Goal: Task Accomplishment & Management: Use online tool/utility

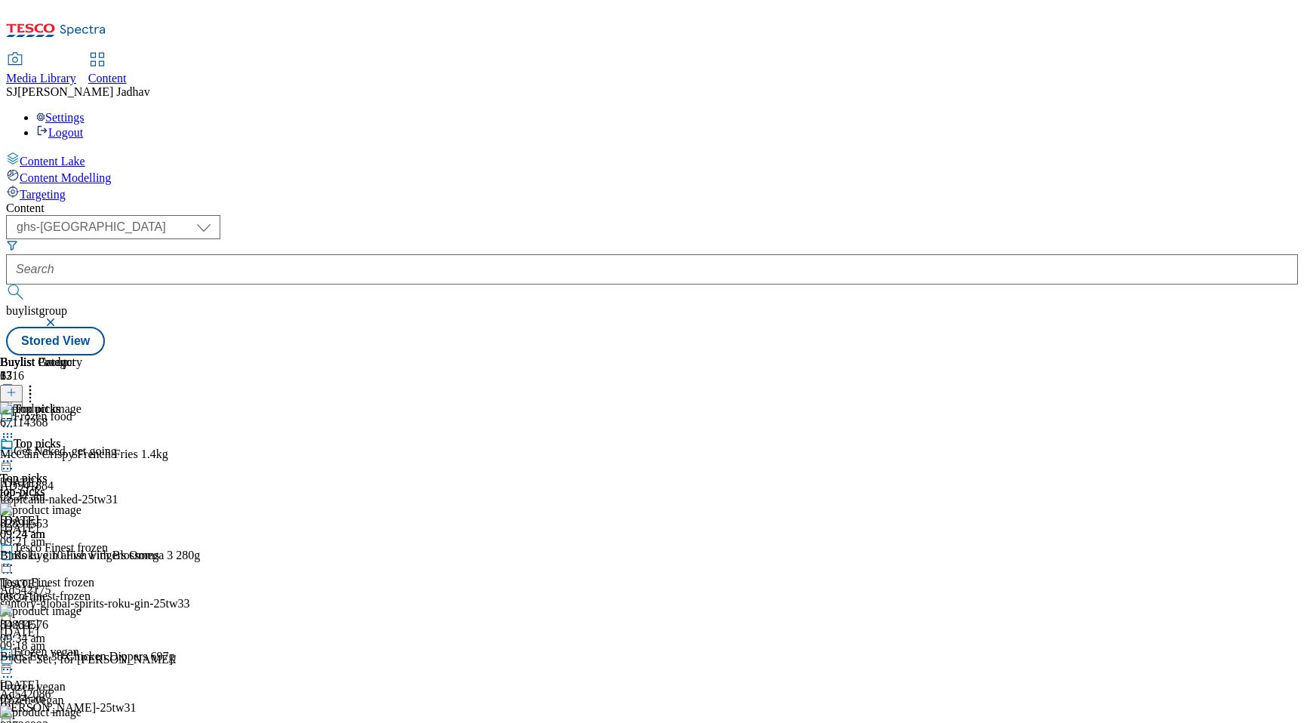
select select "ghs-[GEOGRAPHIC_DATA]"
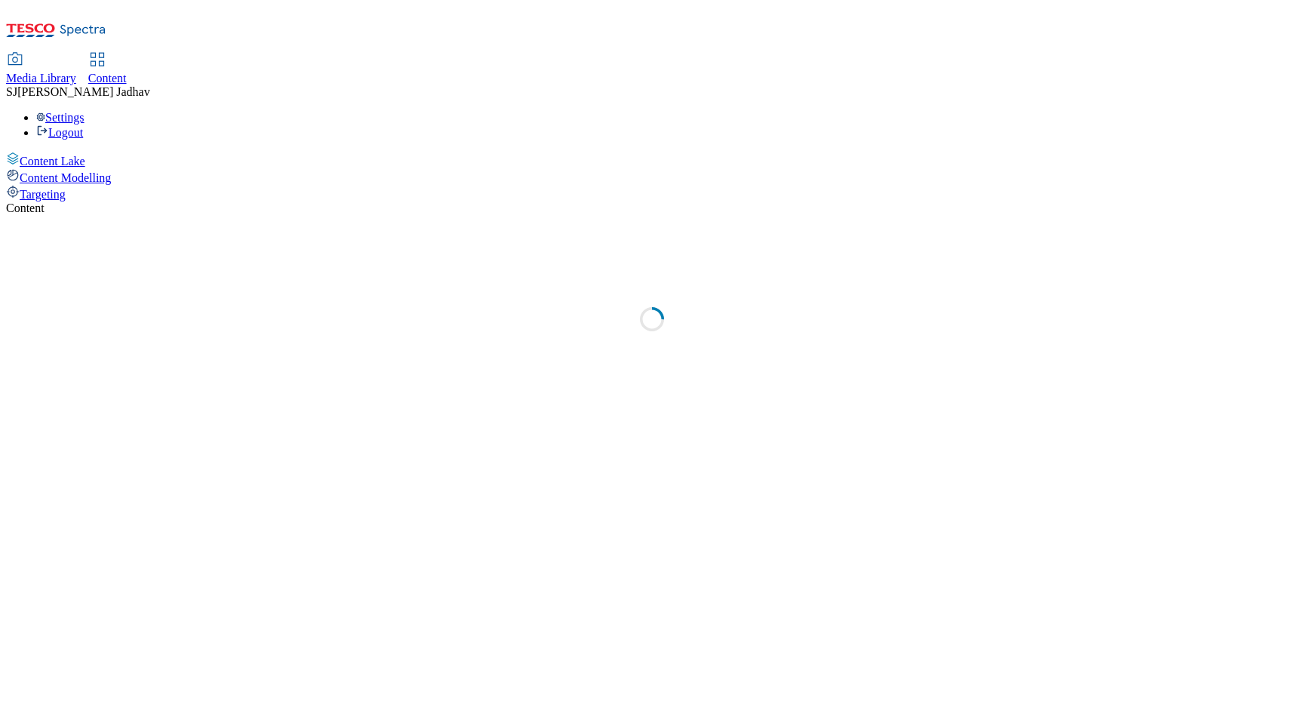
select select "ghs-[GEOGRAPHIC_DATA]"
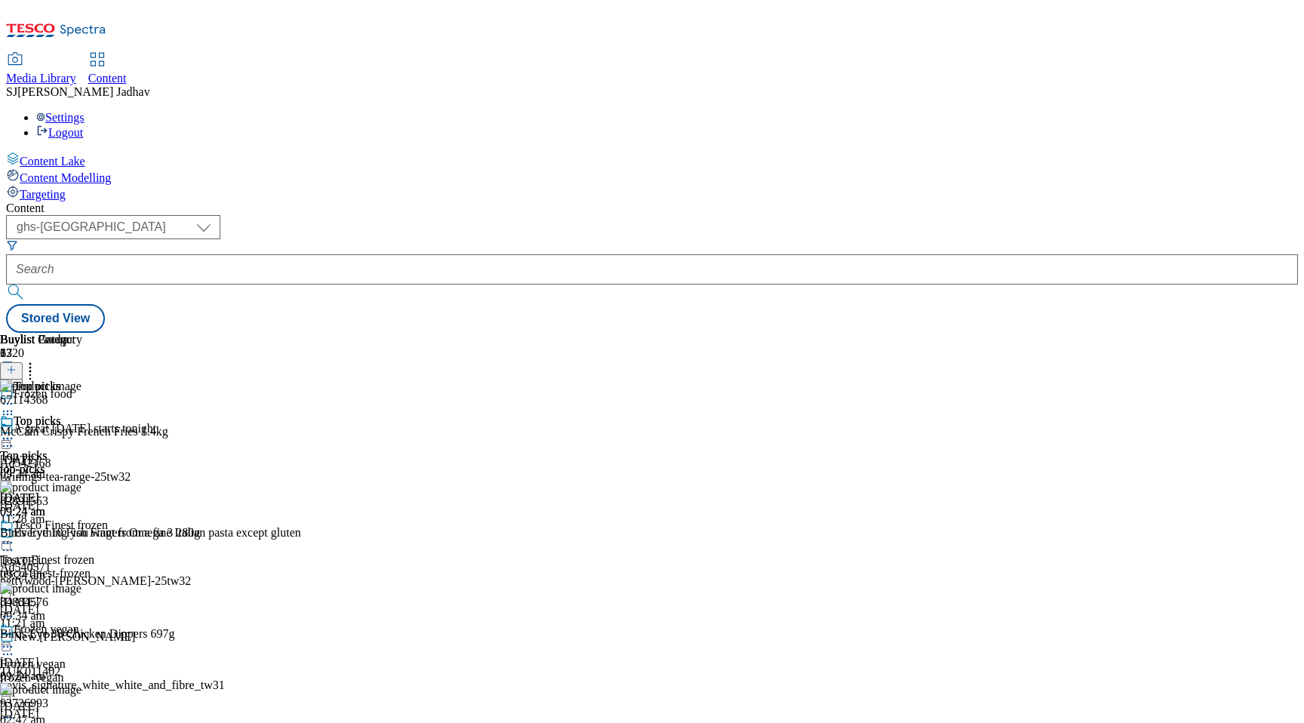
click at [360, 201] on div "Content ( optional ) ghs-roi ghs-uk ighs-cz ighs-hu ighs-sk phones-uk ghs-uk St…" at bounding box center [652, 266] width 1292 height 131
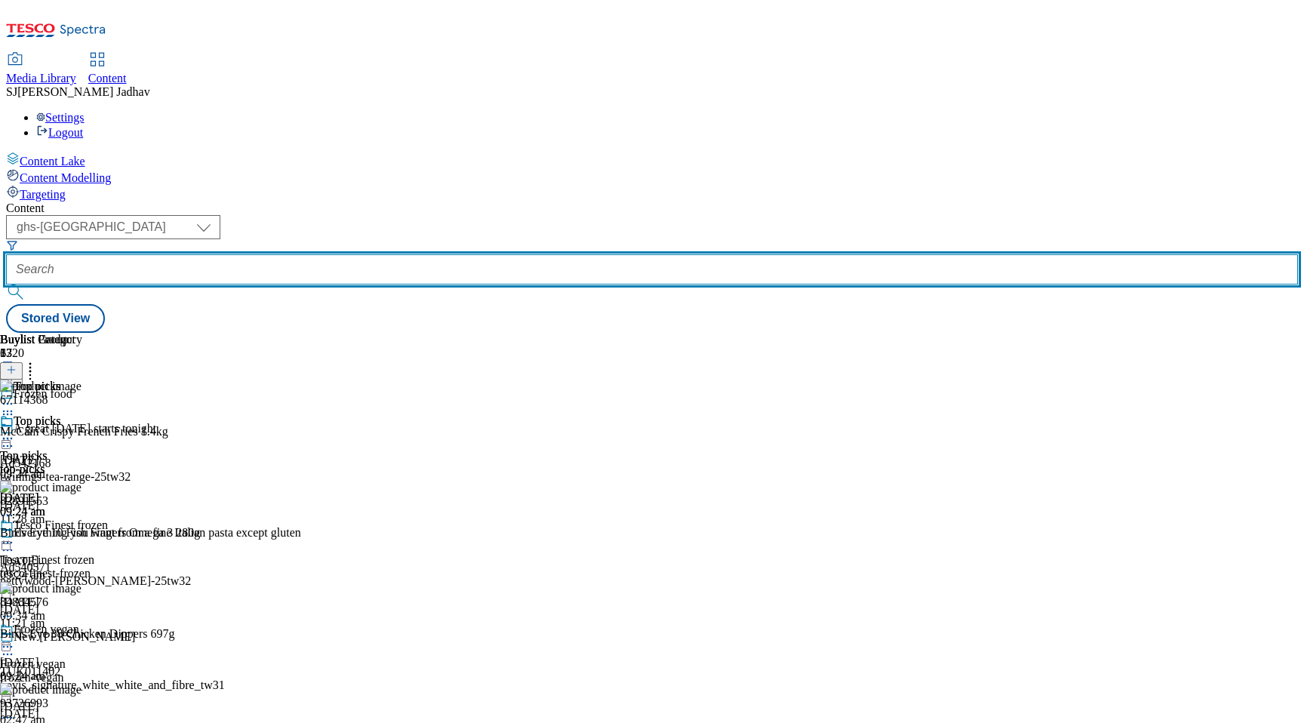
click at [380, 254] on input "text" at bounding box center [652, 269] width 1292 height 30
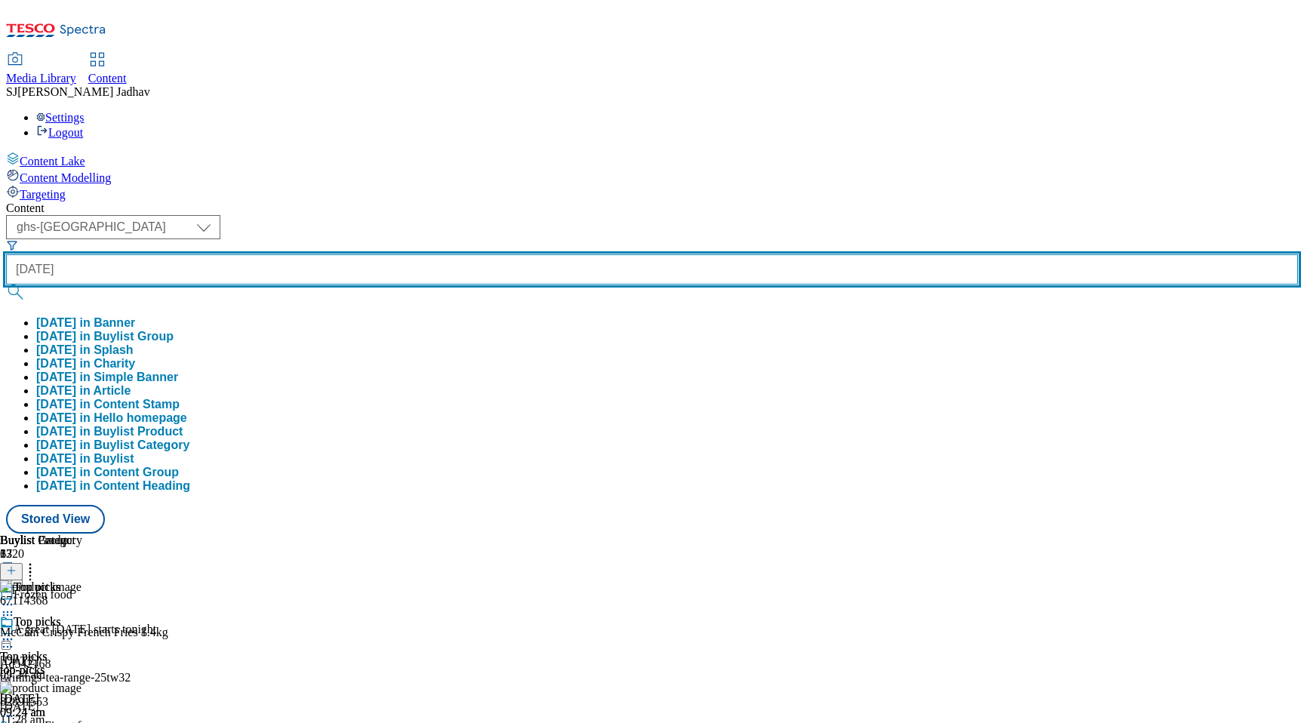
type input "[DATE]"
click at [6, 284] on button "submit" at bounding box center [16, 291] width 21 height 15
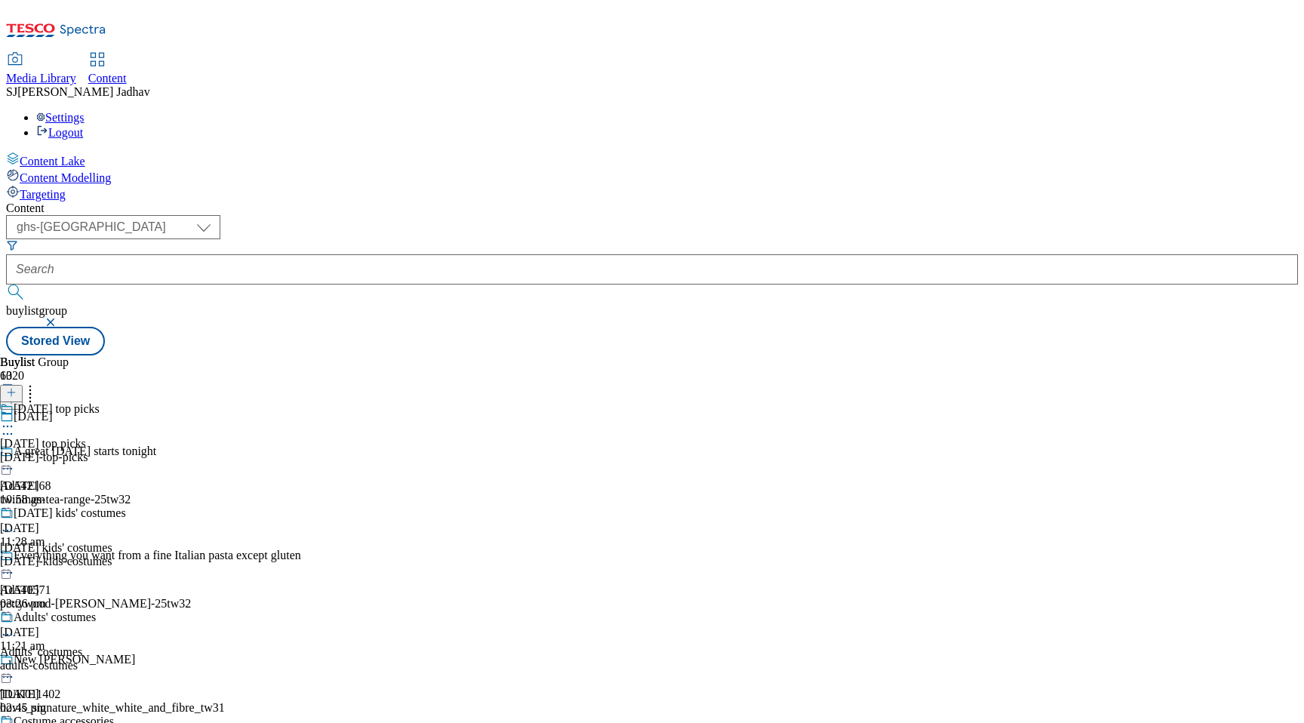
click at [126, 555] on div "[DATE]-kids-costumes" at bounding box center [63, 562] width 126 height 14
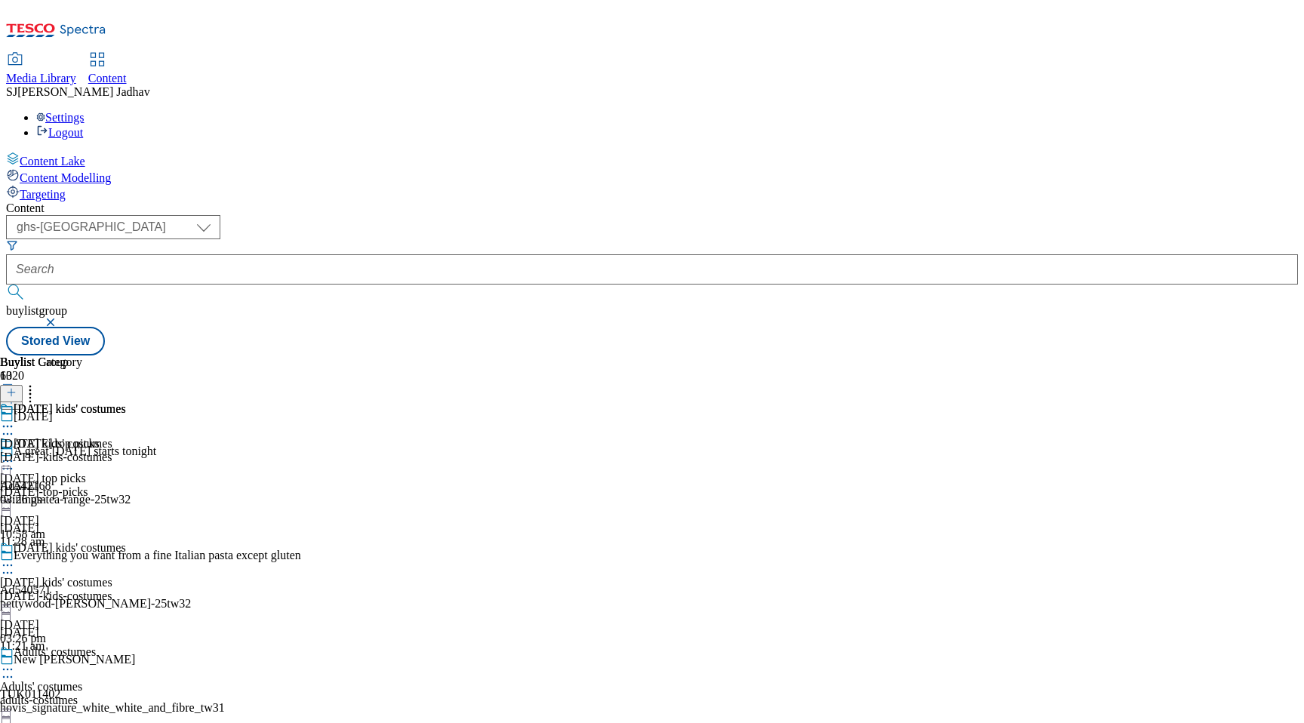
click at [17, 387] on icon at bounding box center [11, 392] width 11 height 11
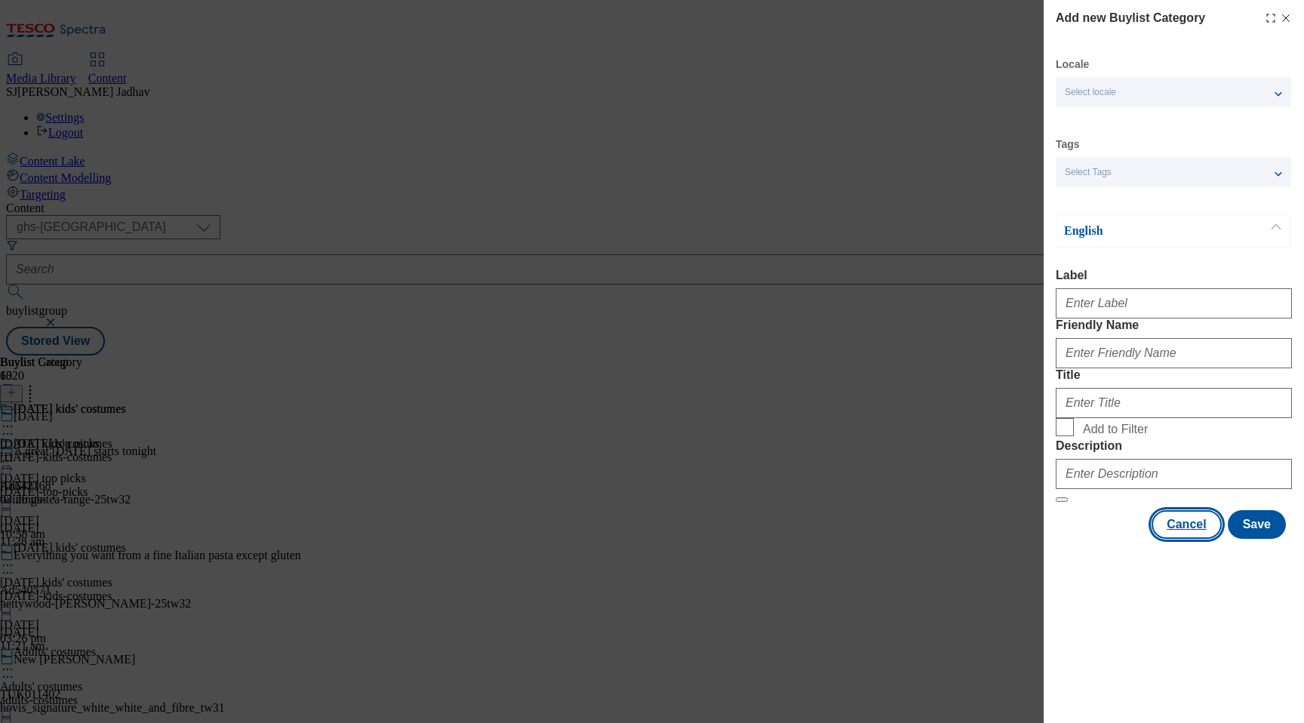
click at [1193, 539] on button "Cancel" at bounding box center [1186, 524] width 69 height 29
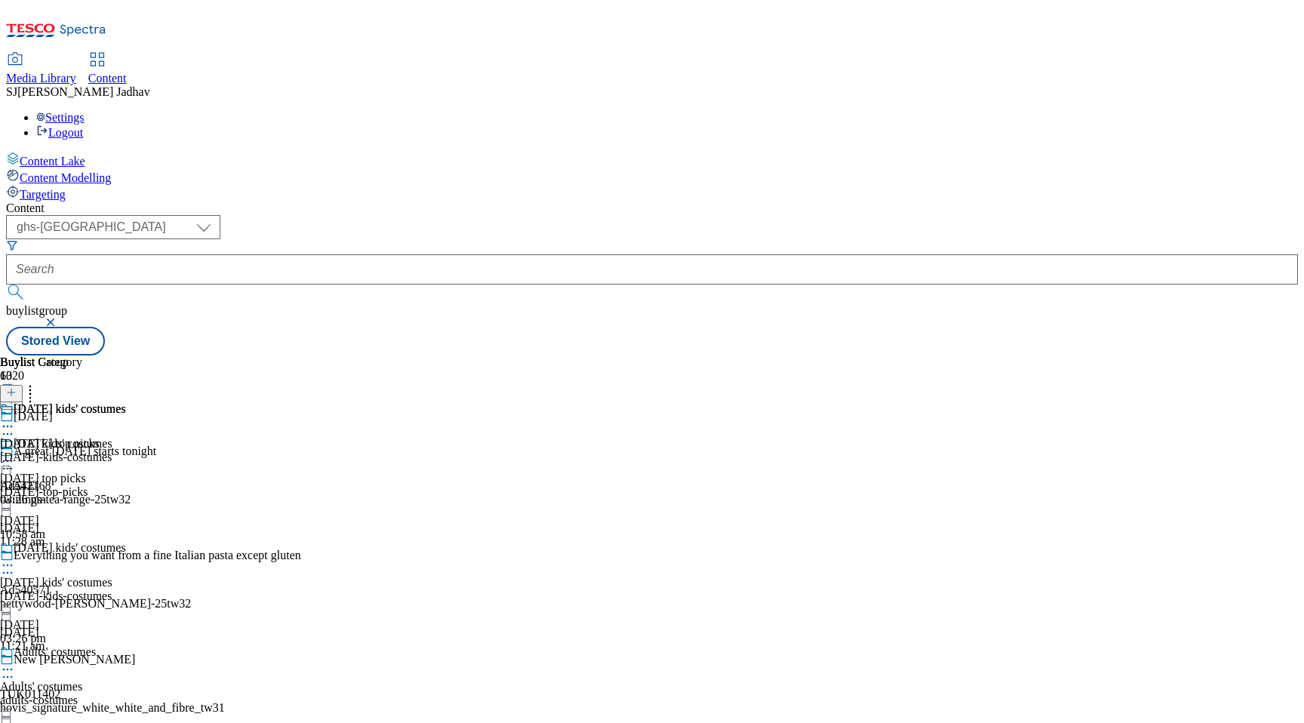
click at [15, 419] on icon at bounding box center [7, 426] width 15 height 15
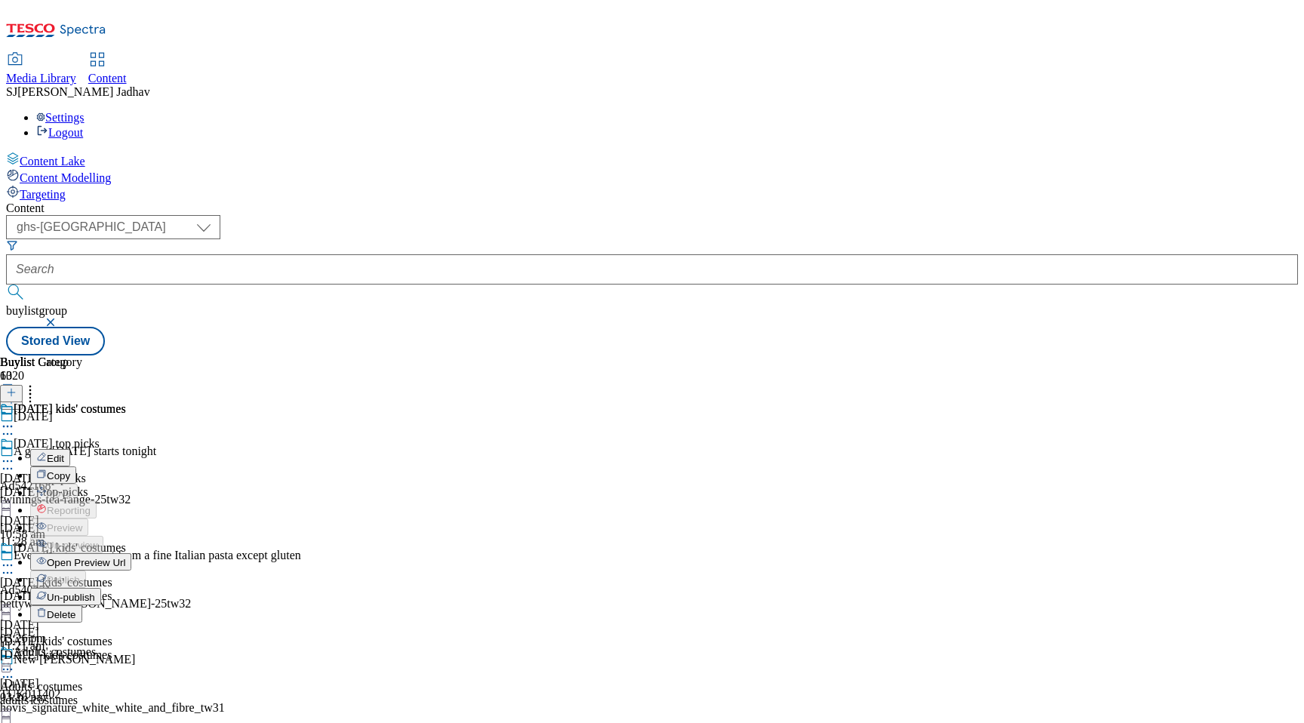
click at [70, 470] on span "Copy" at bounding box center [58, 475] width 23 height 11
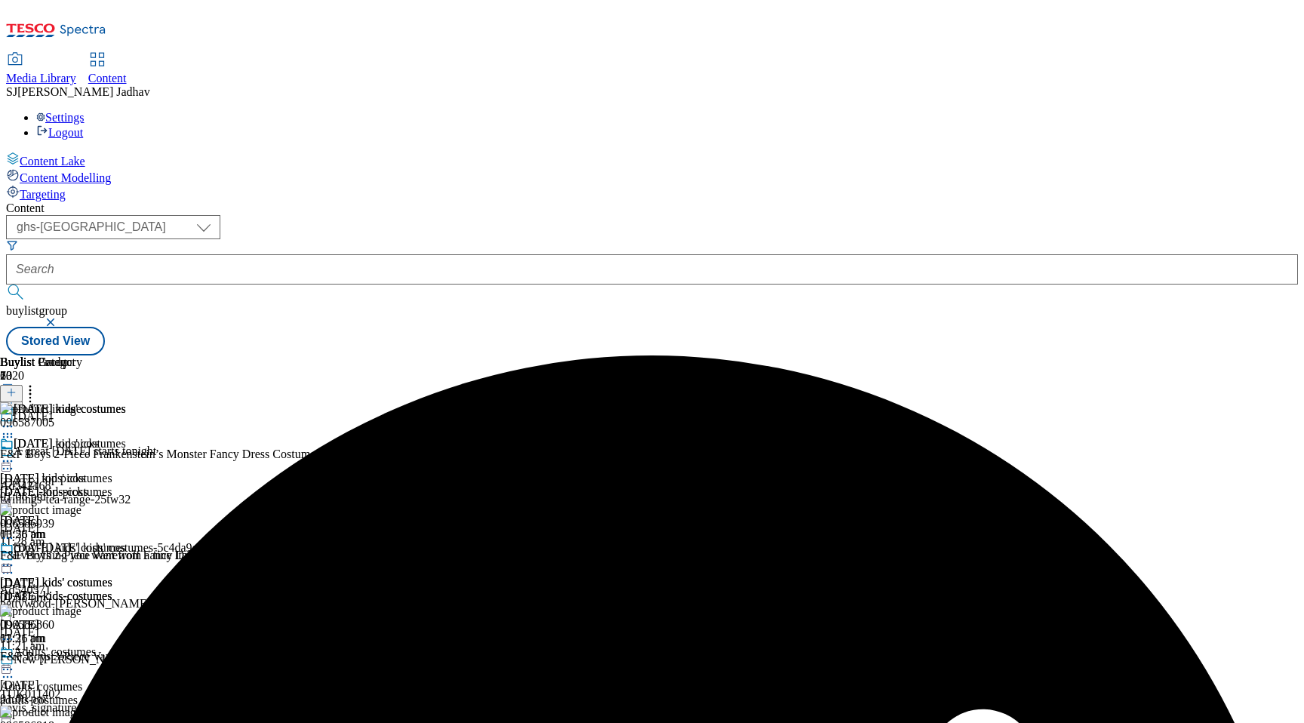
click at [15, 558] on icon at bounding box center [7, 565] width 15 height 15
click at [64, 592] on span "Edit" at bounding box center [55, 597] width 17 height 11
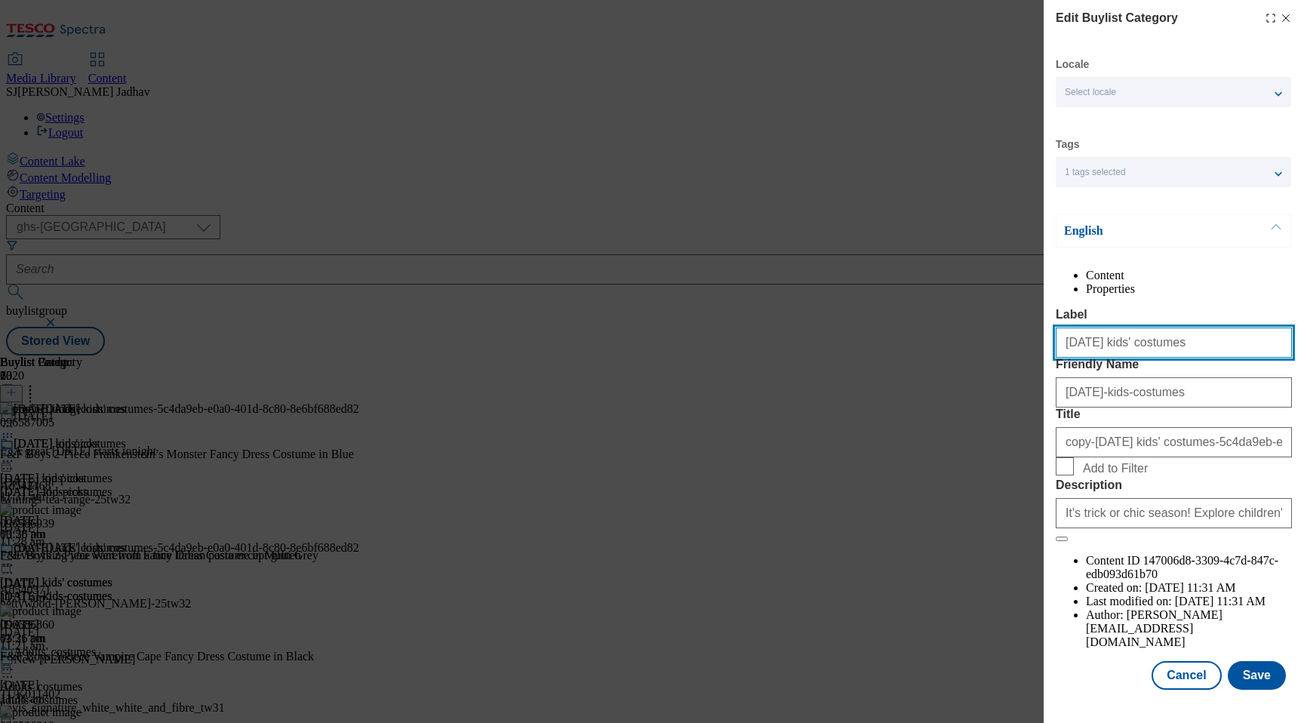
drag, startPoint x: 1189, startPoint y: 375, endPoint x: 995, endPoint y: 374, distance: 193.2
click at [998, 376] on div "Edit Buylist Category Locale Select locale English Welsh Tags 1 tags selected f…" at bounding box center [652, 361] width 1304 height 723
paste input "Modal"
type input "[DATE] costumes"
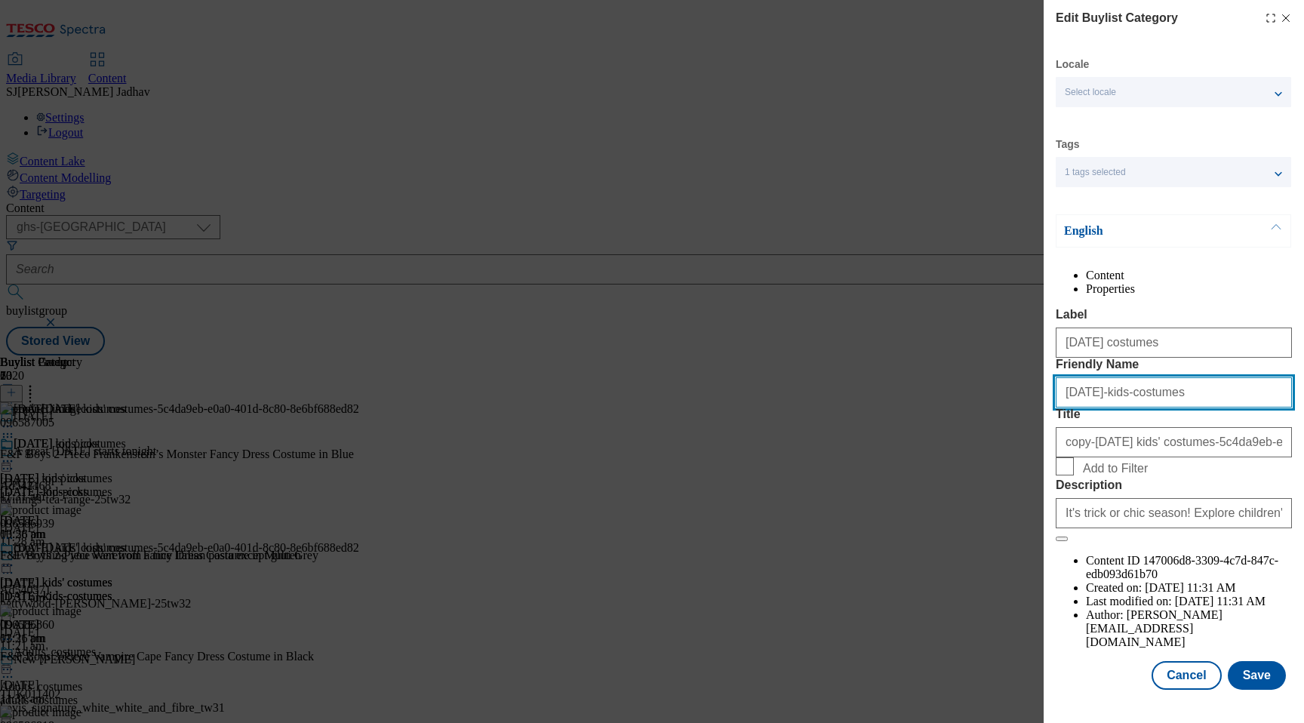
paste input "[DATE]"
drag, startPoint x: 1210, startPoint y: 457, endPoint x: 1035, endPoint y: 456, distance: 175.1
click at [1039, 457] on div "Edit Buylist Category Locale Select locale English Welsh Tags 1 tags selected f…" at bounding box center [652, 361] width 1304 height 723
click at [1072, 407] on input "[DATE] costumes" at bounding box center [1174, 392] width 236 height 30
click at [1109, 407] on input "[DATE] costumes" at bounding box center [1174, 392] width 236 height 30
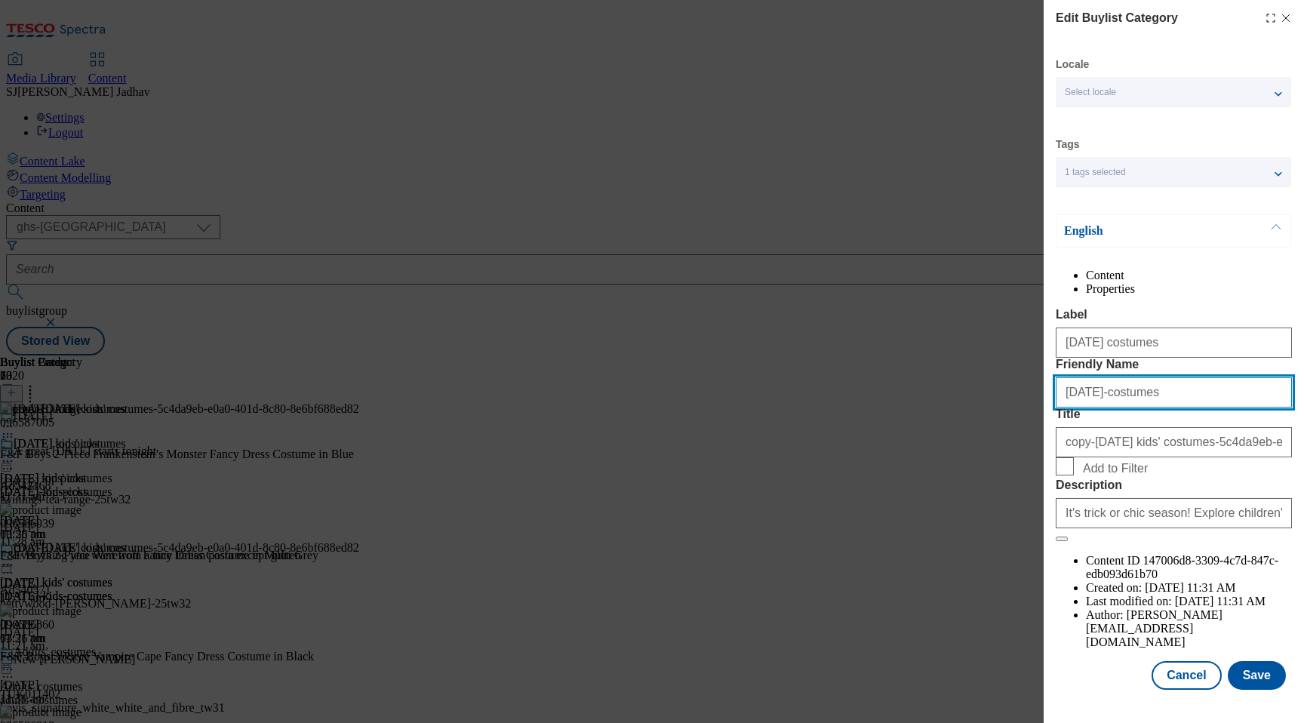
type input "[DATE]-costumes"
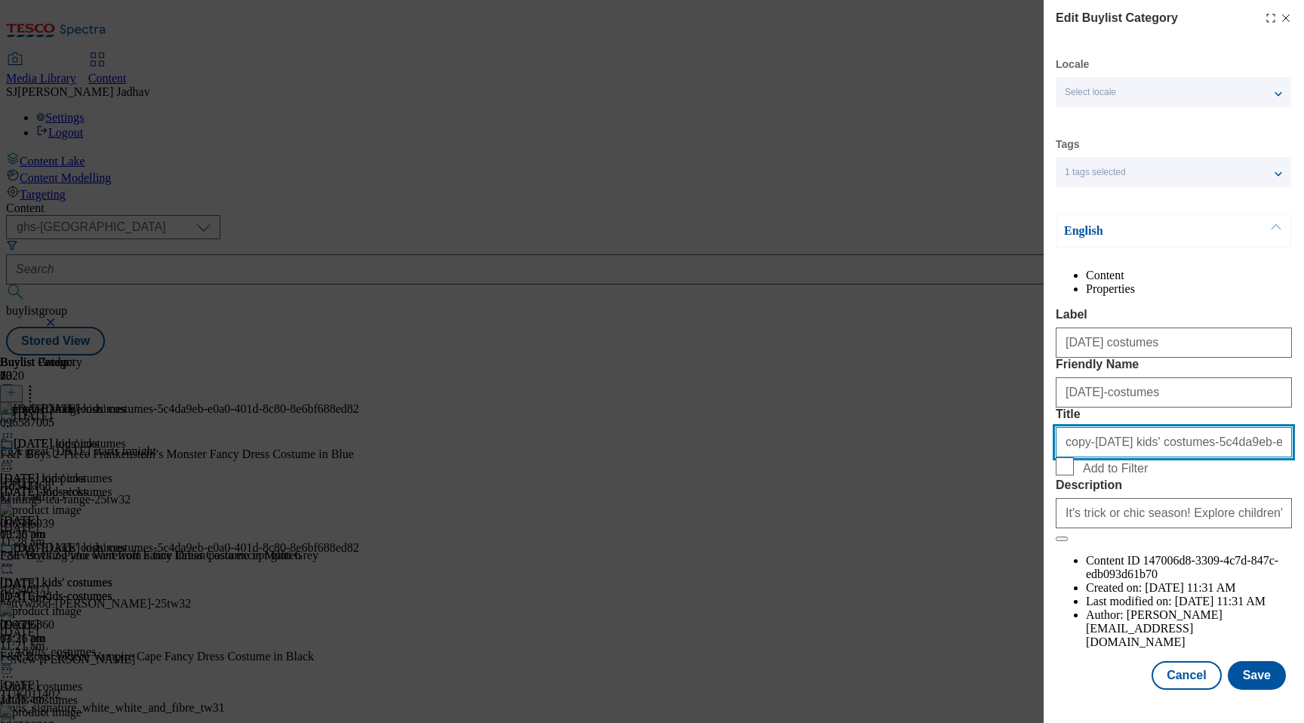
click at [1110, 457] on input "copy-[DATE] kids' costumes-5c4da9eb-e0a0-401d-8c80-8e6bf688ed82" at bounding box center [1174, 442] width 236 height 30
paste input "[DATE] costumes"
type input "[DATE] costumes"
click at [1066, 475] on input "Add to Filter" at bounding box center [1065, 466] width 18 height 18
checkbox input "true"
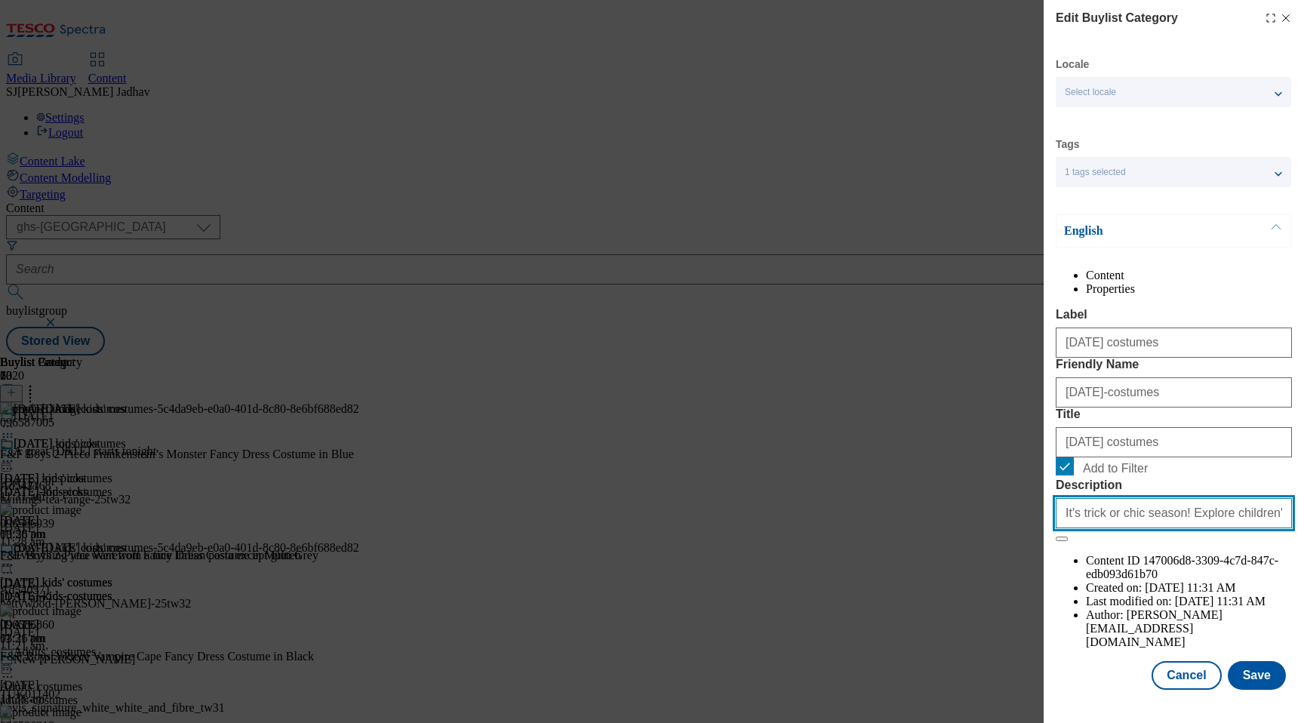
click at [1213, 528] on input "It's trick or chic season! Explore children's [DATE] costumes at [GEOGRAPHIC_DA…" at bounding box center [1174, 513] width 236 height 30
click at [1262, 675] on button "Save" at bounding box center [1257, 675] width 58 height 29
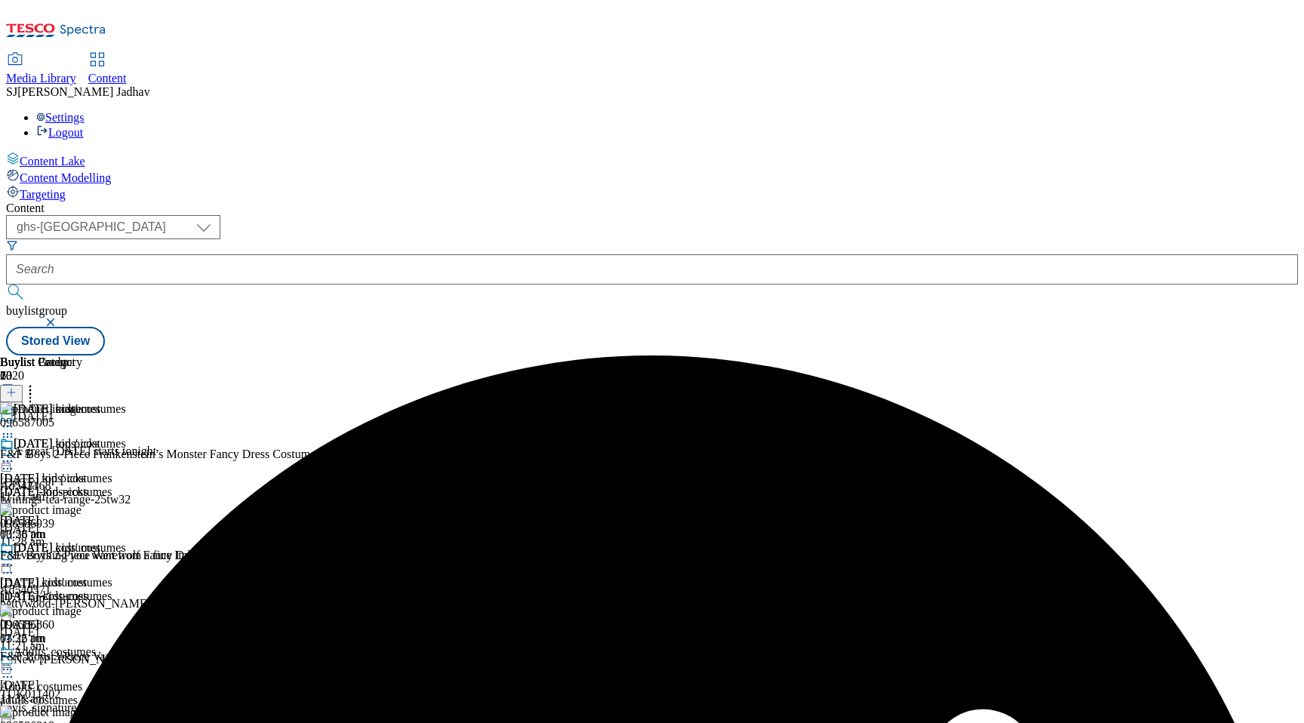
click at [126, 589] on div "[DATE]-costumes" at bounding box center [63, 596] width 126 height 14
click at [15, 558] on icon at bounding box center [7, 565] width 15 height 15
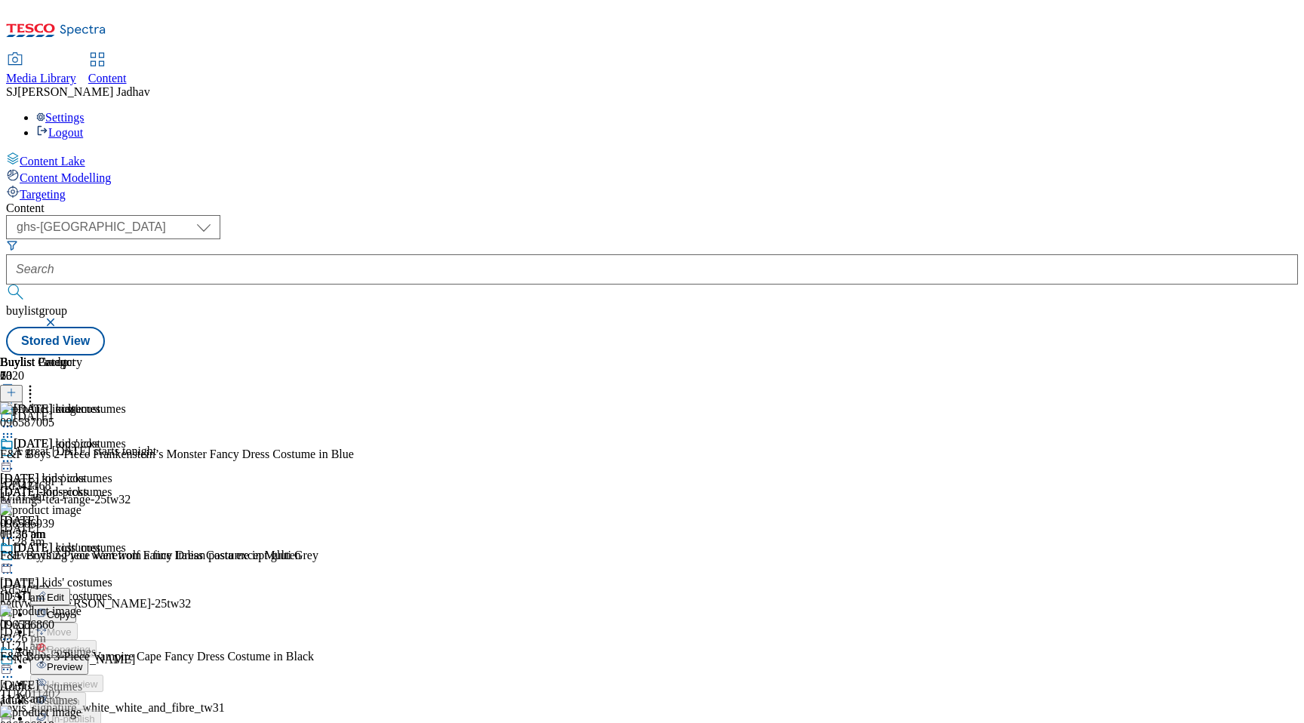
click at [100, 541] on div "[DATE] costumes" at bounding box center [57, 548] width 87 height 14
click at [126, 558] on div at bounding box center [63, 567] width 126 height 18
click at [64, 592] on span "Edit" at bounding box center [55, 597] width 17 height 11
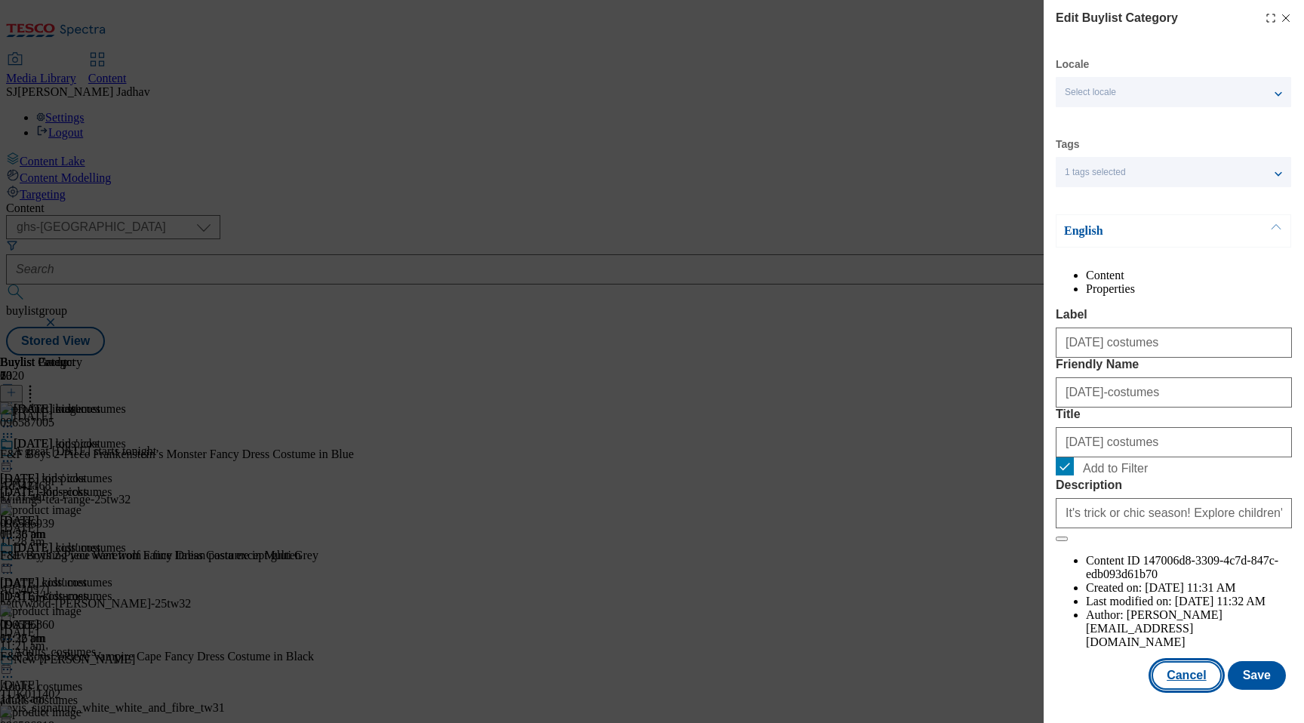
click at [1185, 689] on button "Cancel" at bounding box center [1186, 675] width 69 height 29
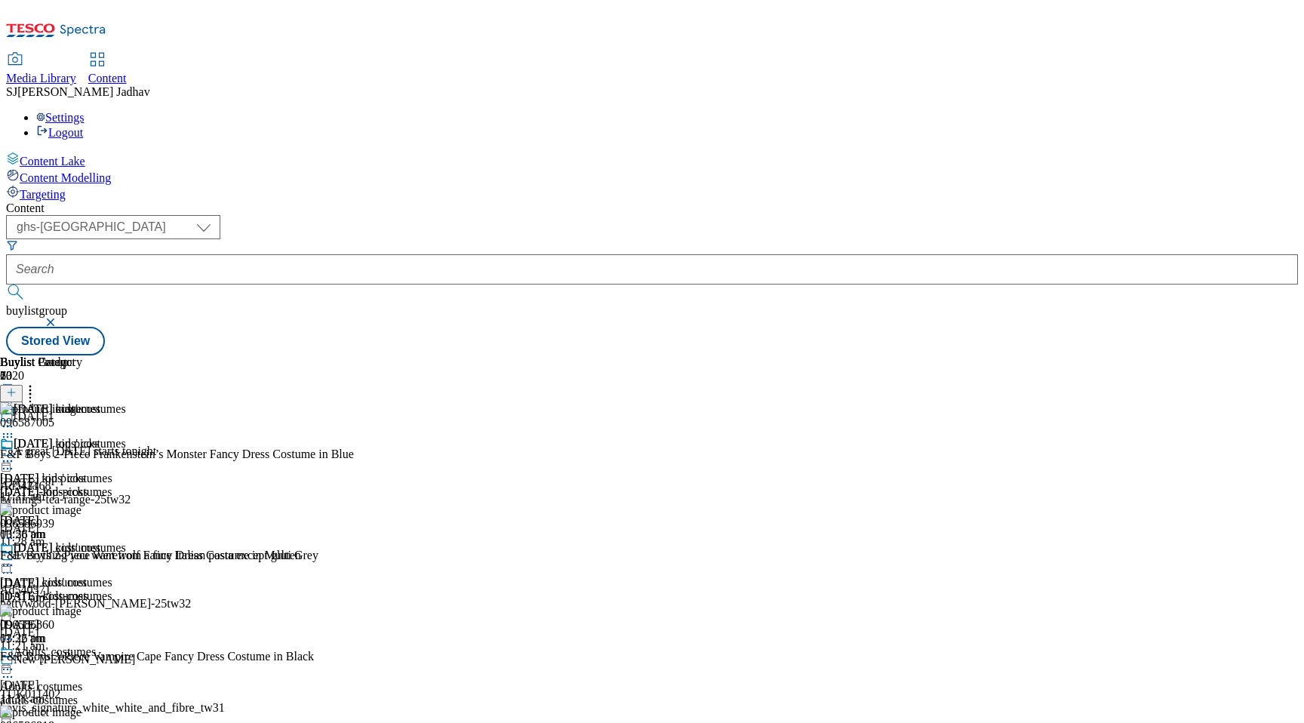
click at [15, 558] on icon at bounding box center [7, 565] width 15 height 15
click at [64, 592] on span "Edit" at bounding box center [55, 597] width 17 height 11
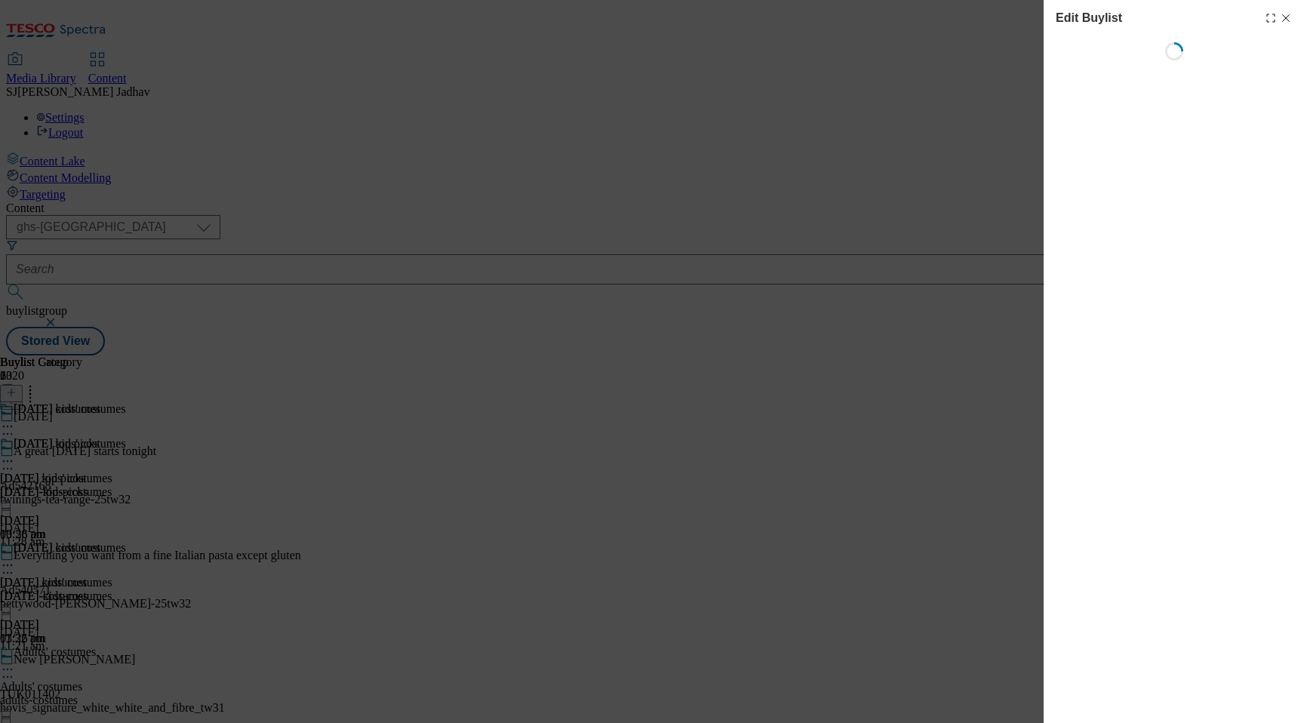
select select "evergreen"
select select "Banner"
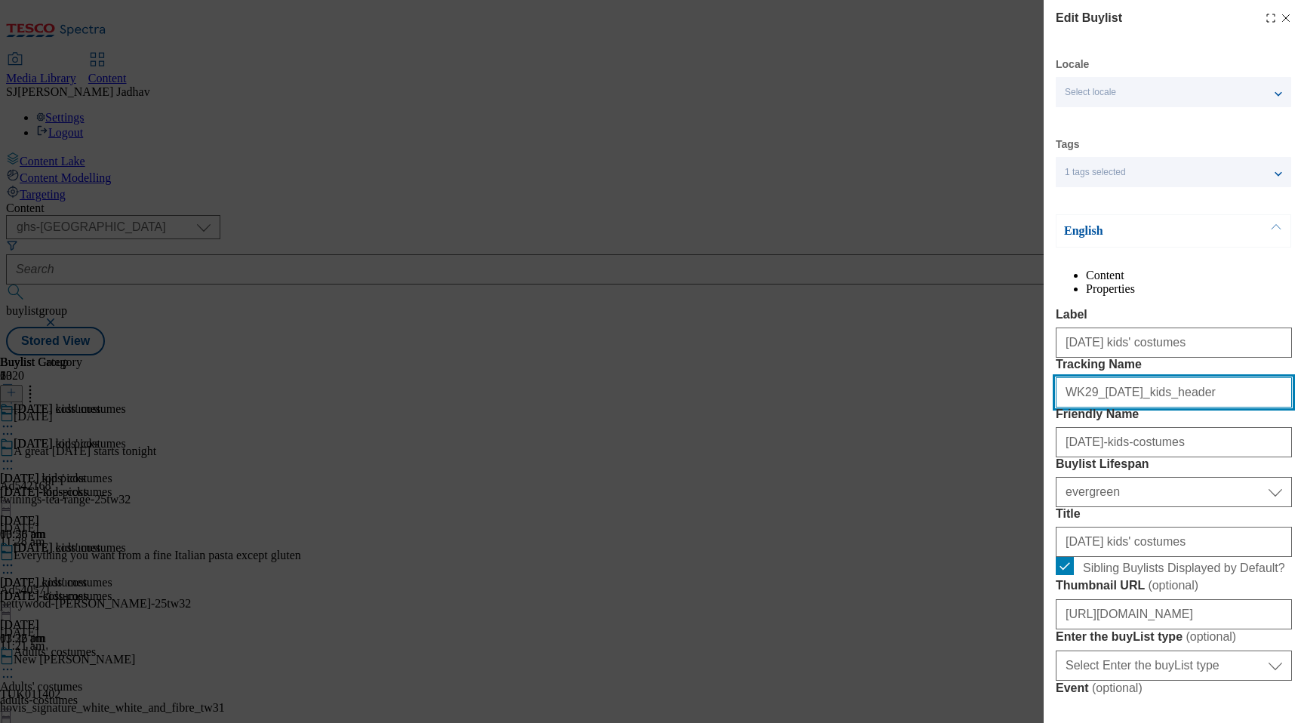
drag, startPoint x: 1201, startPoint y: 454, endPoint x: 986, endPoint y: 454, distance: 215.1
click at [987, 454] on div "Edit Buylist Locale Select locale English Welsh Tags 1 tags selected fnf market…" at bounding box center [652, 361] width 1304 height 723
paste input "32_[DATE]_kids"
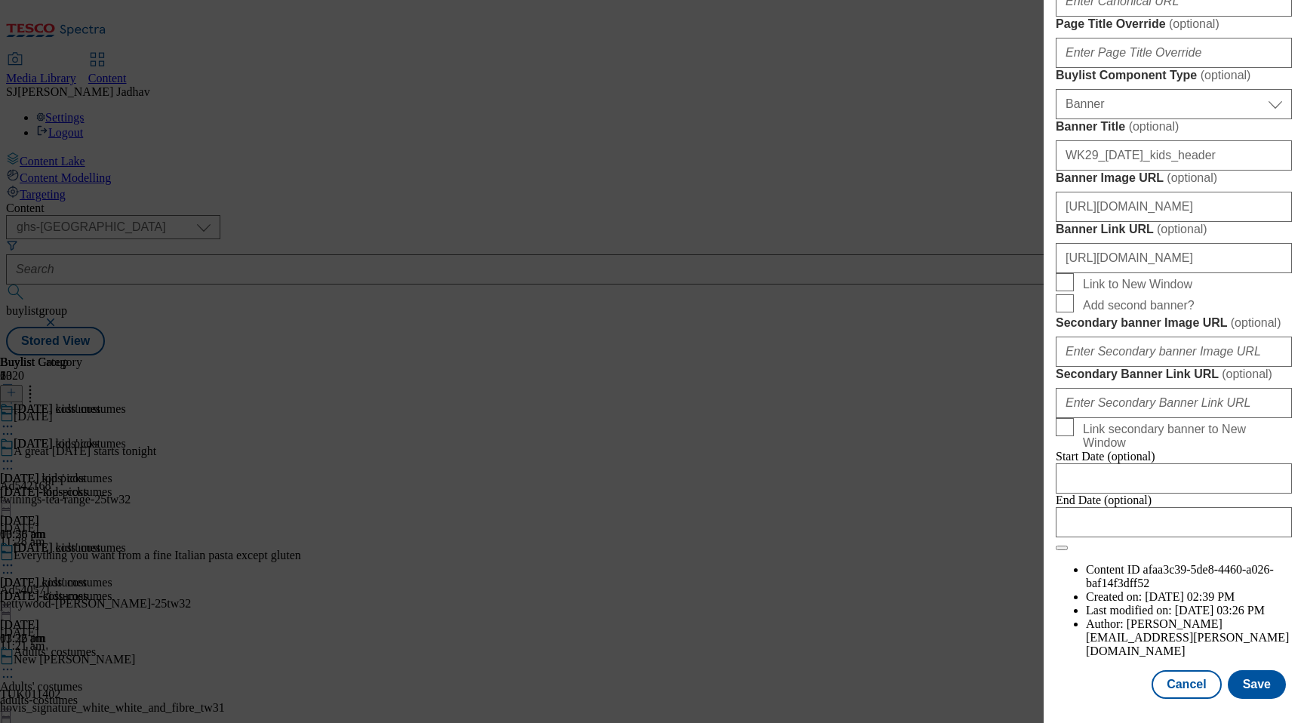
scroll to position [0, 24]
type input "WK32_[DATE]_kids"
click at [1280, 243] on input "[URL][DOMAIN_NAME]" at bounding box center [1174, 258] width 236 height 30
drag, startPoint x: 1212, startPoint y: 56, endPoint x: 1028, endPoint y: 53, distance: 184.1
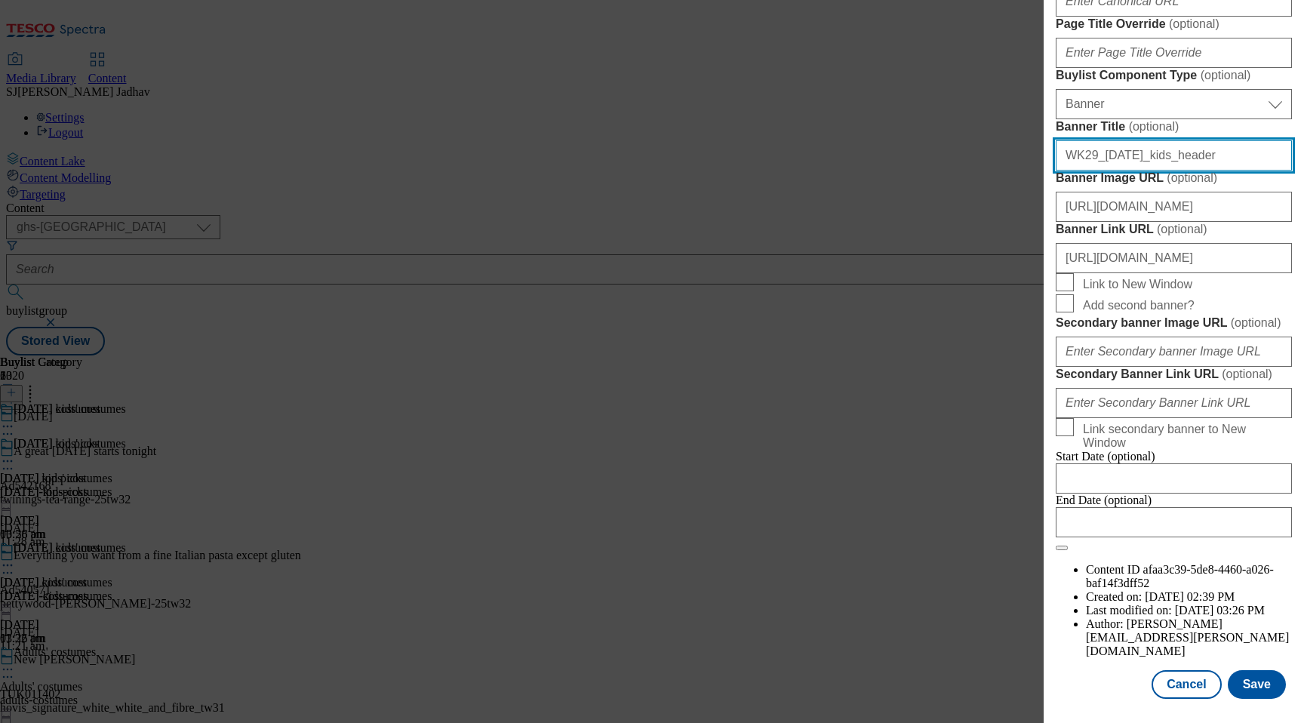
click at [1028, 54] on div "Edit Buylist Locale Select locale English Welsh Tags 1 tags selected fnf market…" at bounding box center [652, 361] width 1304 height 723
paste input "32"
type input "WK32_[DATE]_kids_header"
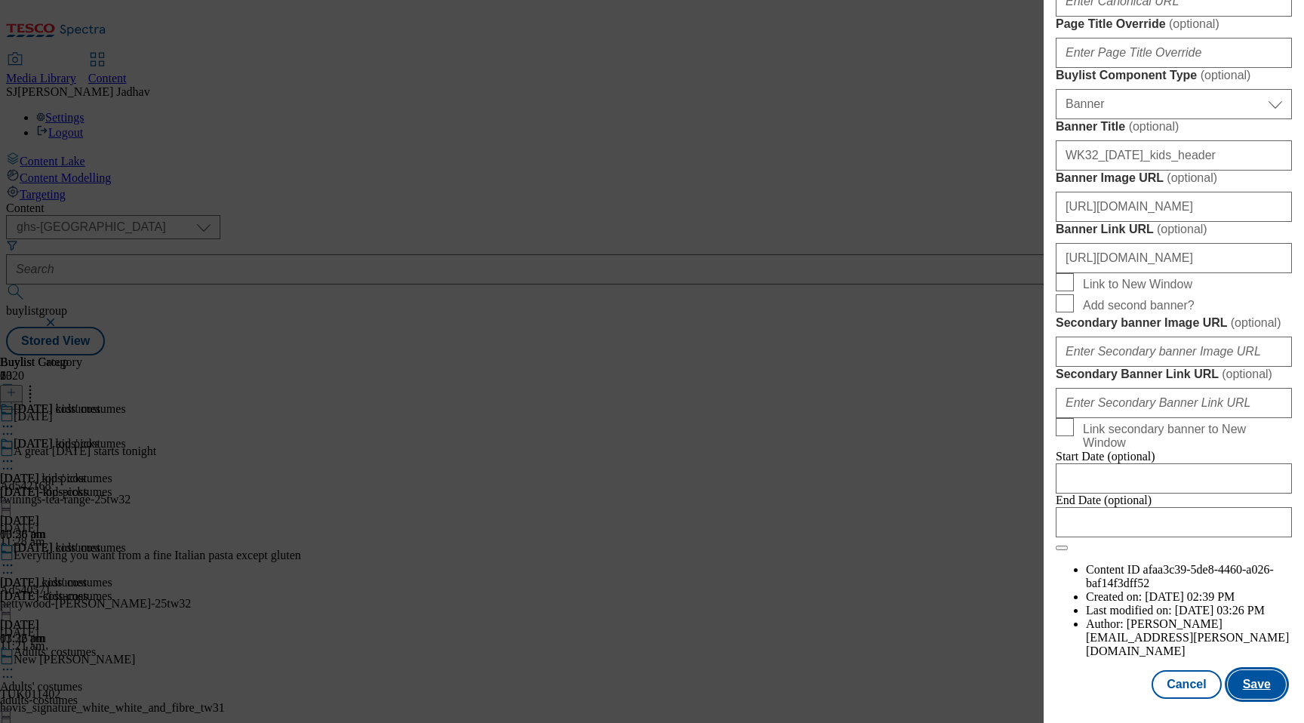
click at [1259, 680] on button "Save" at bounding box center [1257, 684] width 58 height 29
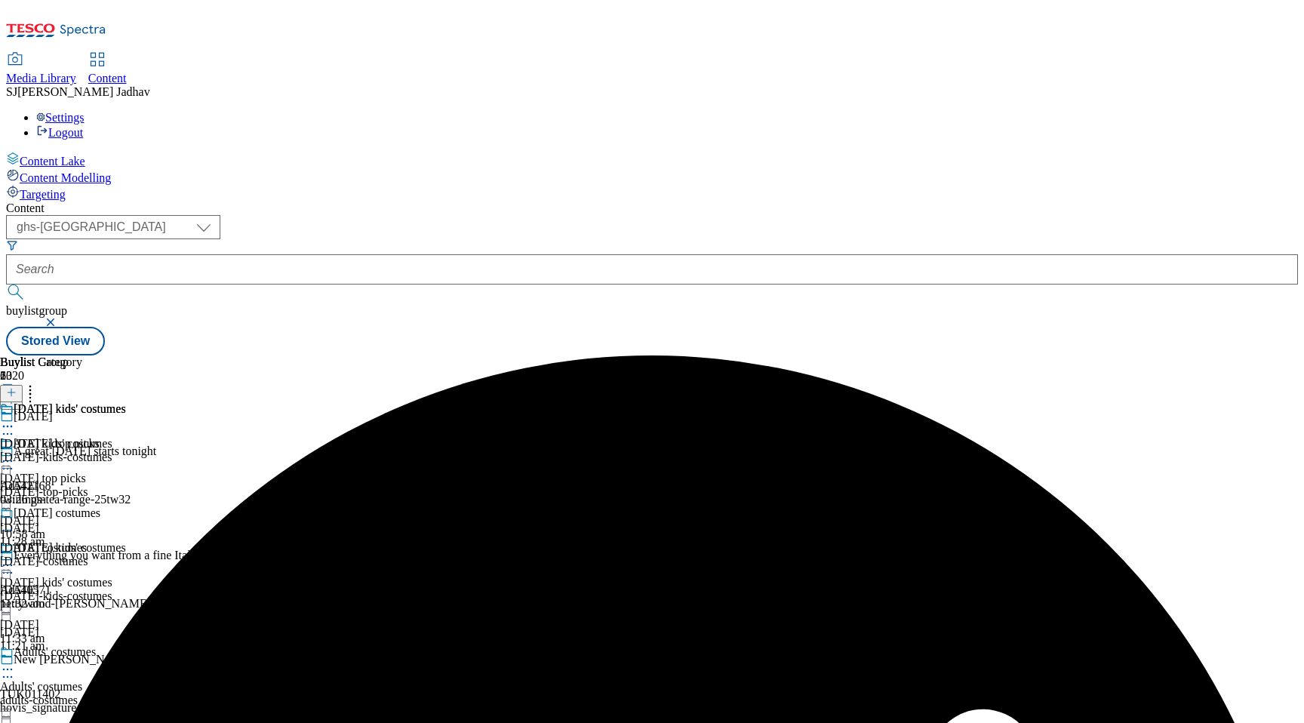
click at [15, 523] on icon at bounding box center [7, 530] width 15 height 15
click at [76, 570] on button "Copy" at bounding box center [53, 578] width 46 height 17
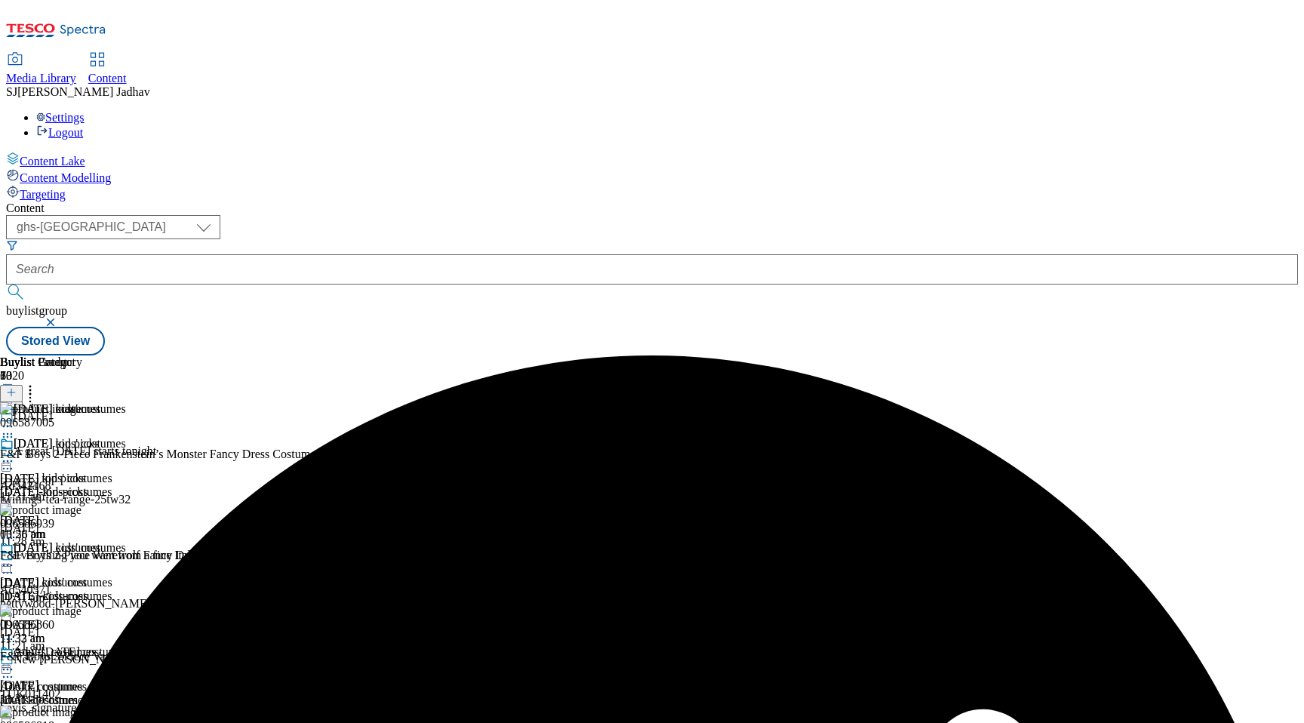
click at [15, 662] on icon at bounding box center [7, 669] width 15 height 15
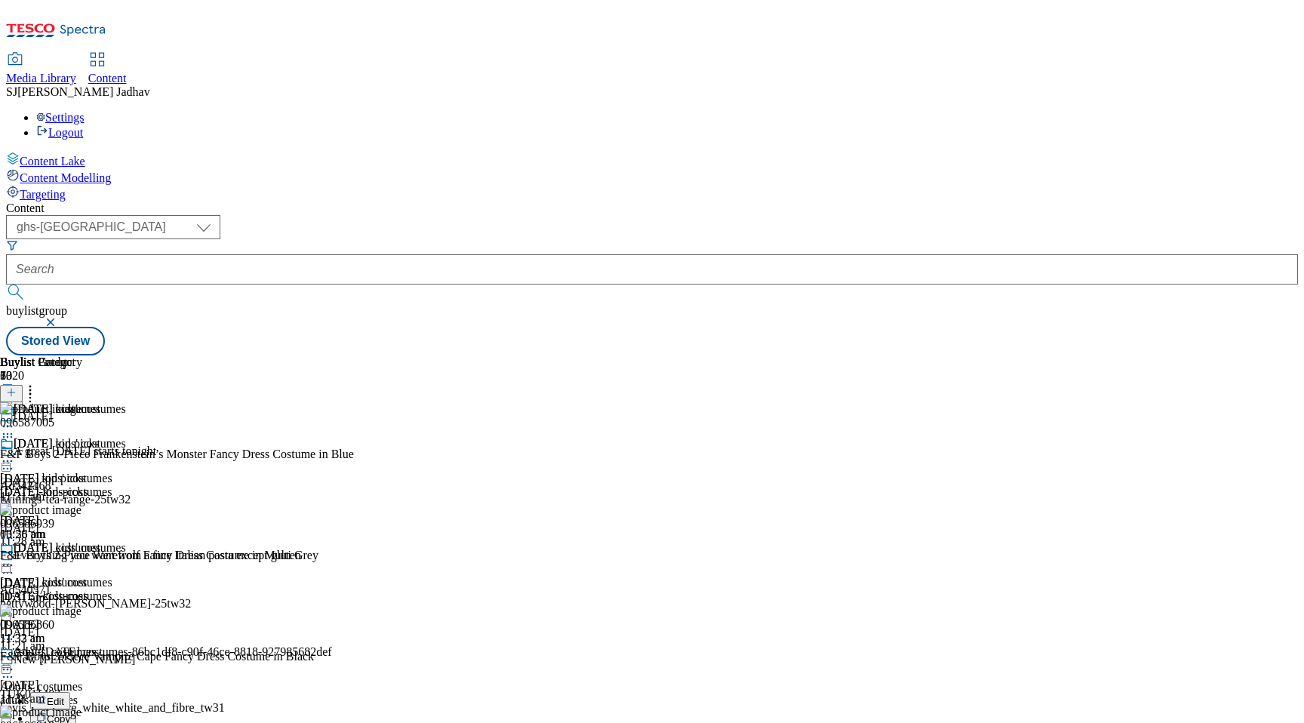
click at [64, 696] on span "Edit" at bounding box center [55, 701] width 17 height 11
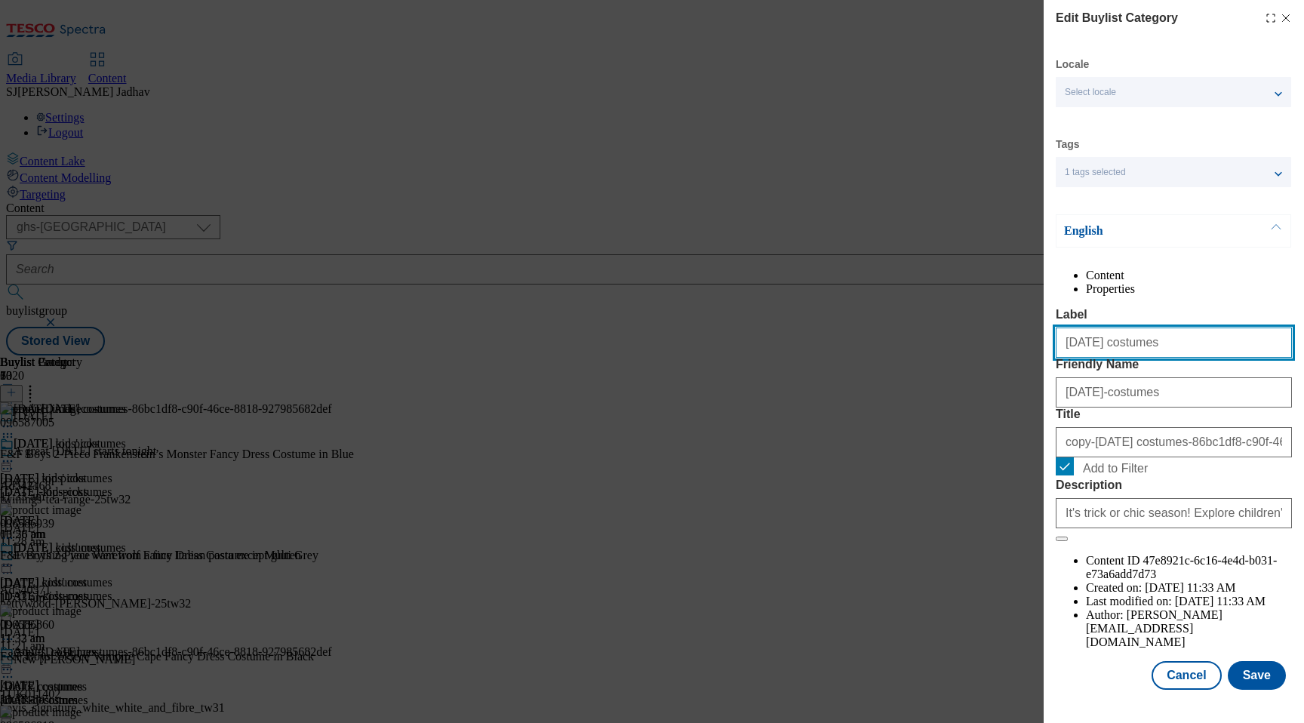
drag, startPoint x: 1164, startPoint y: 380, endPoint x: 972, endPoint y: 377, distance: 191.7
click at [974, 380] on div "Edit Buylist Category Locale Select locale English Welsh Tags 1 tags selected f…" at bounding box center [652, 361] width 1304 height 723
paste input "Character"
paste input "Character costumes"
type input "Character costumes"
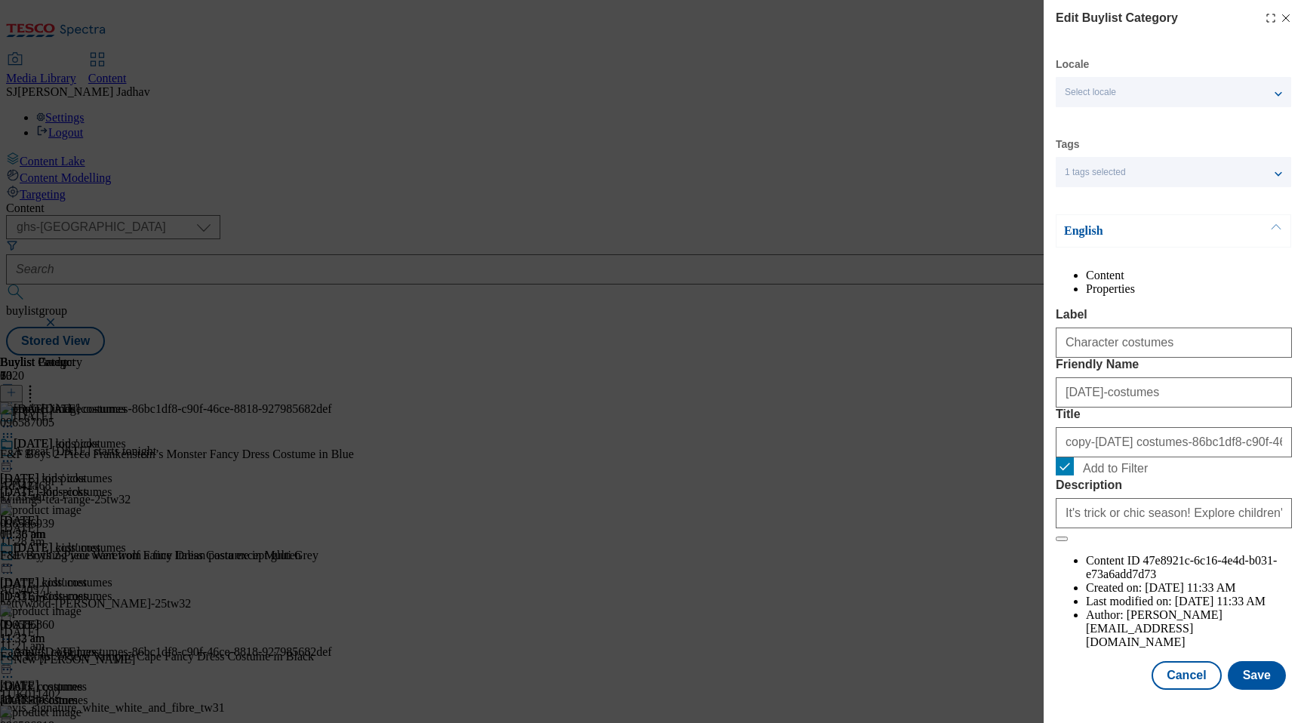
drag, startPoint x: 1170, startPoint y: 435, endPoint x: 1171, endPoint y: 451, distance: 16.6
click at [1171, 407] on div "[DATE]-costumes" at bounding box center [1174, 389] width 236 height 36
drag, startPoint x: 1173, startPoint y: 458, endPoint x: 1033, endPoint y: 456, distance: 139.6
click at [1032, 456] on div "Edit Buylist Category Locale Select locale English Welsh Tags 1 tags selected f…" at bounding box center [652, 361] width 1304 height 723
paste input "Character"
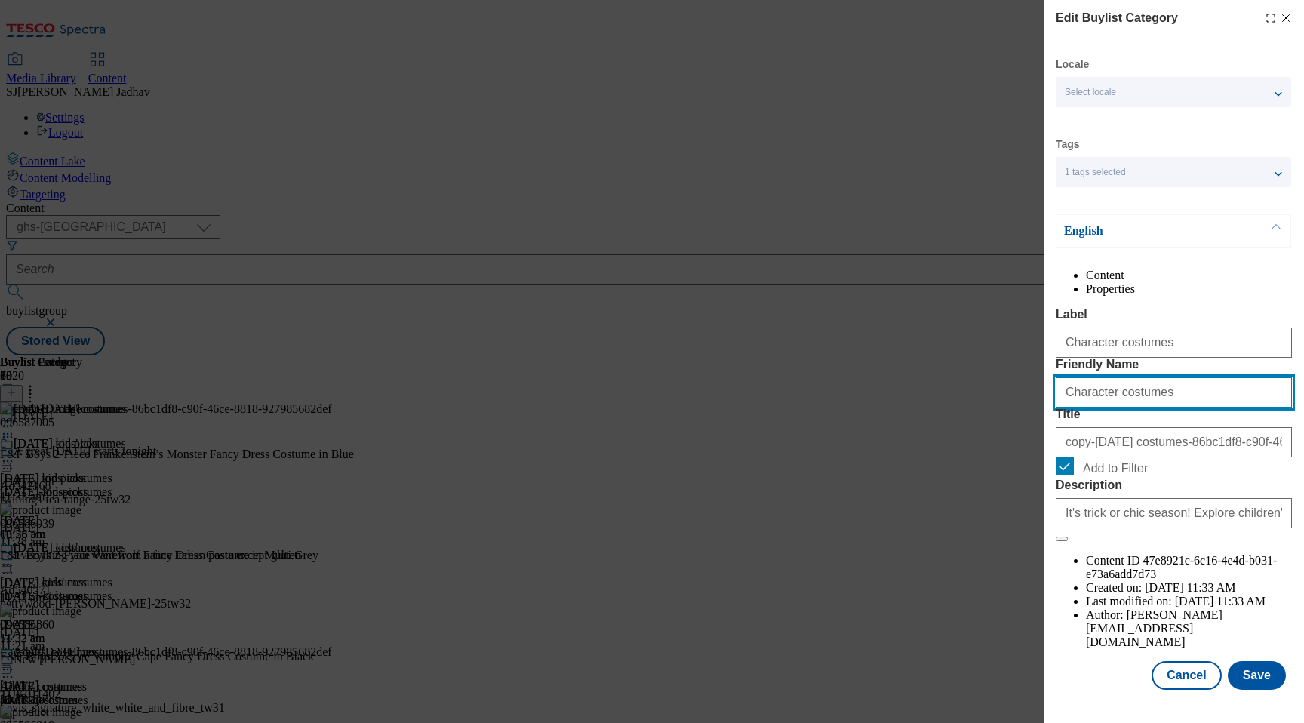
click at [1075, 407] on input "Character costumes" at bounding box center [1174, 392] width 236 height 30
click at [1070, 407] on input "Character costumes" at bounding box center [1174, 392] width 236 height 30
click at [1108, 407] on input "character costumes" at bounding box center [1174, 392] width 236 height 30
type input "character-costumes"
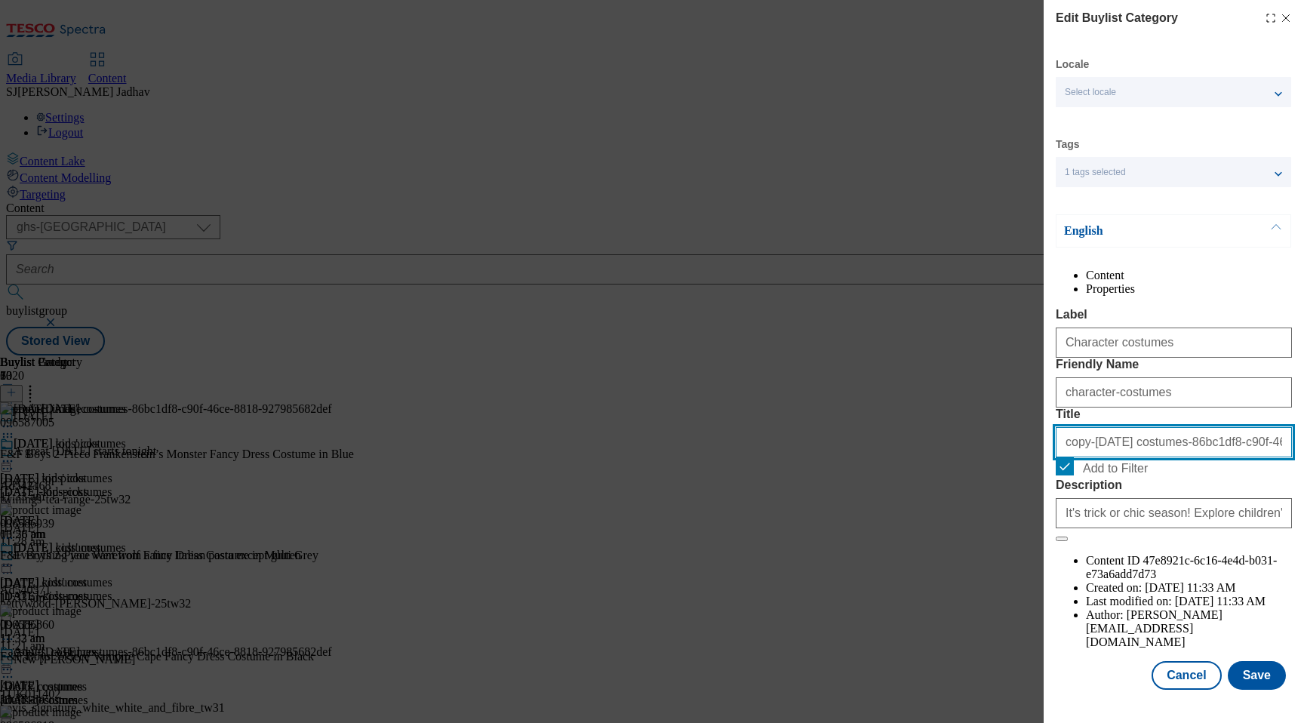
click at [1149, 457] on input "copy-[DATE] costumes-86bc1df8-c90f-46ce-8818-927985682def" at bounding box center [1174, 442] width 236 height 30
paste input "Character costumes"
type input "Character costumes"
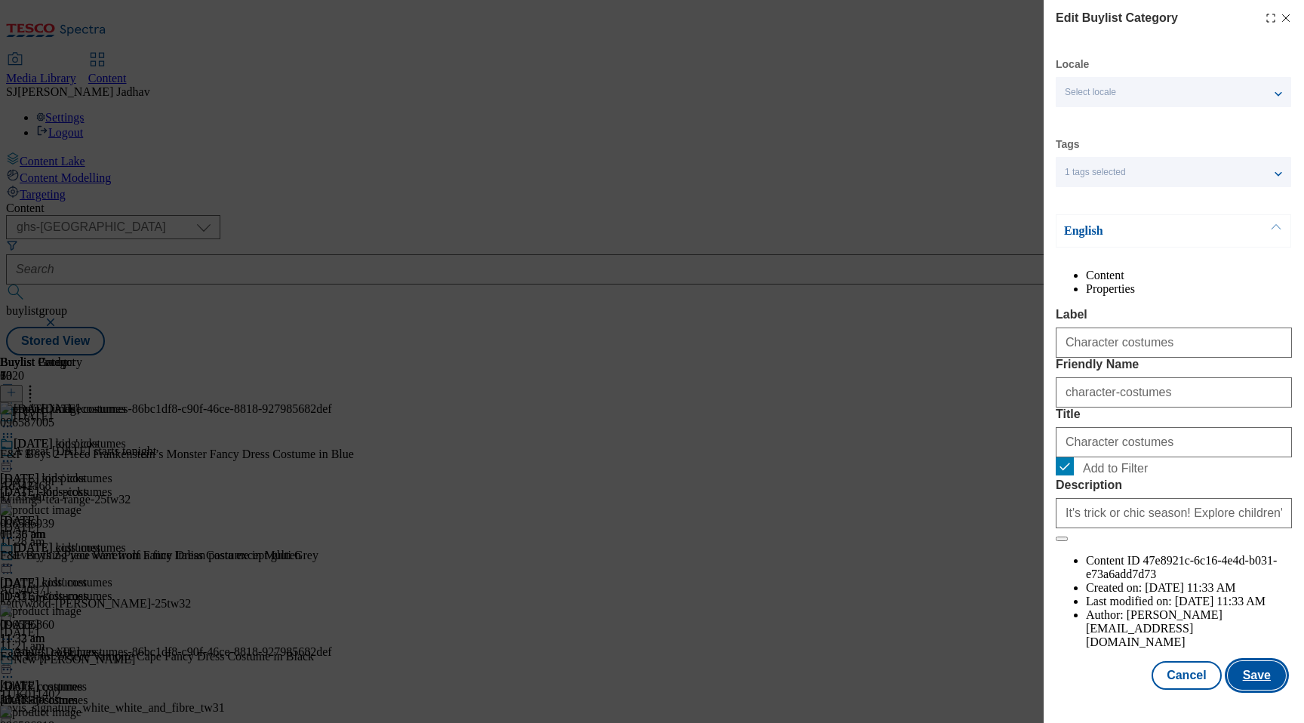
click at [1266, 690] on button "Save" at bounding box center [1257, 675] width 58 height 29
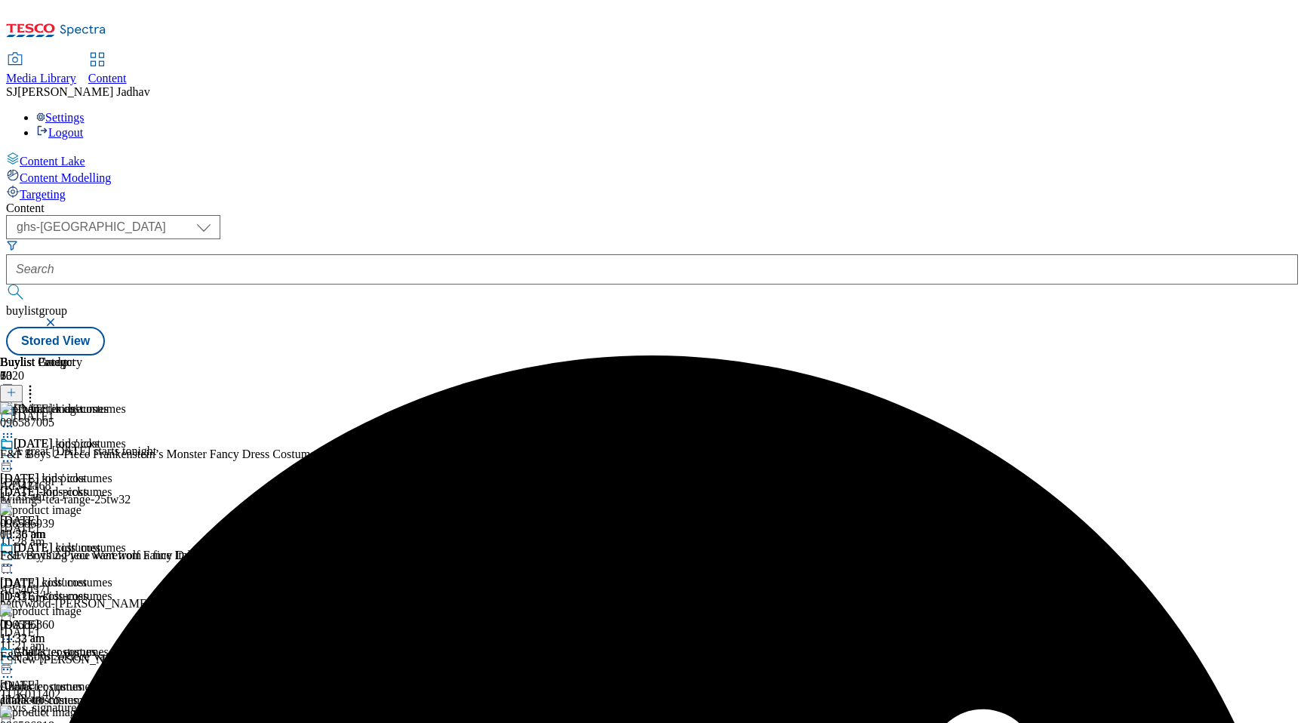
click at [126, 541] on div "[DATE] costumes" at bounding box center [63, 558] width 126 height 35
click at [32, 393] on circle at bounding box center [30, 394] width 2 height 2
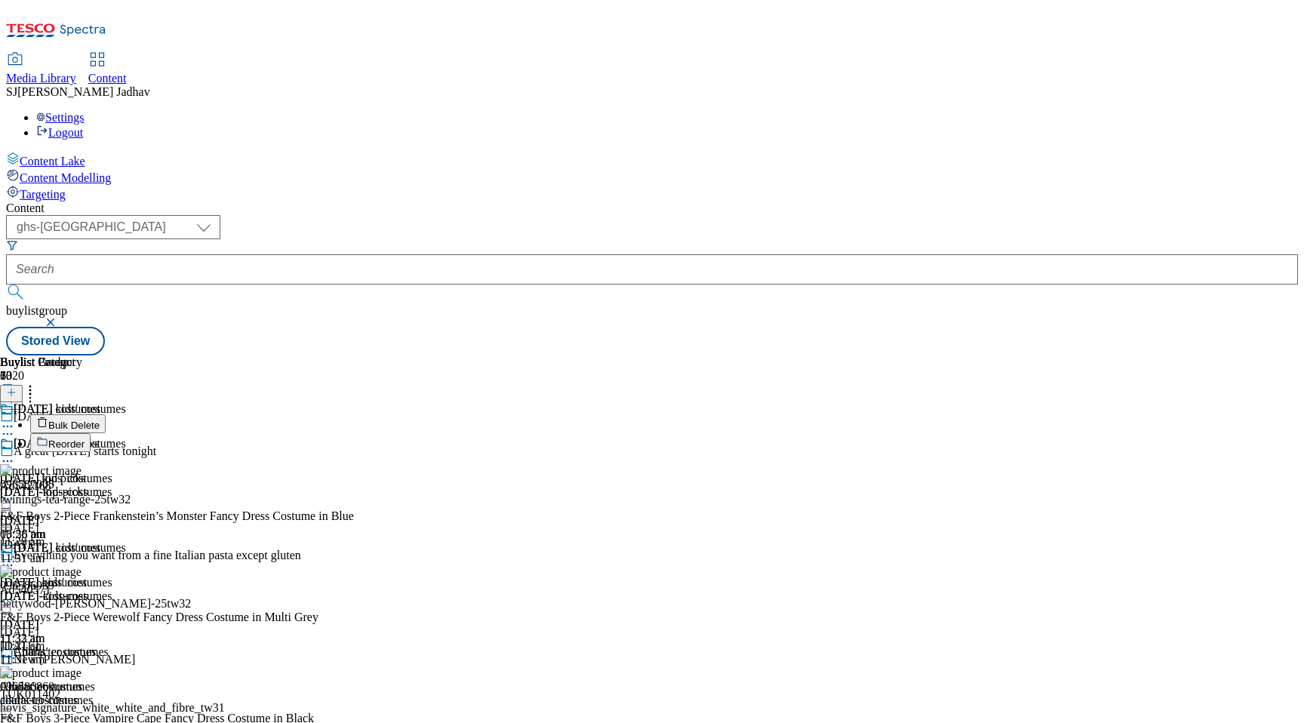
click at [100, 420] on span "Bulk Delete" at bounding box center [73, 425] width 51 height 11
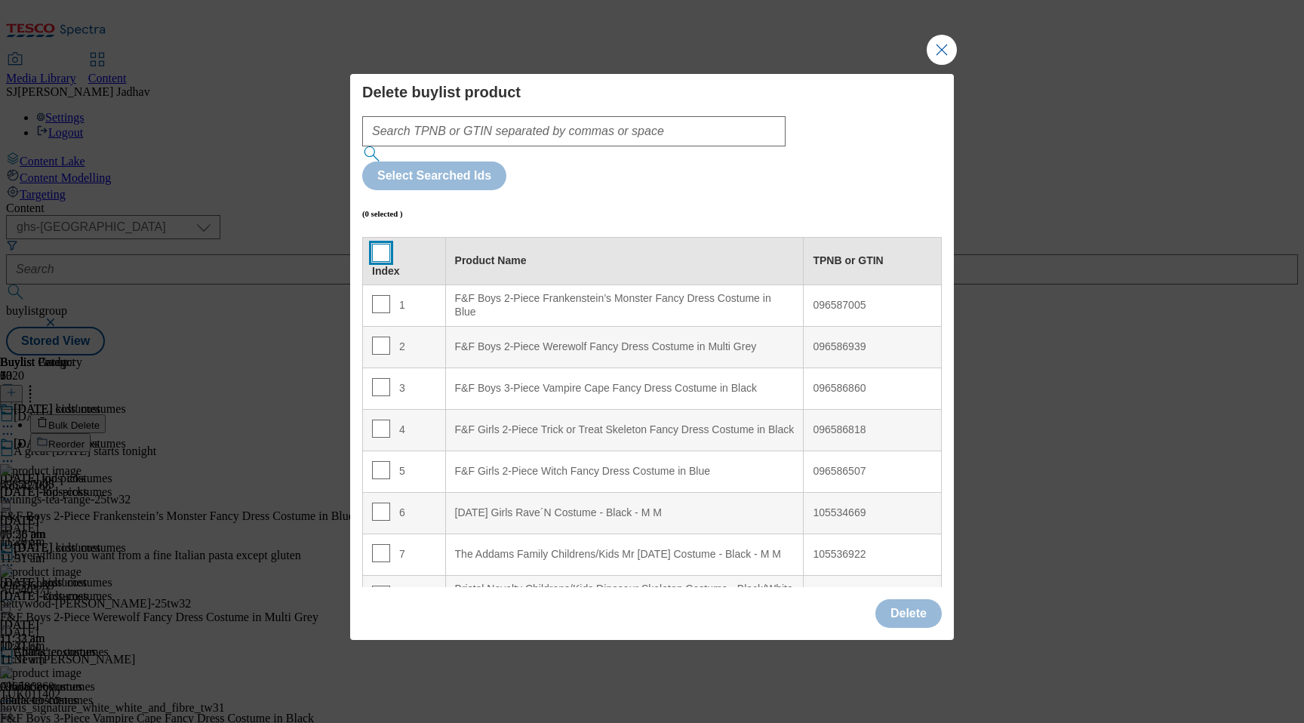
click at [380, 244] on input "Modal" at bounding box center [381, 253] width 18 height 18
checkbox input "true"
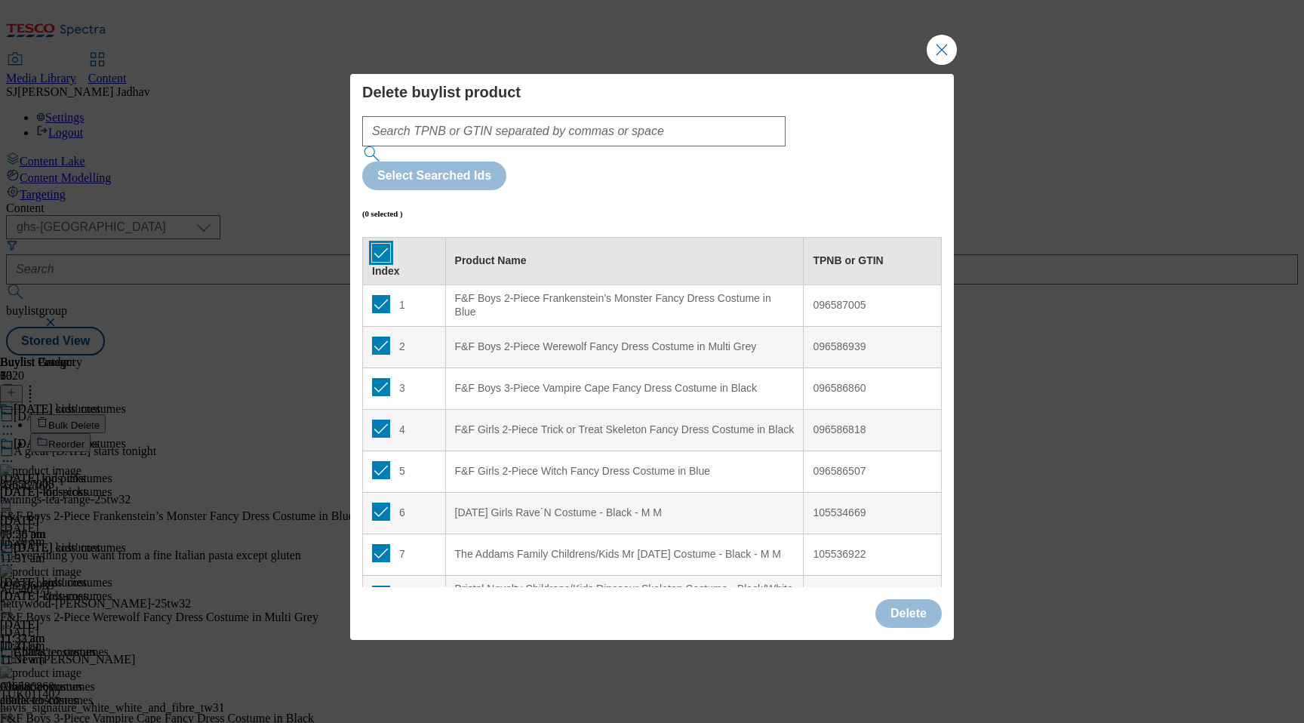
checkbox input "true"
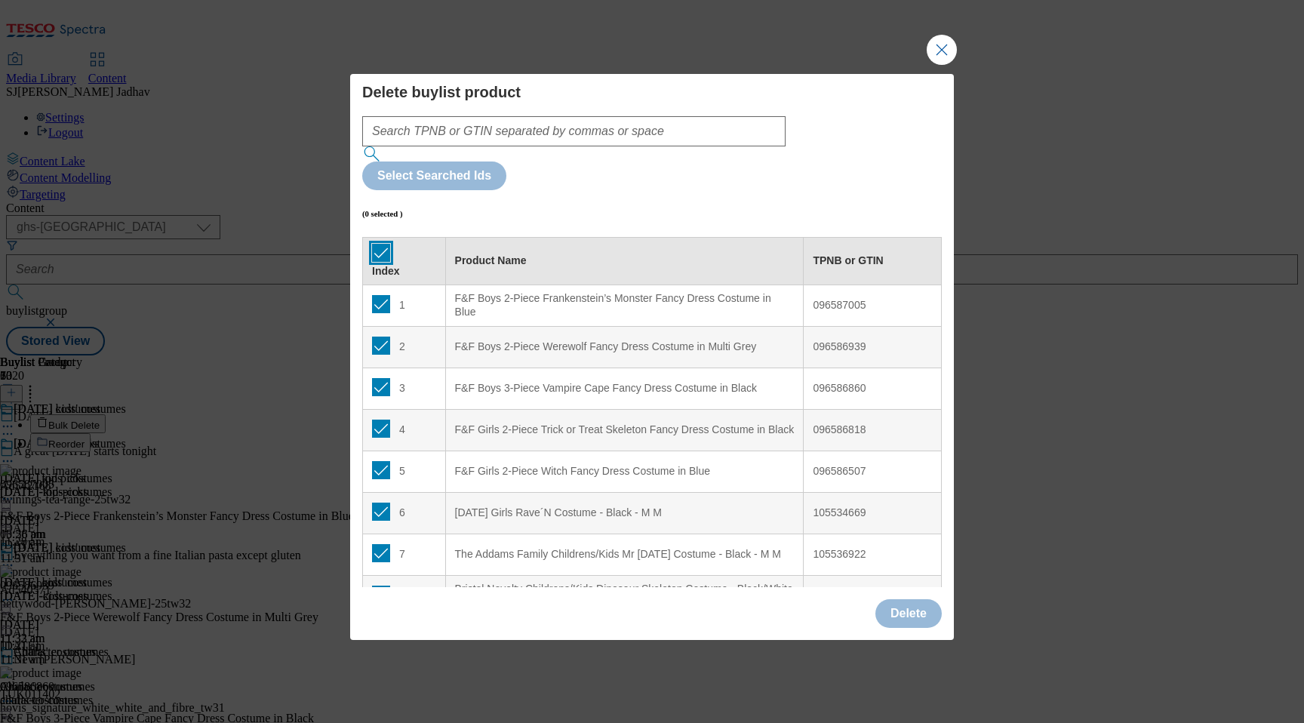
checkbox input "true"
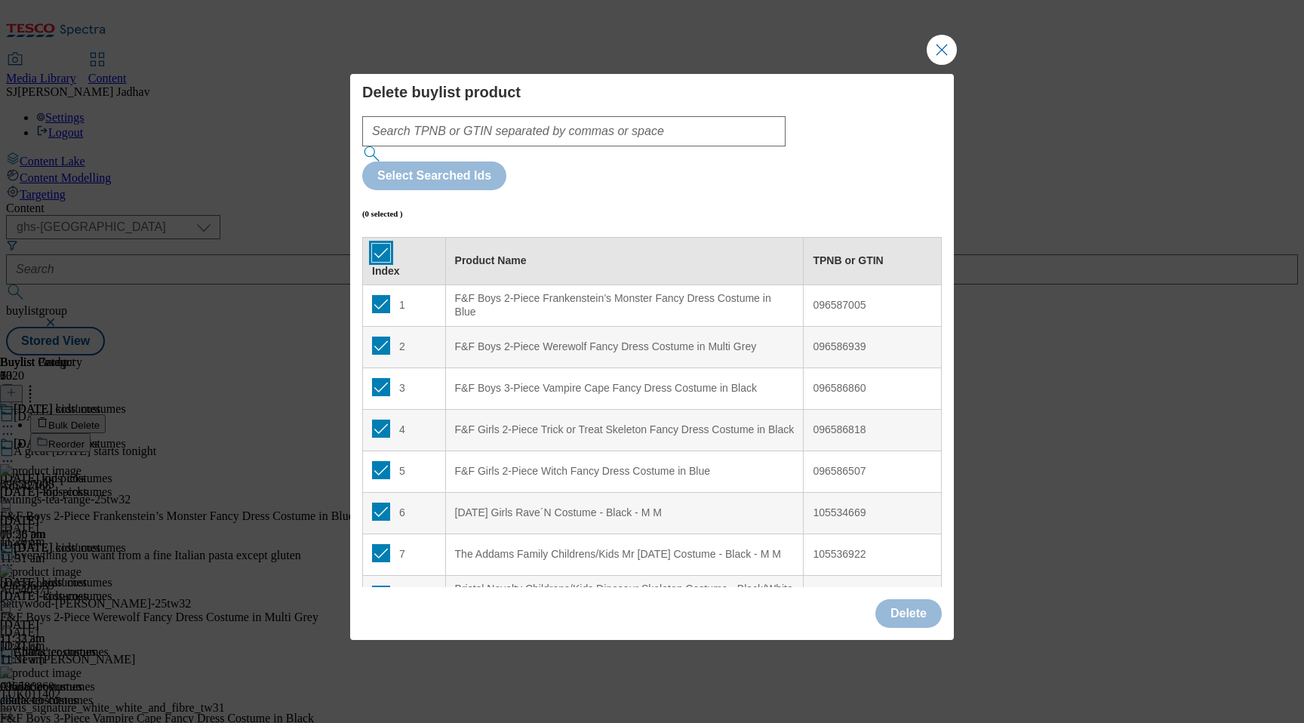
checkbox input "true"
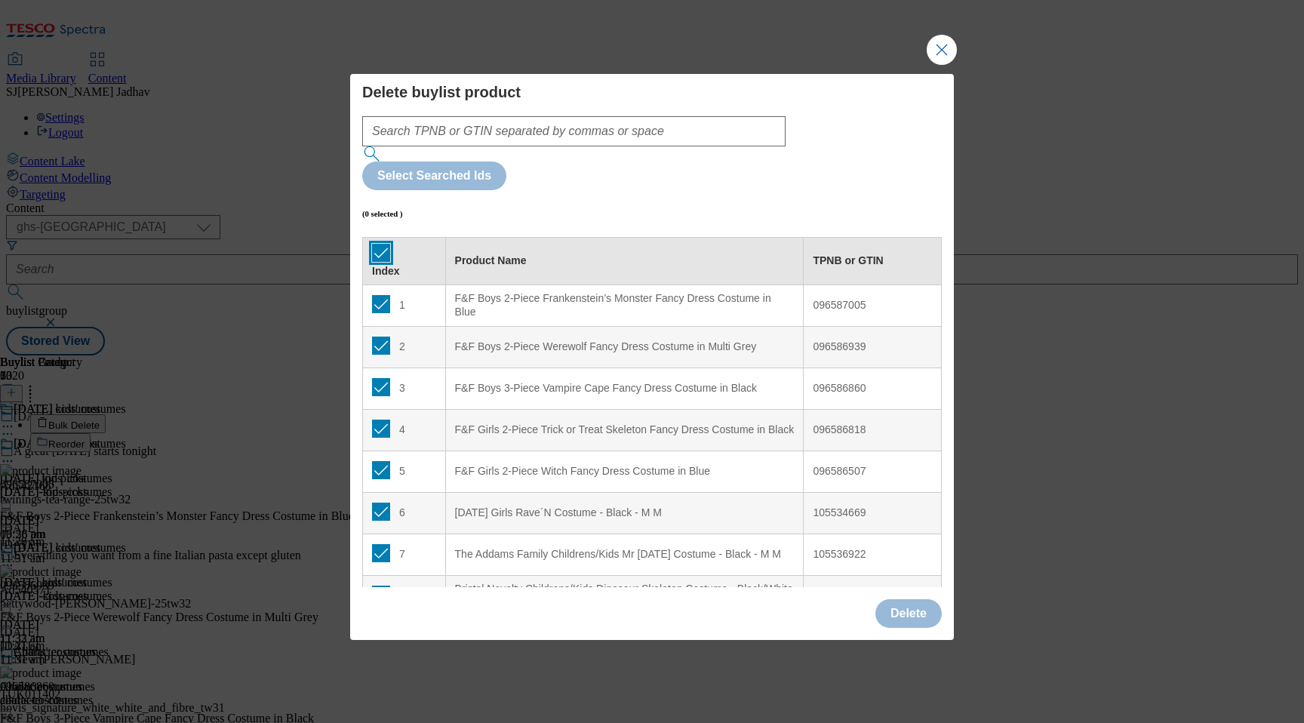
checkbox input "true"
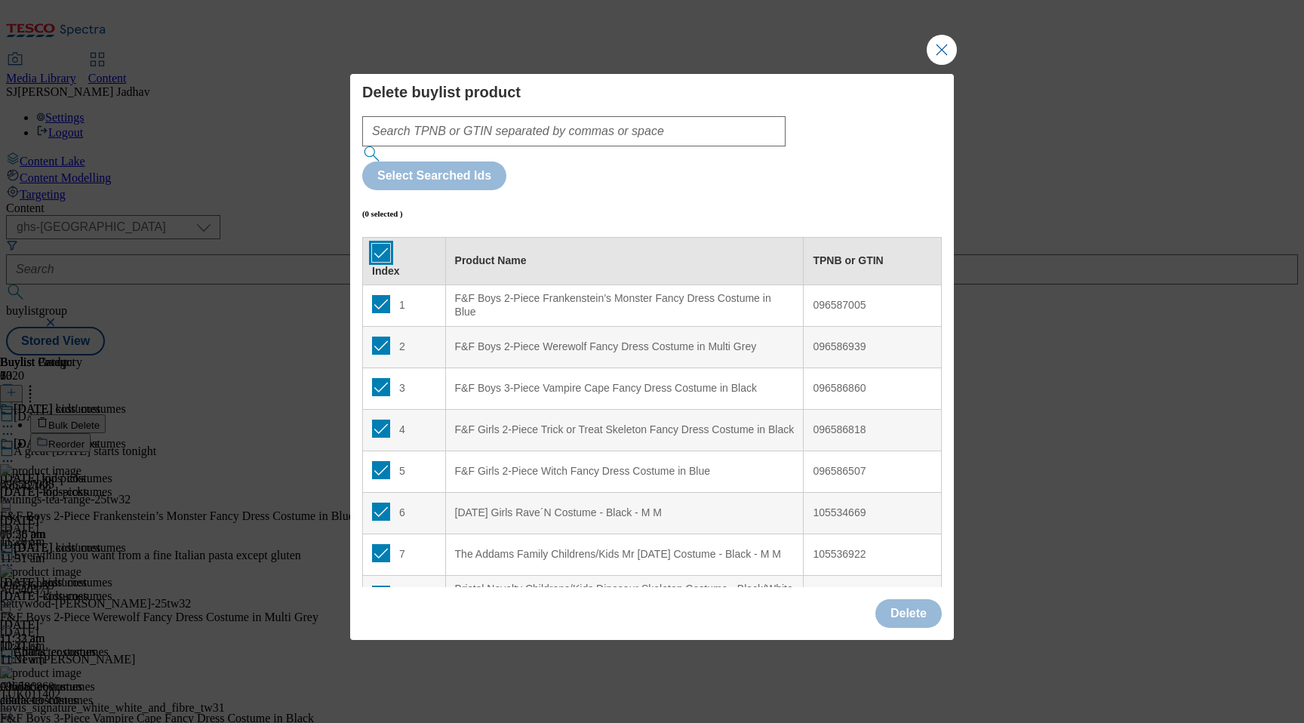
checkbox input "true"
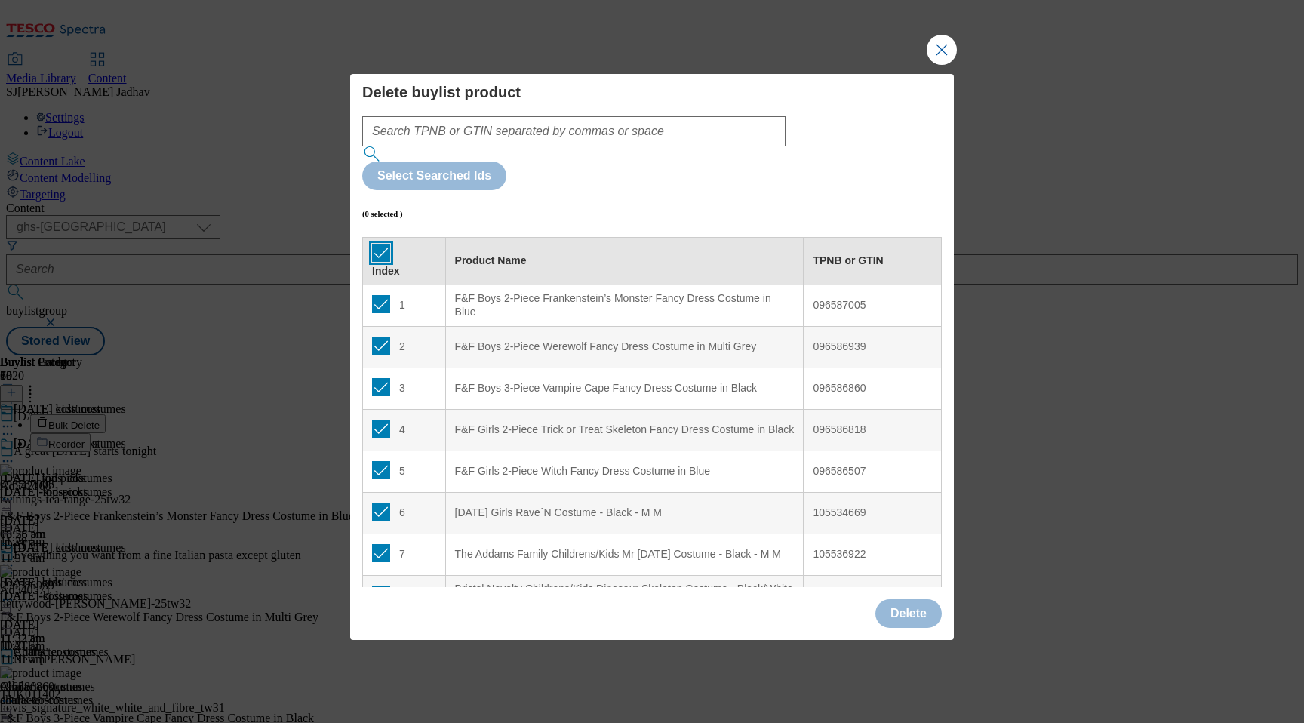
checkbox input "true"
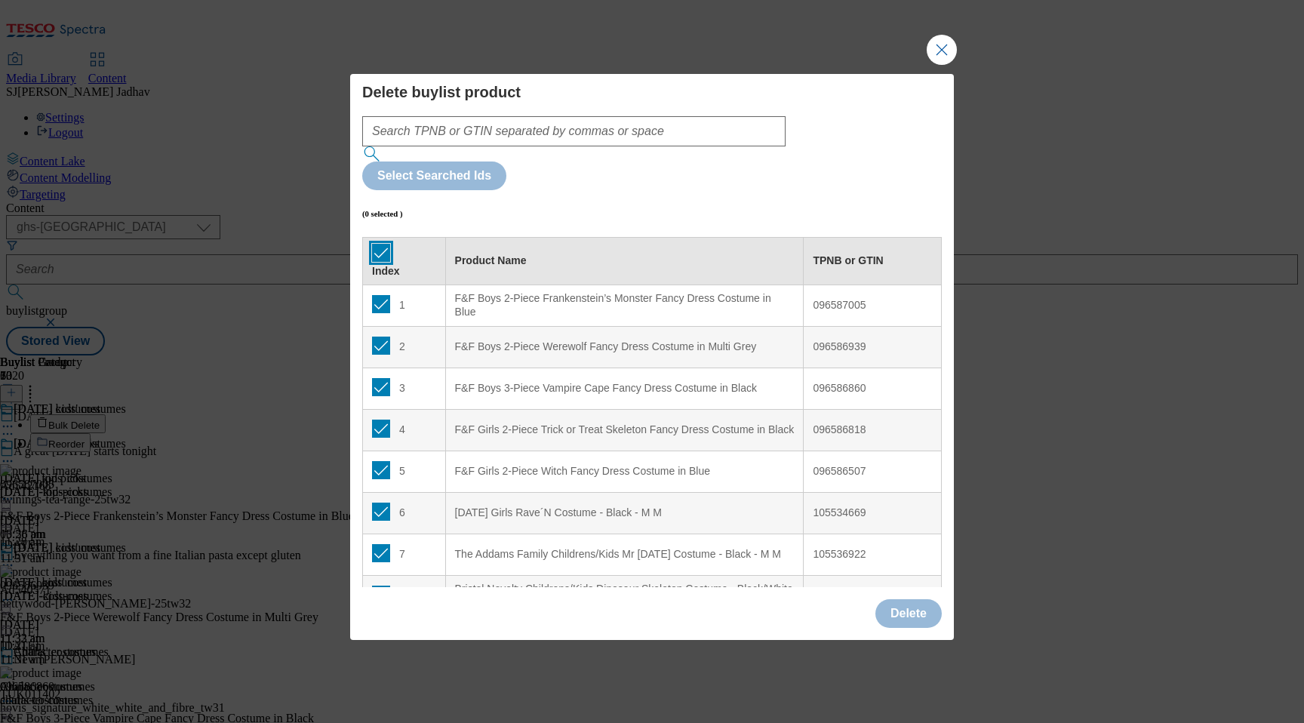
checkbox input "true"
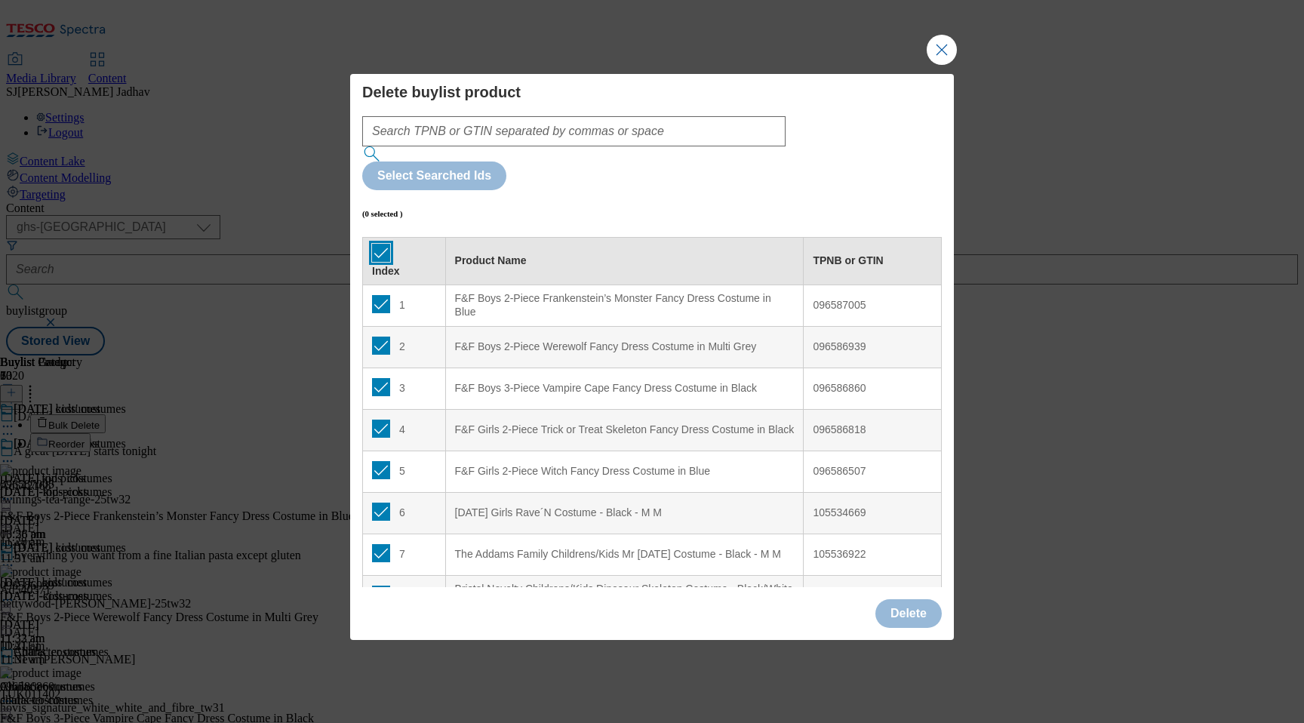
checkbox input "true"
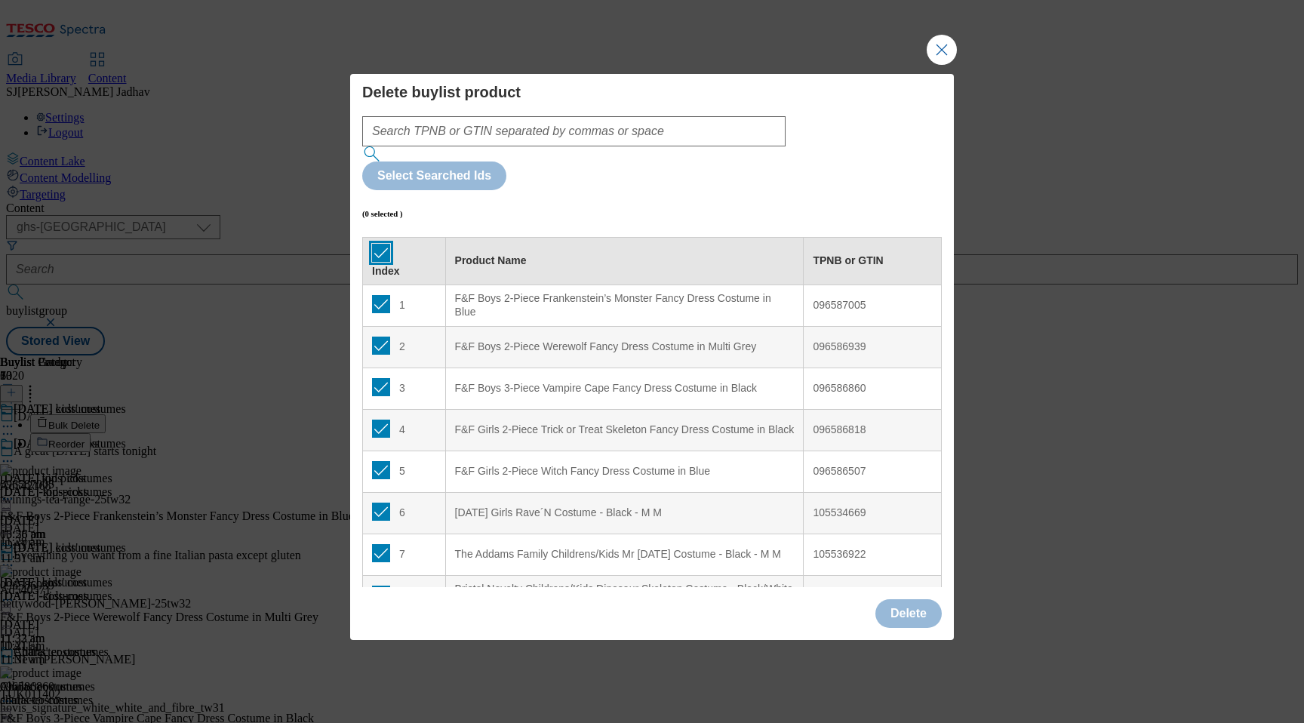
checkbox input "true"
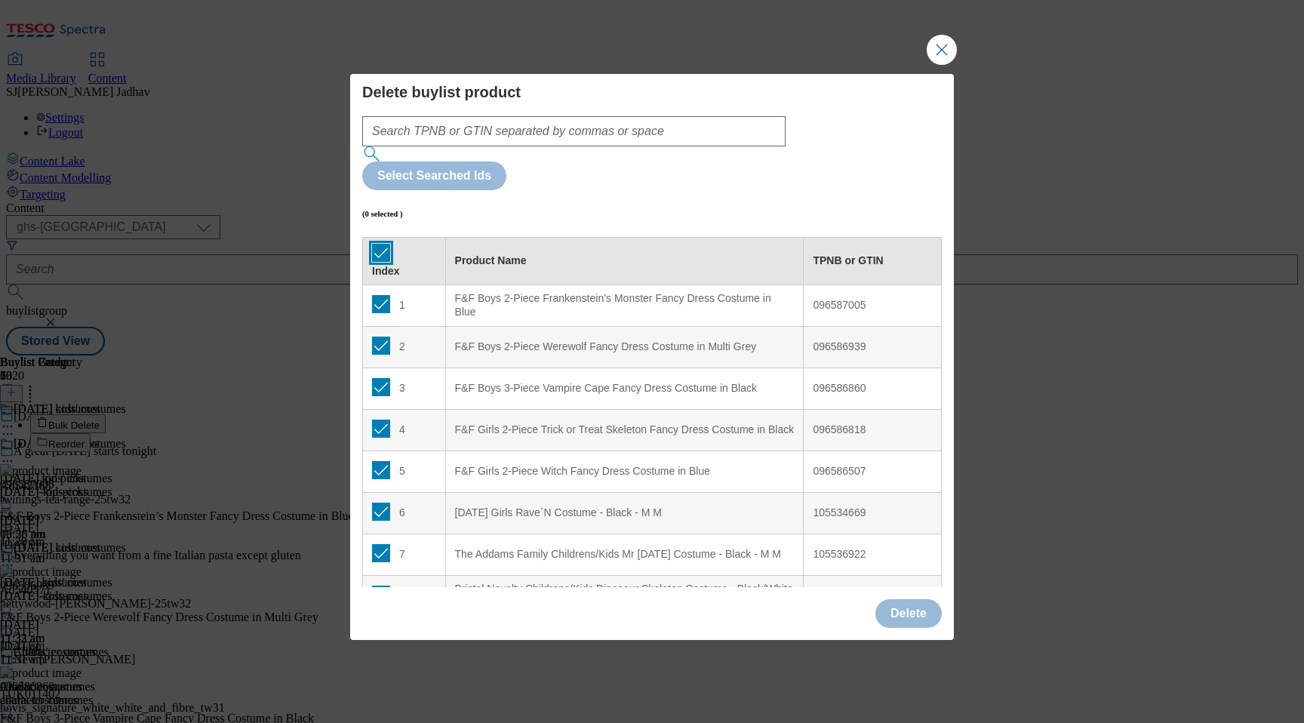
checkbox input "true"
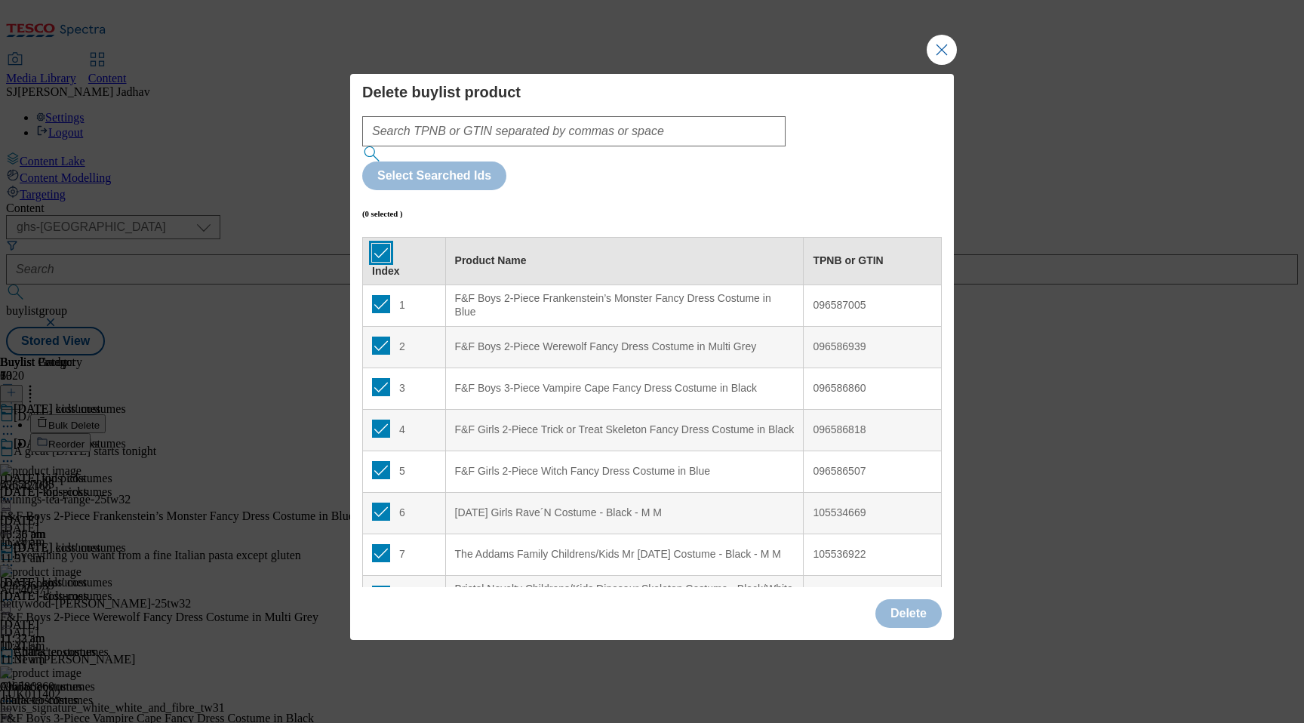
checkbox input "true"
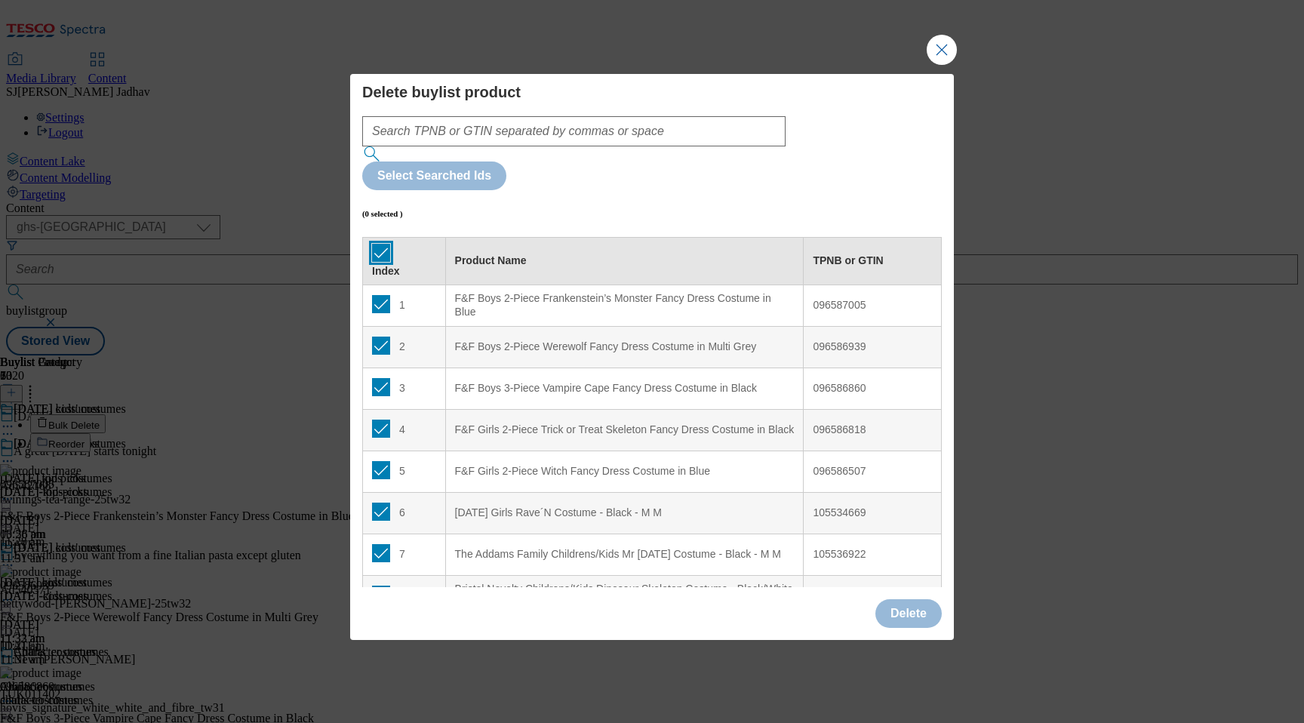
checkbox input "true"
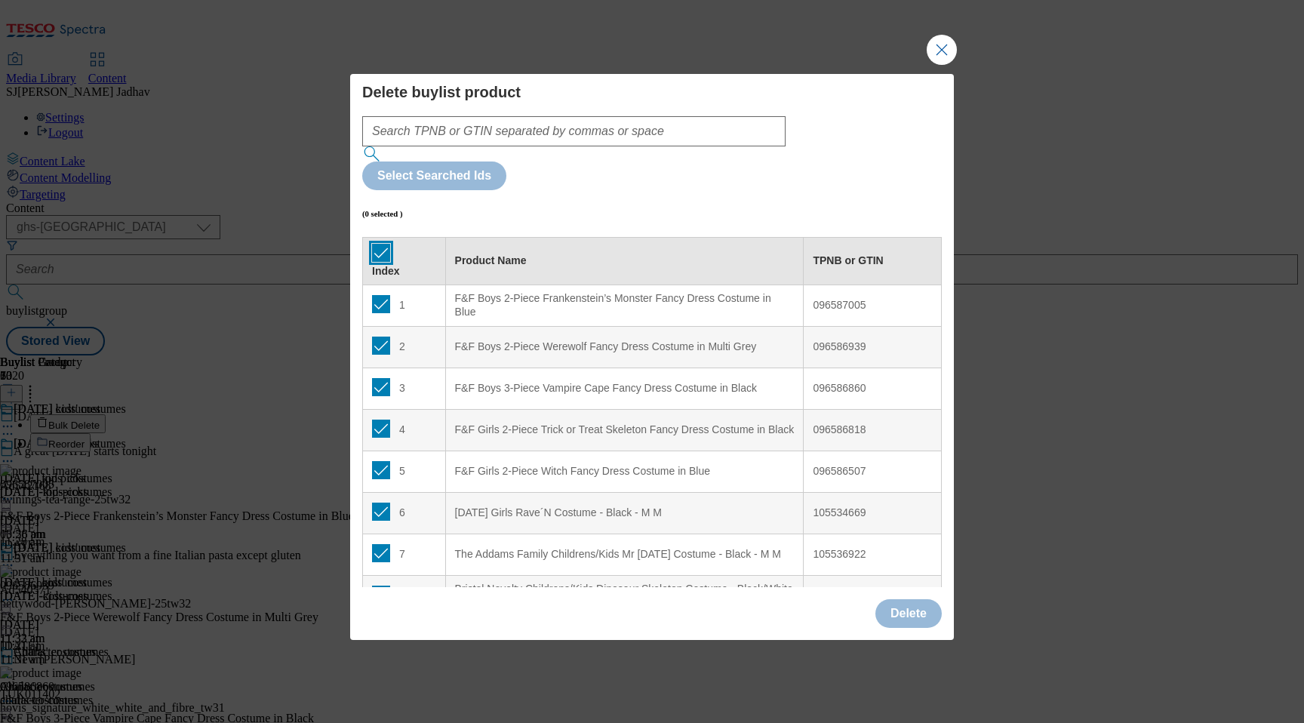
checkbox input "true"
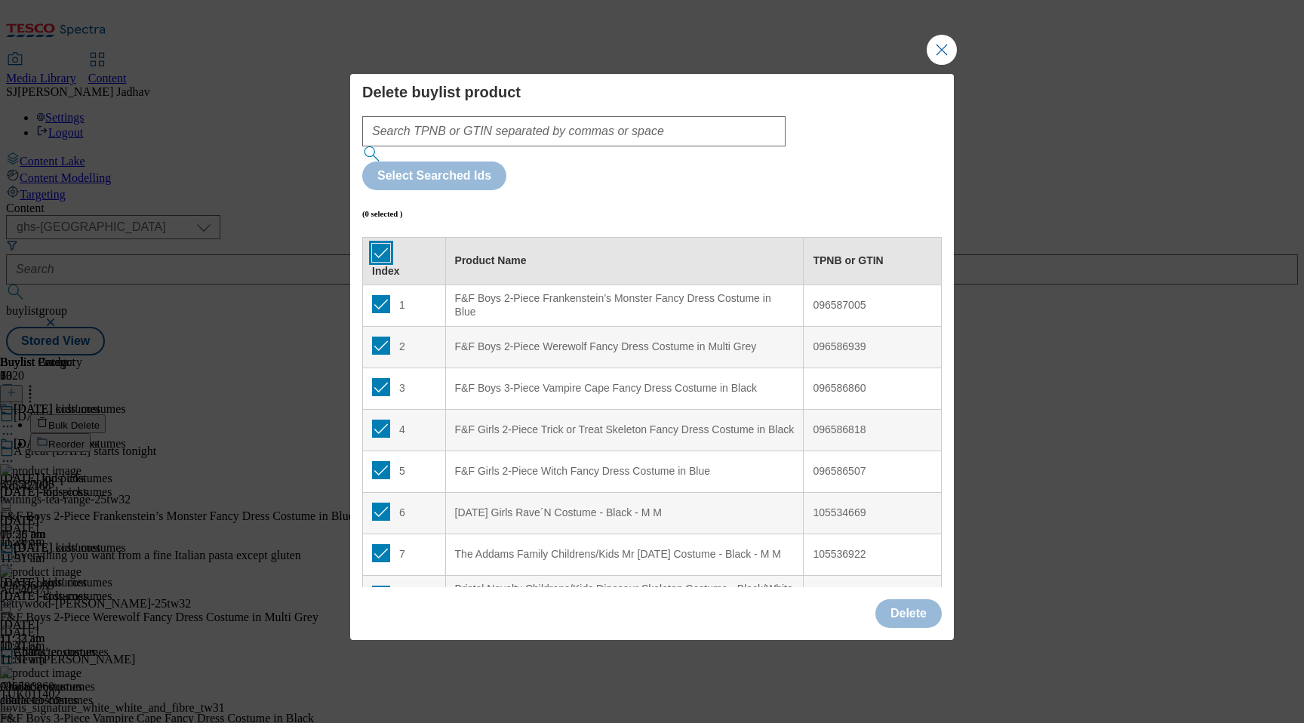
checkbox input "true"
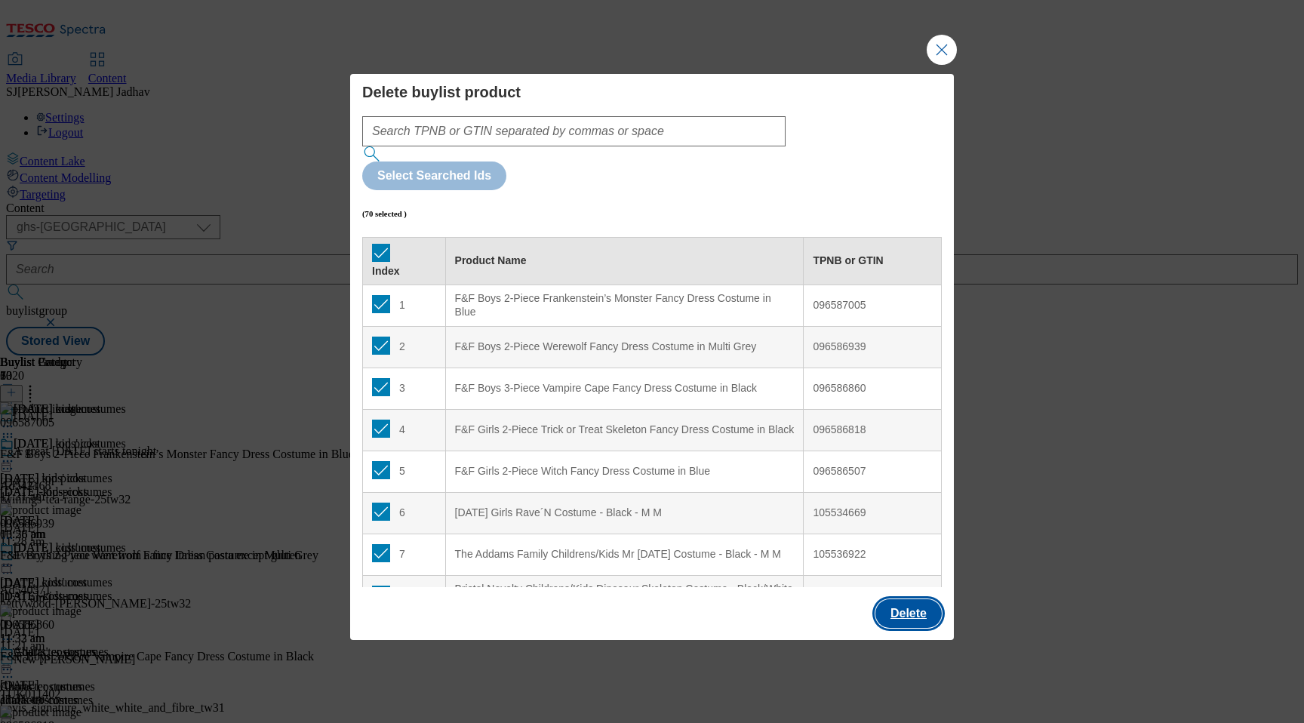
click at [918, 599] on button "Delete" at bounding box center [908, 613] width 66 height 29
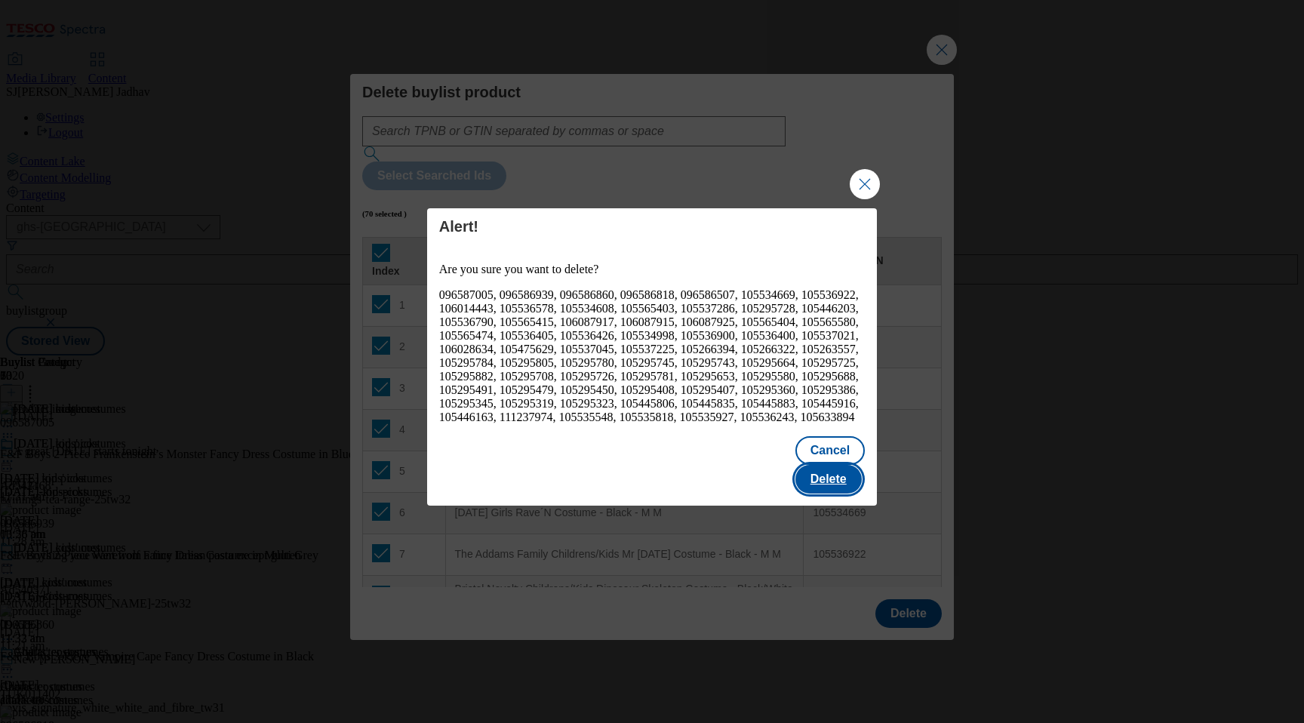
click at [840, 475] on button "Delete" at bounding box center [828, 479] width 66 height 29
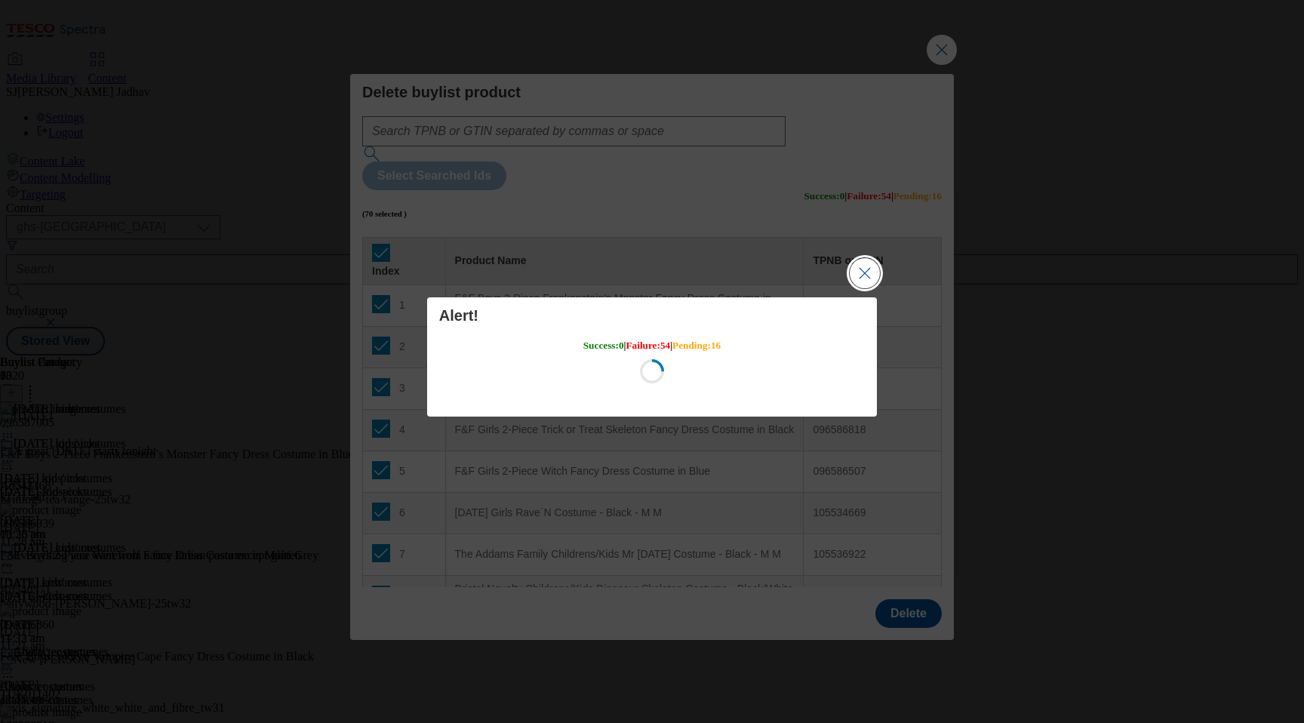
click at [865, 277] on button "Close Modal" at bounding box center [865, 273] width 30 height 30
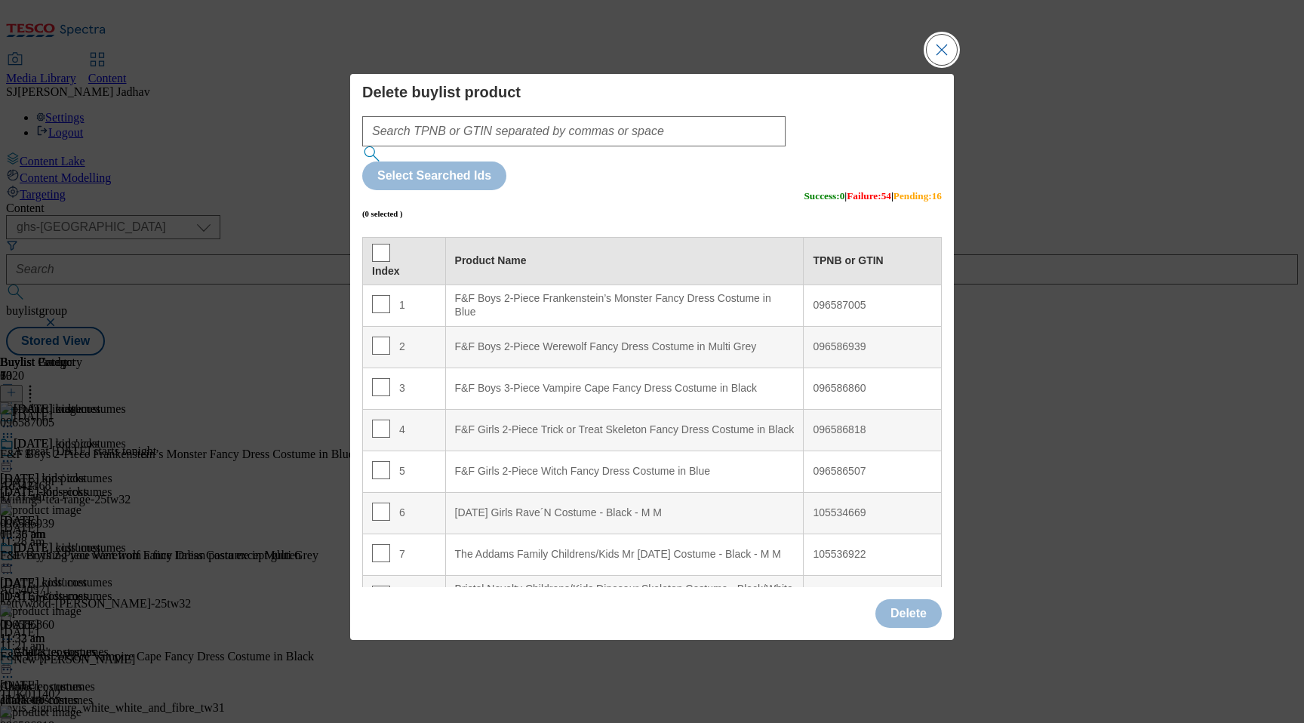
click at [942, 65] on button "Close Modal" at bounding box center [942, 50] width 30 height 30
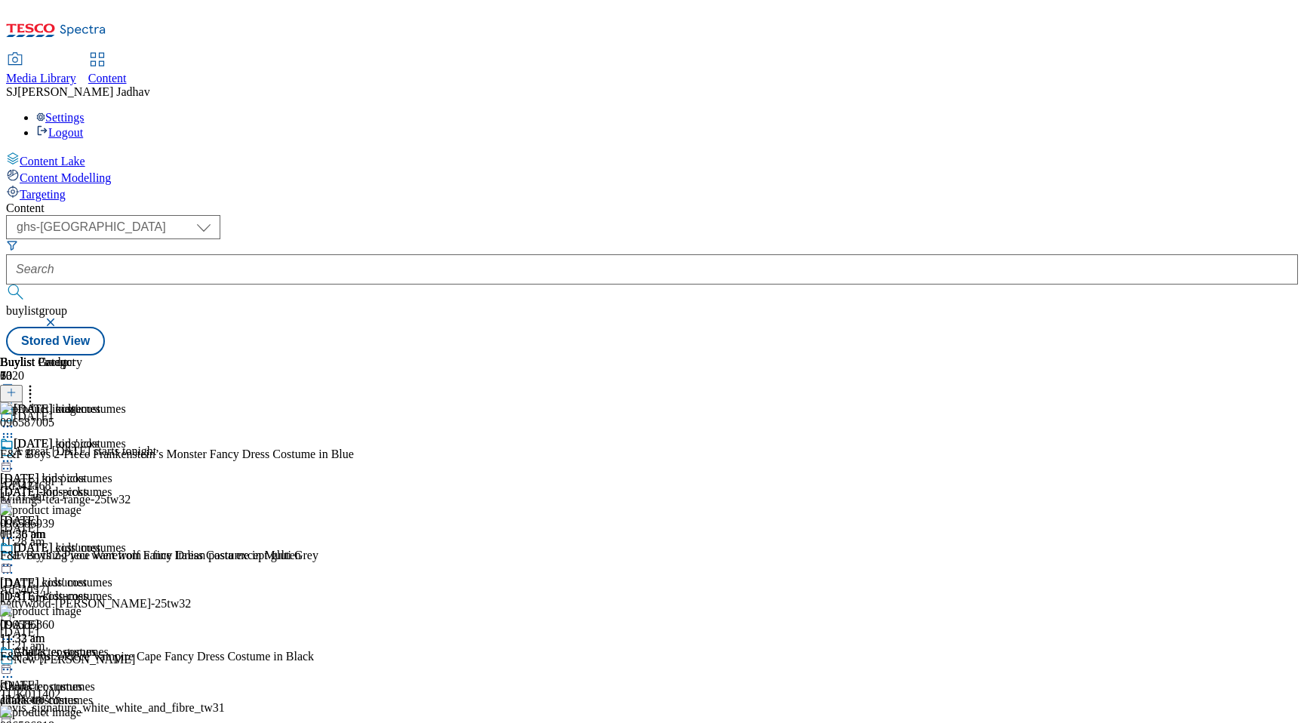
click at [126, 541] on div "[DATE] costumes [DATE] costumes [DATE]-costumes [DATE] 11:32 am" at bounding box center [63, 593] width 126 height 104
click at [15, 558] on icon at bounding box center [7, 565] width 15 height 15
click at [417, 461] on div at bounding box center [208, 461] width 417 height 0
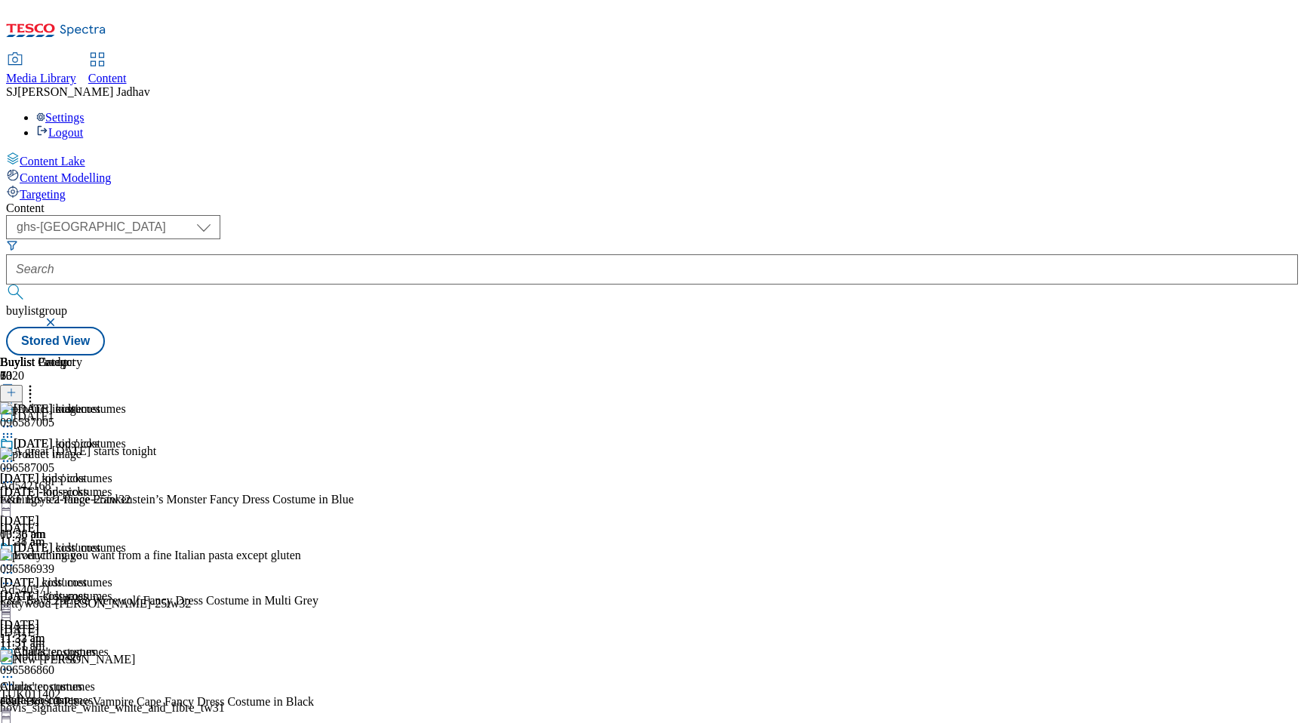
click at [15, 475] on icon at bounding box center [7, 482] width 15 height 15
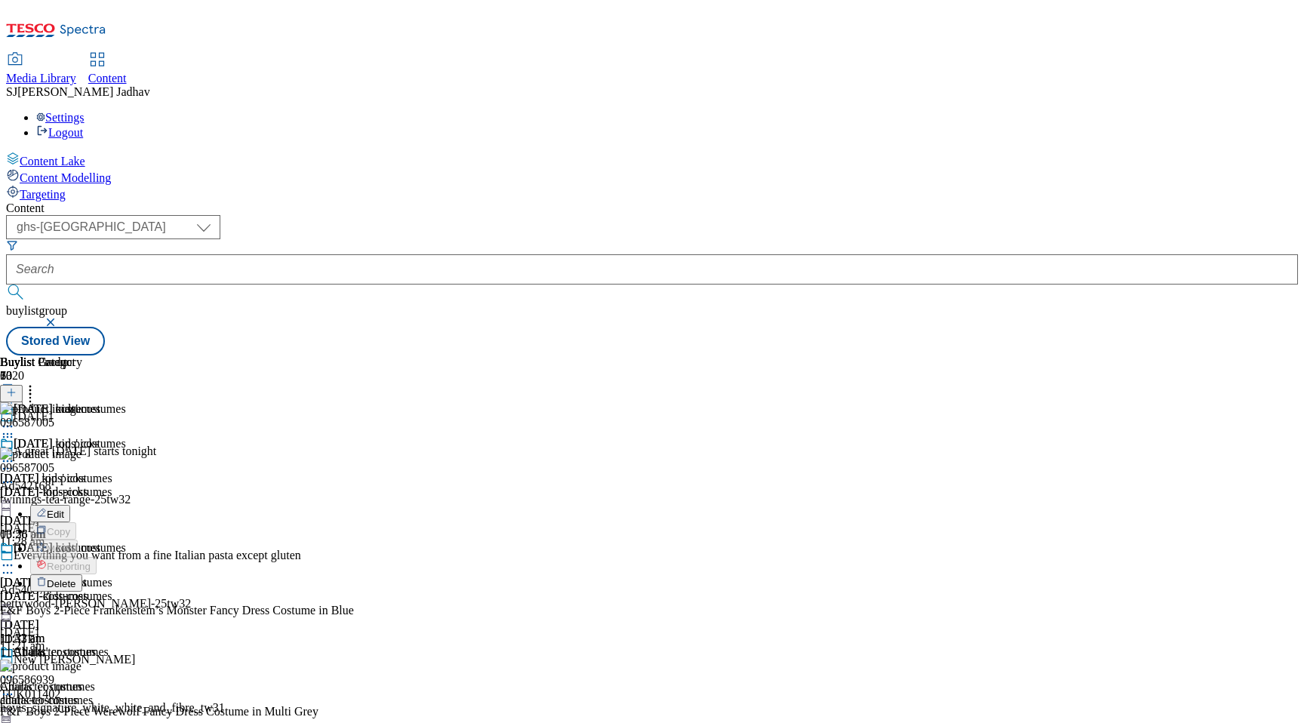
click at [76, 578] on span "Delete" at bounding box center [61, 583] width 29 height 11
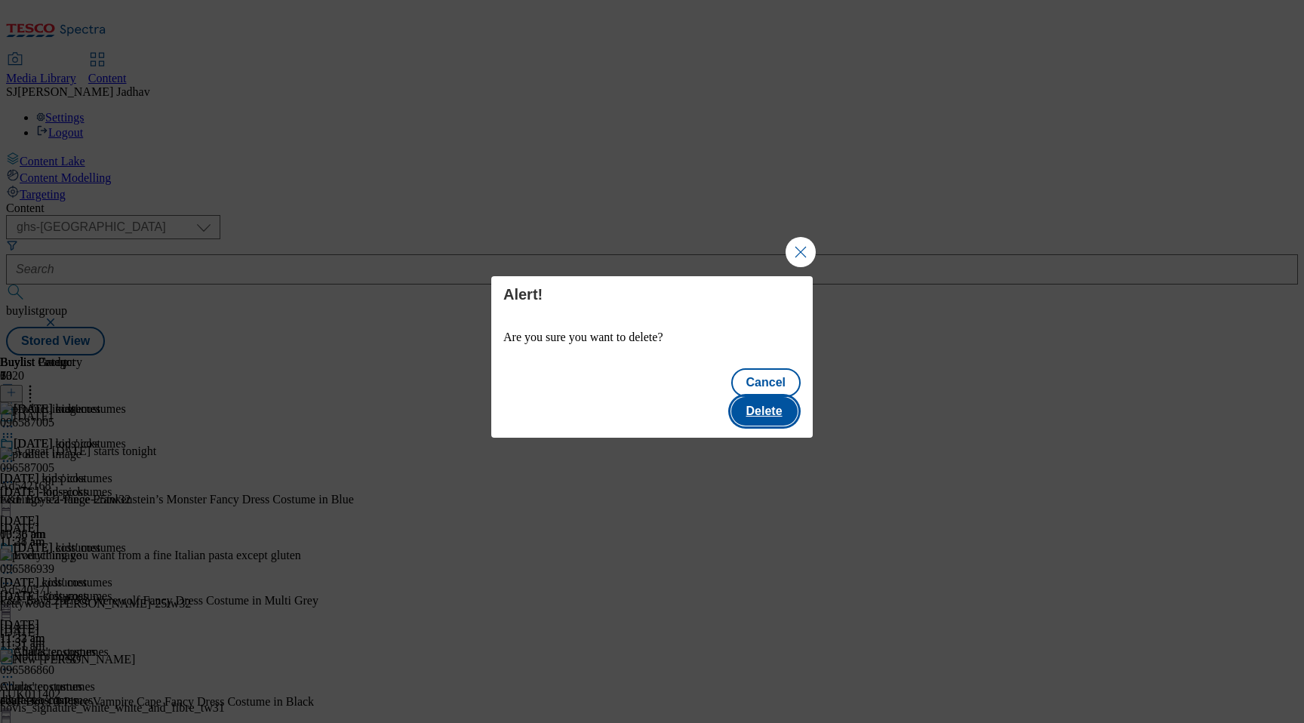
click at [757, 398] on button "Delete" at bounding box center [764, 411] width 66 height 29
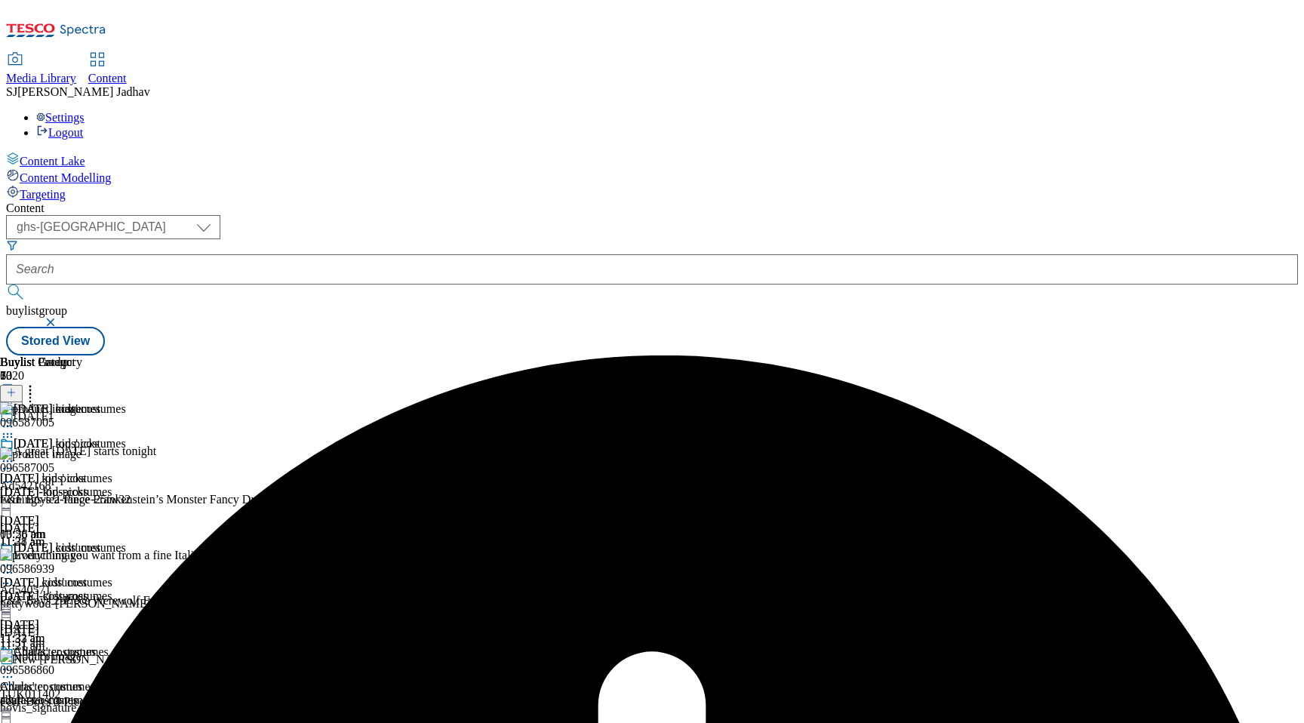
click at [15, 558] on icon at bounding box center [7, 565] width 15 height 15
click at [82, 661] on span "Preview" at bounding box center [64, 666] width 35 height 11
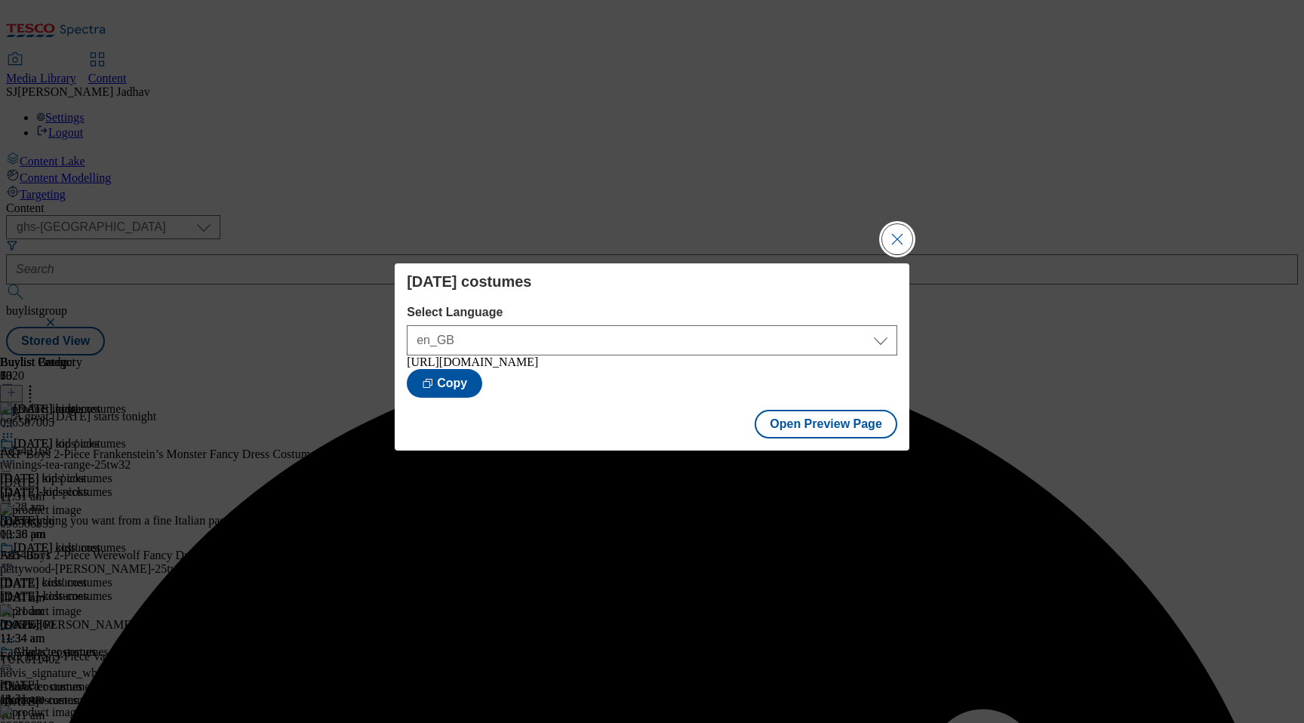
click at [902, 246] on button "Close Modal" at bounding box center [897, 239] width 30 height 30
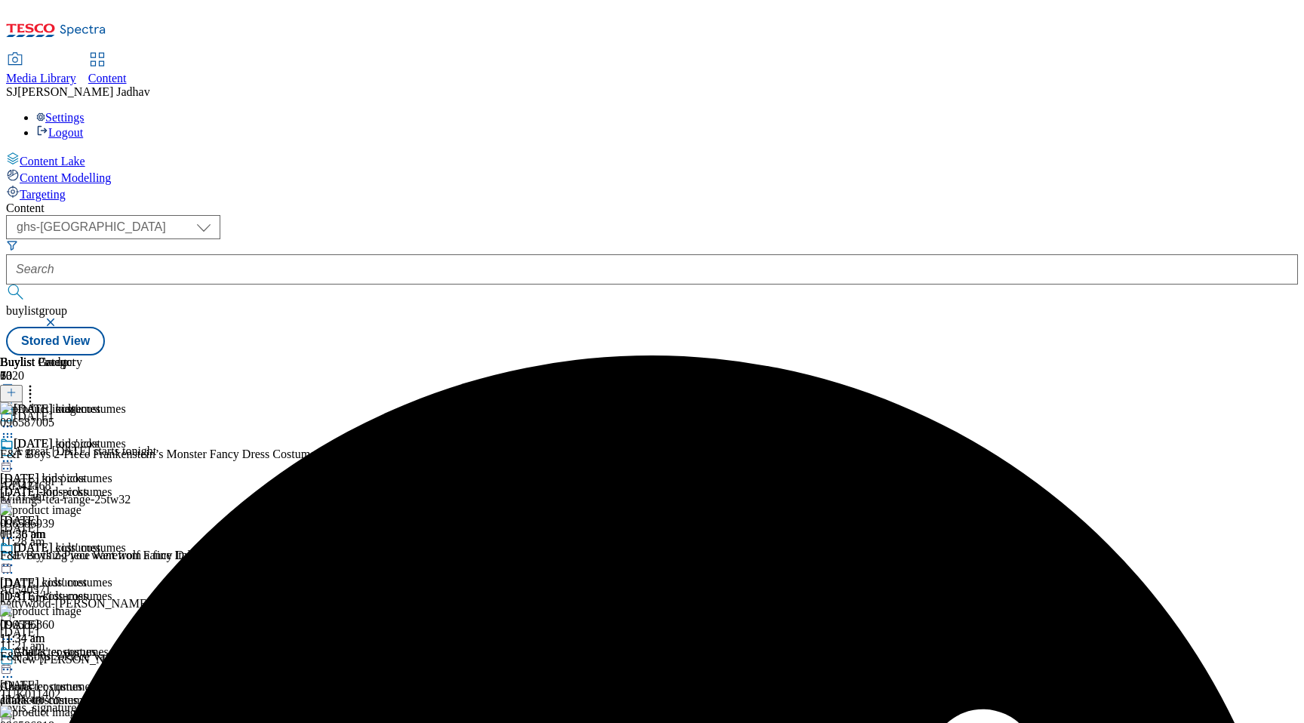
click at [15, 558] on icon at bounding box center [7, 565] width 15 height 15
click at [97, 678] on span "Un-preview" at bounding box center [72, 683] width 51 height 11
click at [15, 429] on icon at bounding box center [7, 436] width 15 height 15
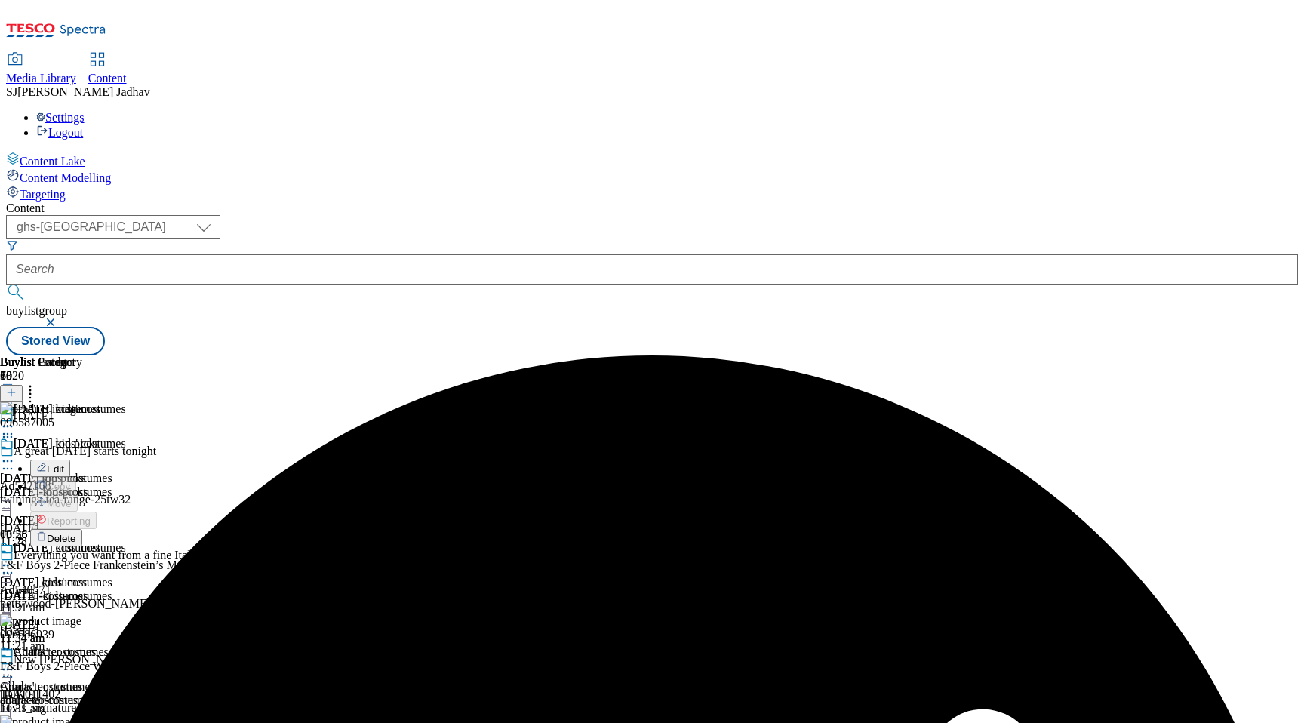
click at [82, 529] on button "Delete" at bounding box center [56, 537] width 52 height 17
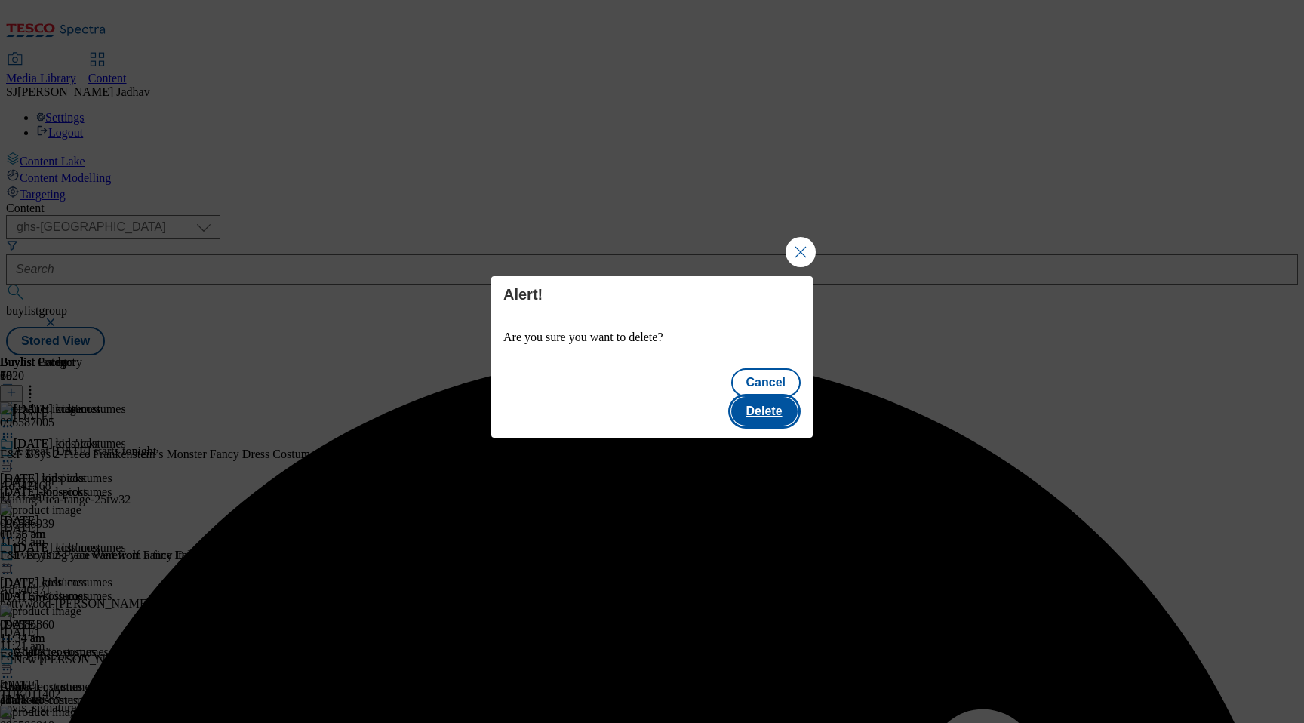
click at [794, 401] on button "Delete" at bounding box center [764, 411] width 66 height 29
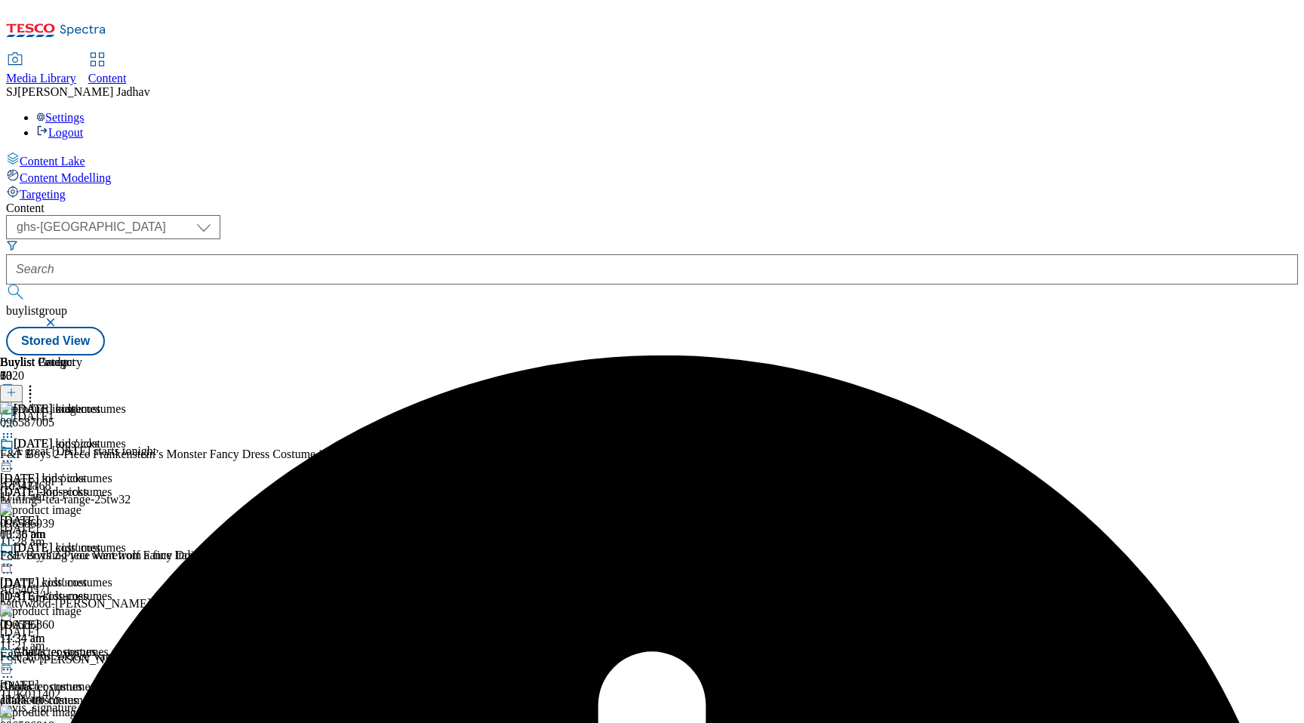
click at [126, 589] on div "[DATE]-costumes" at bounding box center [63, 596] width 126 height 14
click at [9, 564] on circle at bounding box center [8, 565] width 2 height 2
click at [82, 661] on span "Preview" at bounding box center [64, 666] width 35 height 11
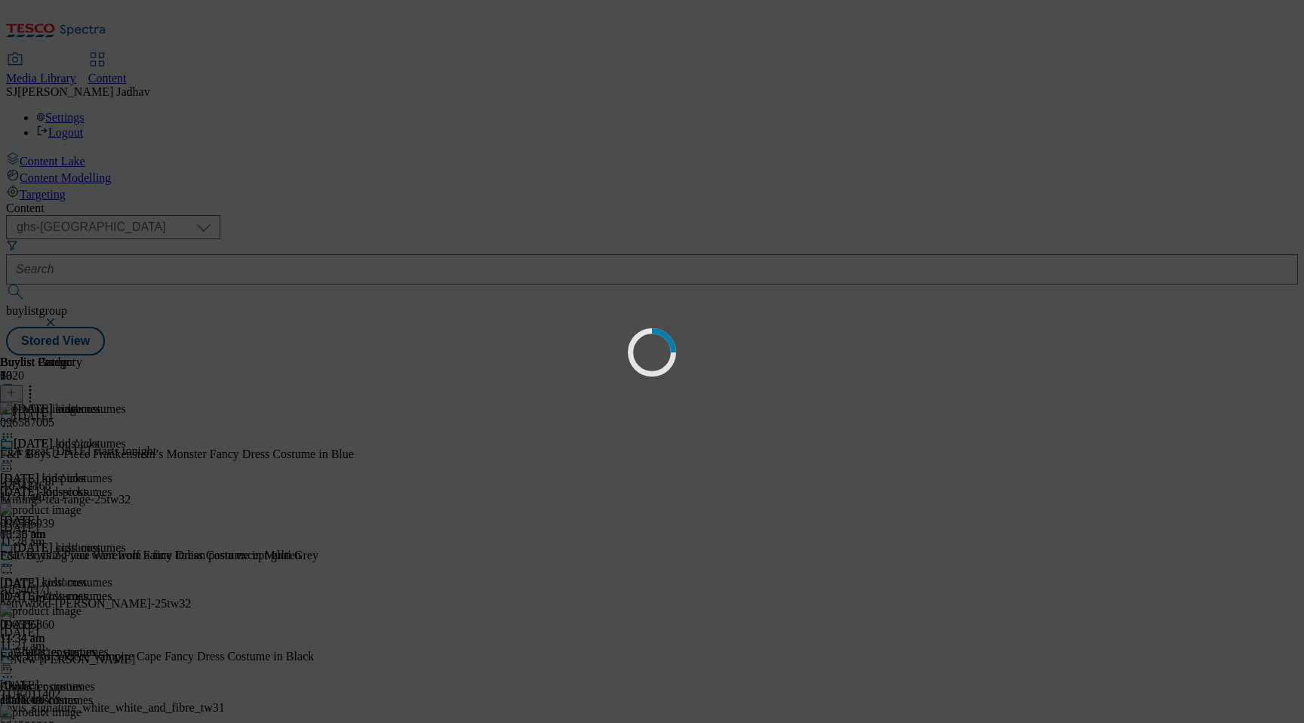
scroll to position [0, 0]
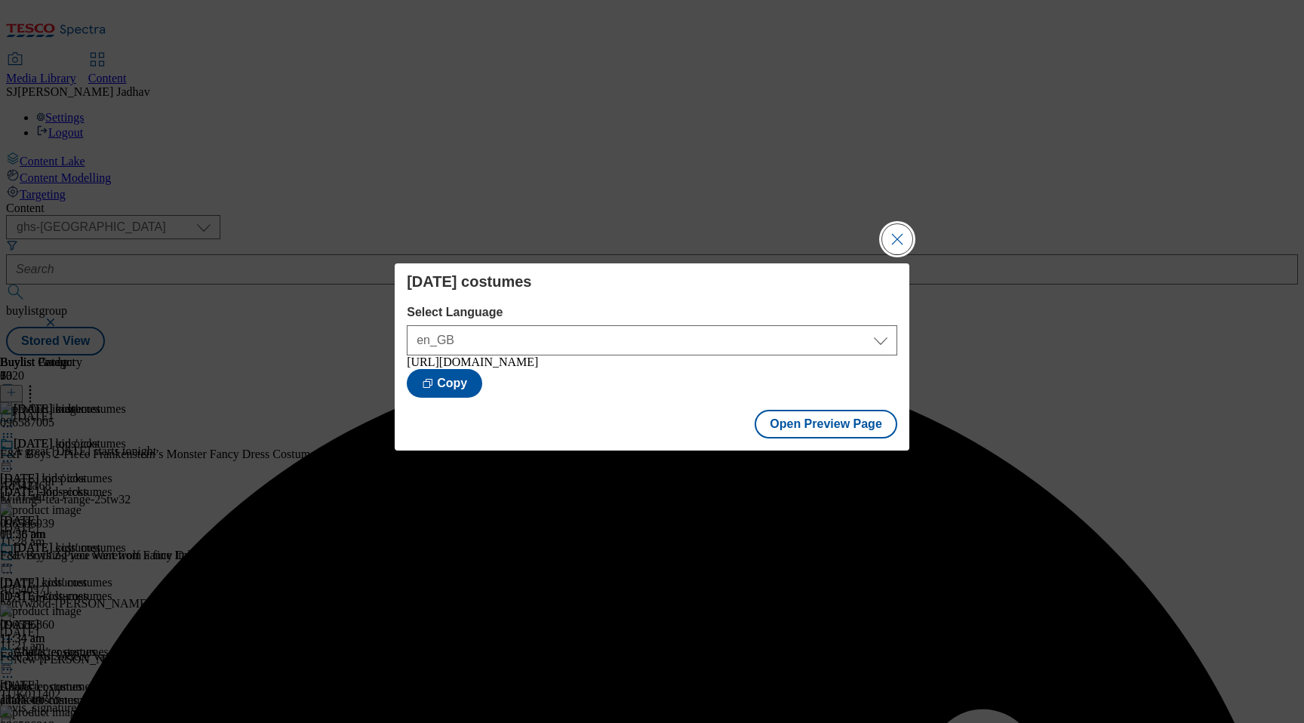
click at [893, 229] on button "Close Modal" at bounding box center [897, 239] width 30 height 30
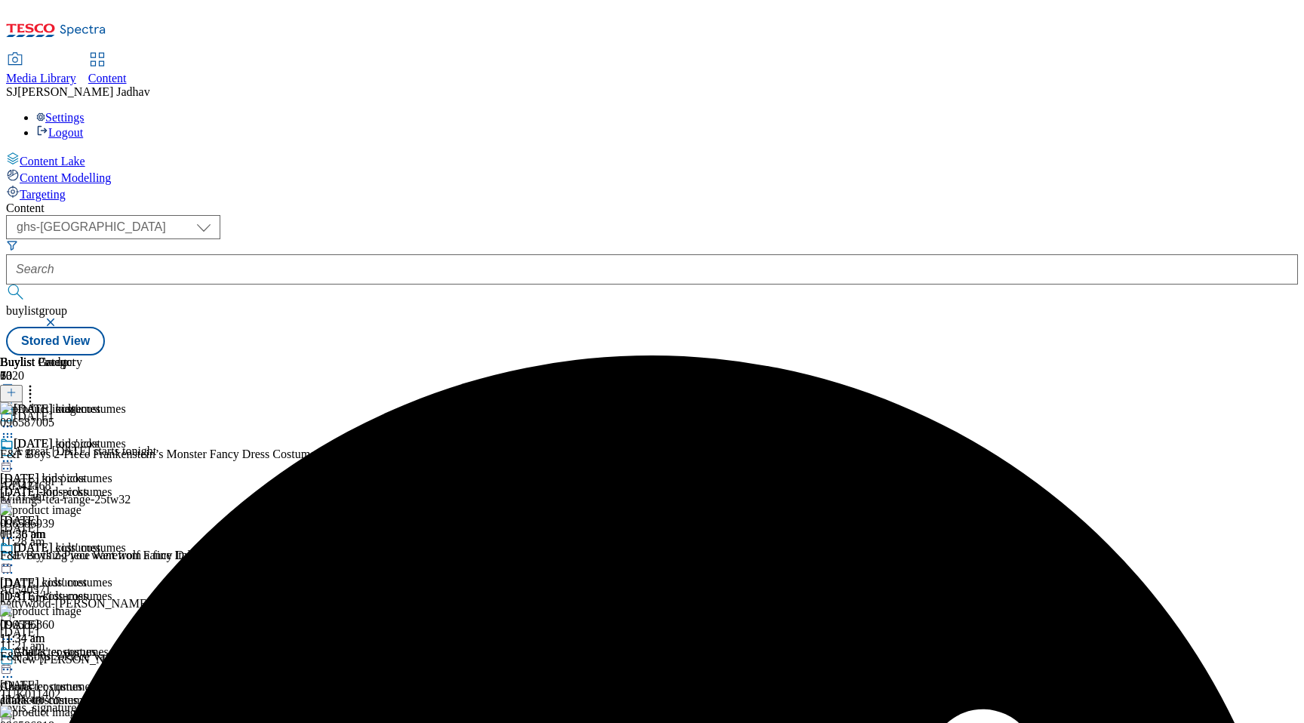
click at [9, 564] on circle at bounding box center [8, 565] width 2 height 2
click at [131, 709] on li "Publish" at bounding box center [80, 717] width 101 height 17
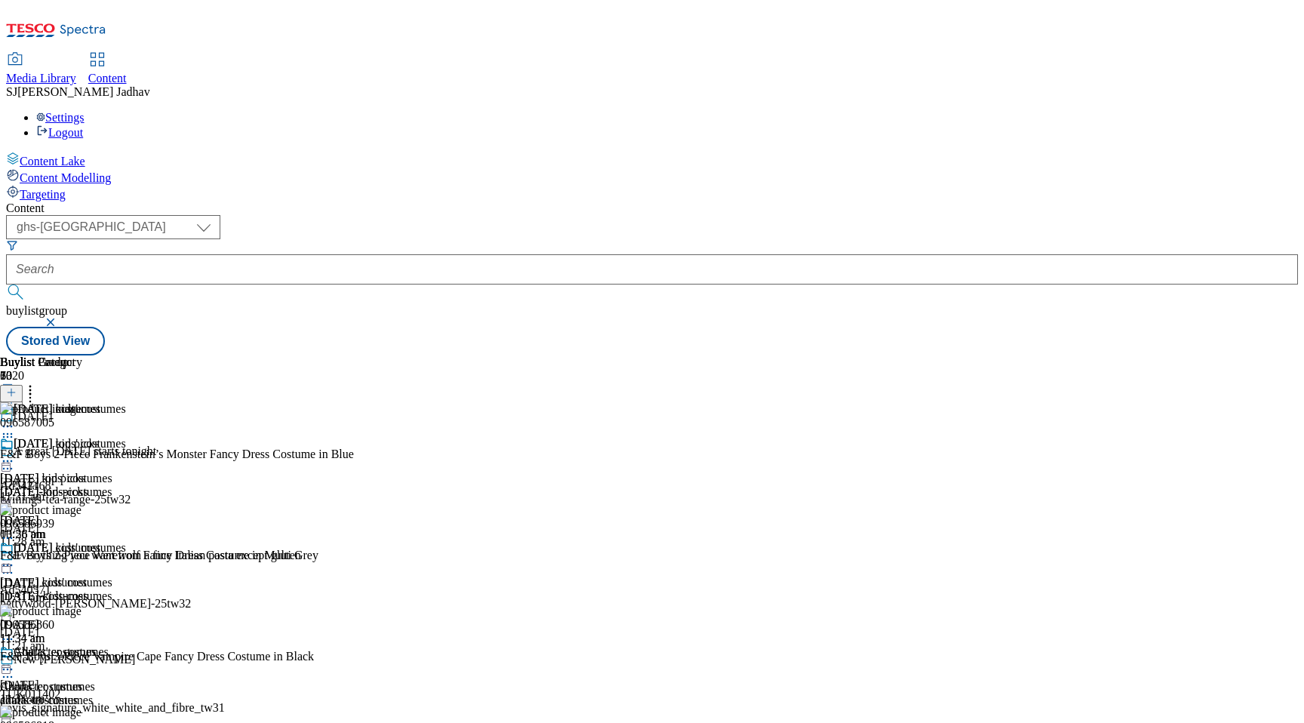
click at [15, 558] on icon at bounding box center [7, 565] width 15 height 15
click at [80, 713] on span "Publish" at bounding box center [63, 718] width 33 height 11
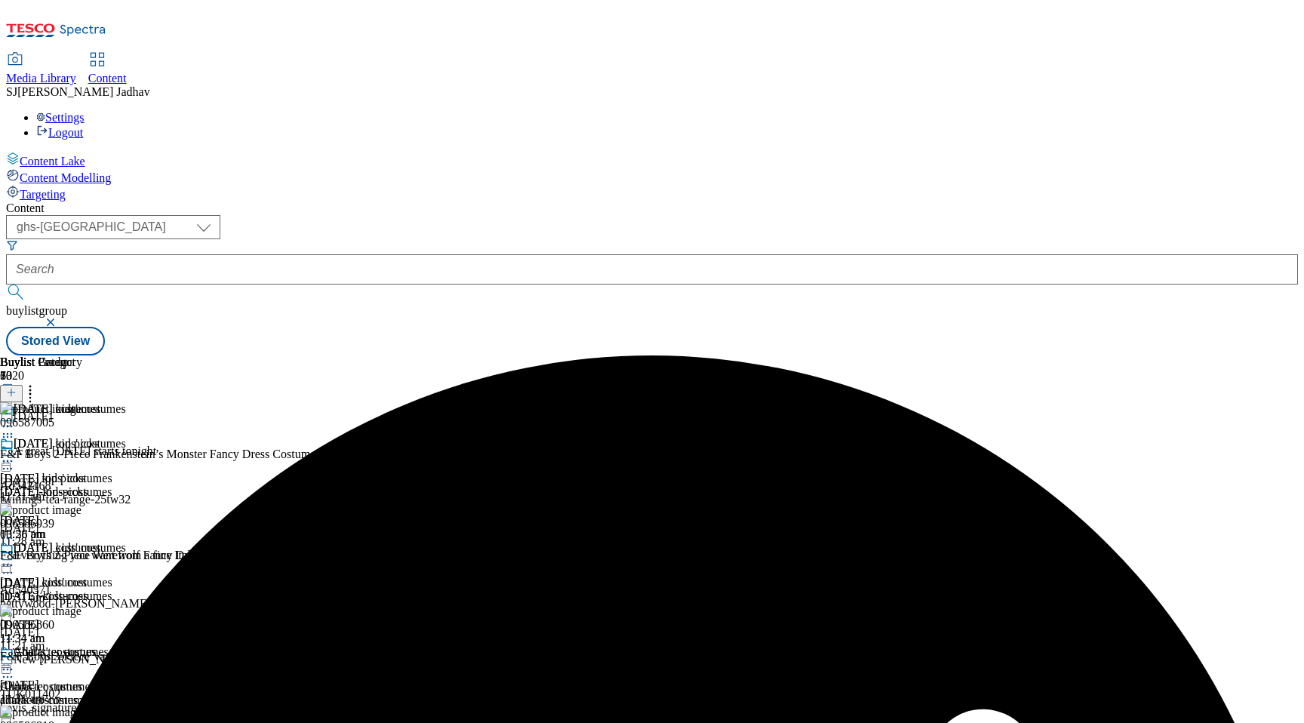
click at [15, 558] on icon at bounding box center [7, 565] width 15 height 15
click at [95, 722] on span "Un-publish" at bounding box center [71, 735] width 48 height 11
click at [15, 558] on icon at bounding box center [7, 565] width 15 height 15
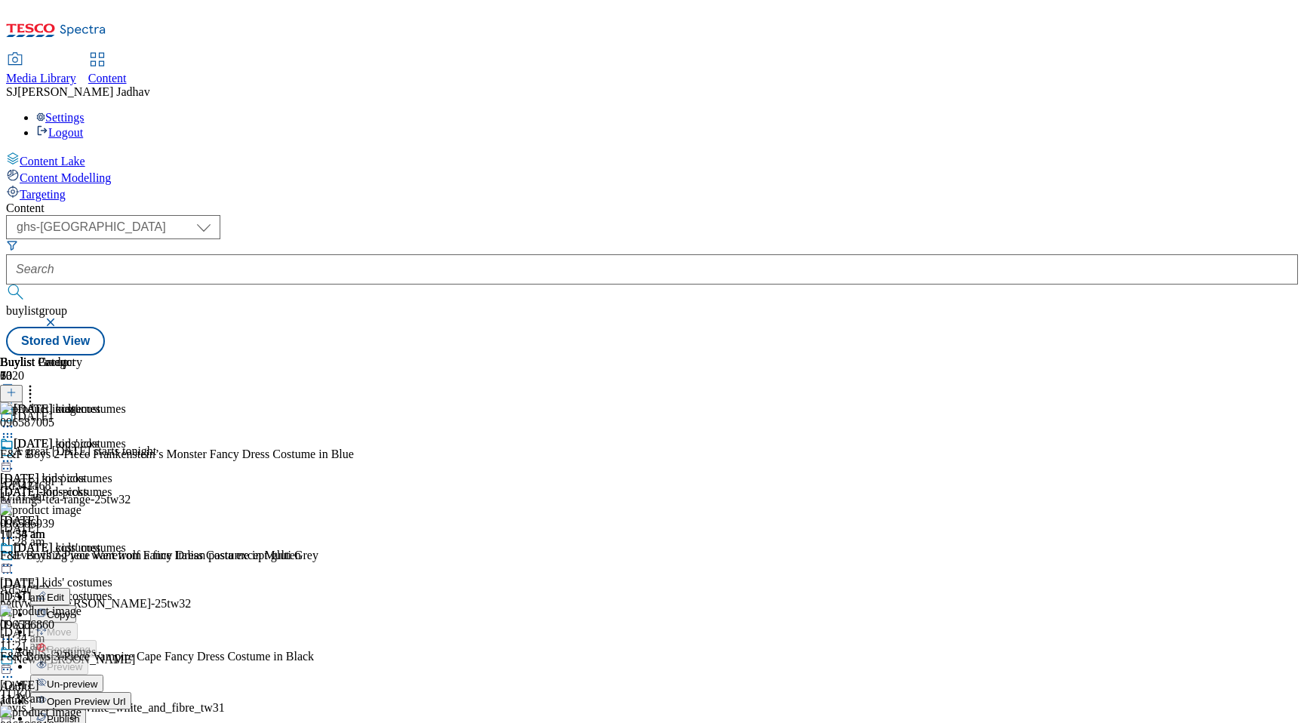
click at [131, 485] on div "[DATE]-kids-costumes" at bounding box center [65, 492] width 131 height 14
click at [15, 454] on icon at bounding box center [7, 461] width 15 height 15
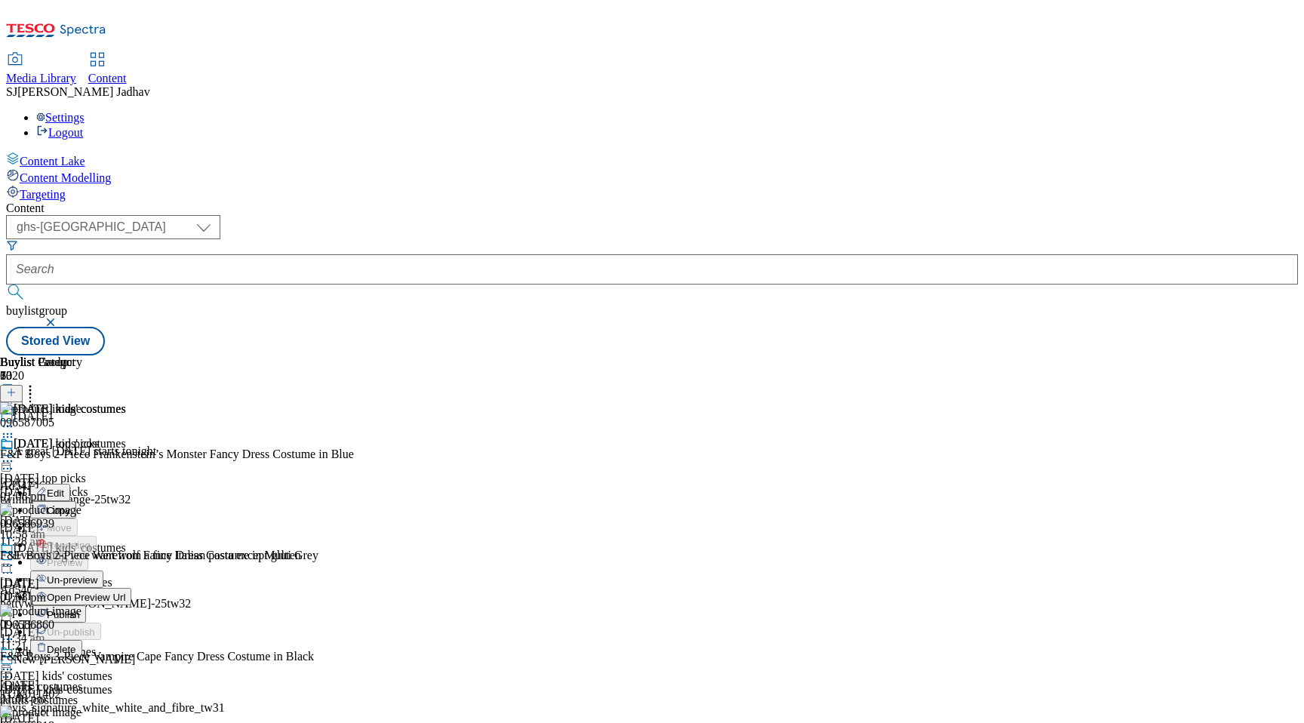
click at [80, 609] on span "Publish" at bounding box center [63, 614] width 33 height 11
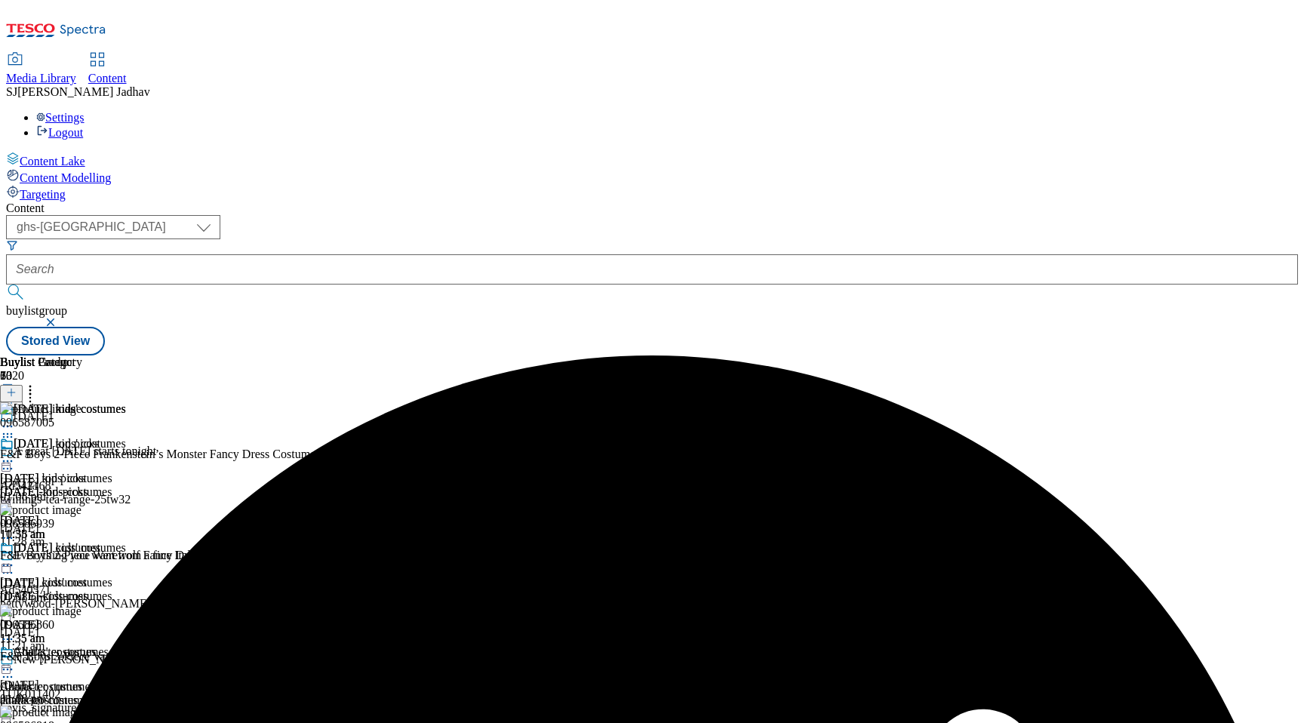
click at [126, 558] on div at bounding box center [63, 567] width 126 height 18
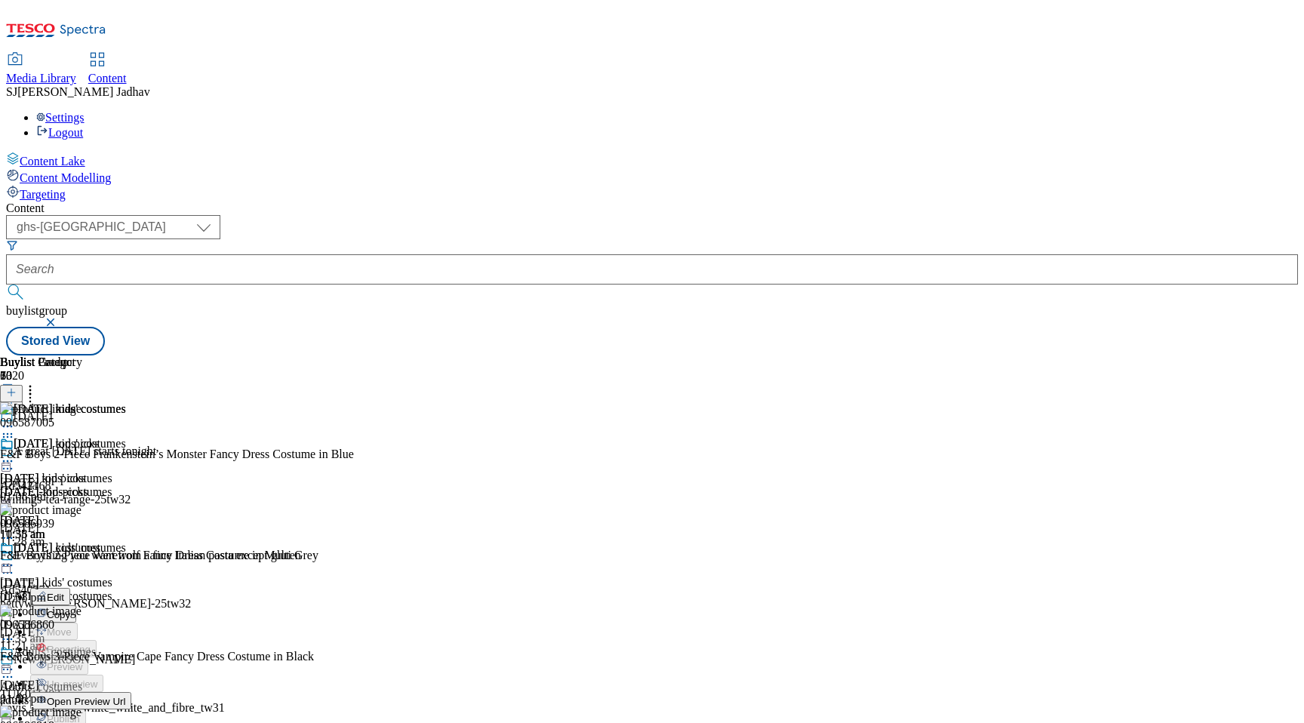
click at [95, 722] on span "Un-publish" at bounding box center [71, 735] width 48 height 11
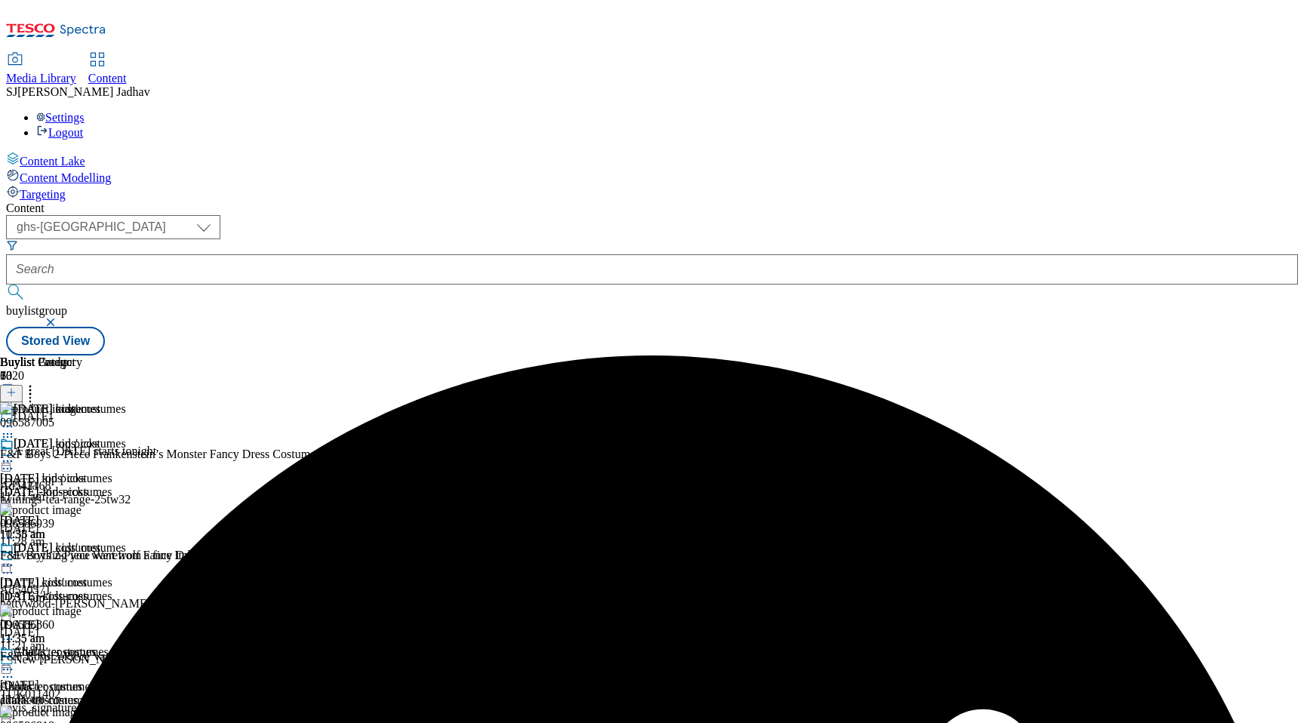
click at [9, 669] on circle at bounding box center [8, 670] width 2 height 2
click at [15, 662] on icon at bounding box center [7, 669] width 15 height 15
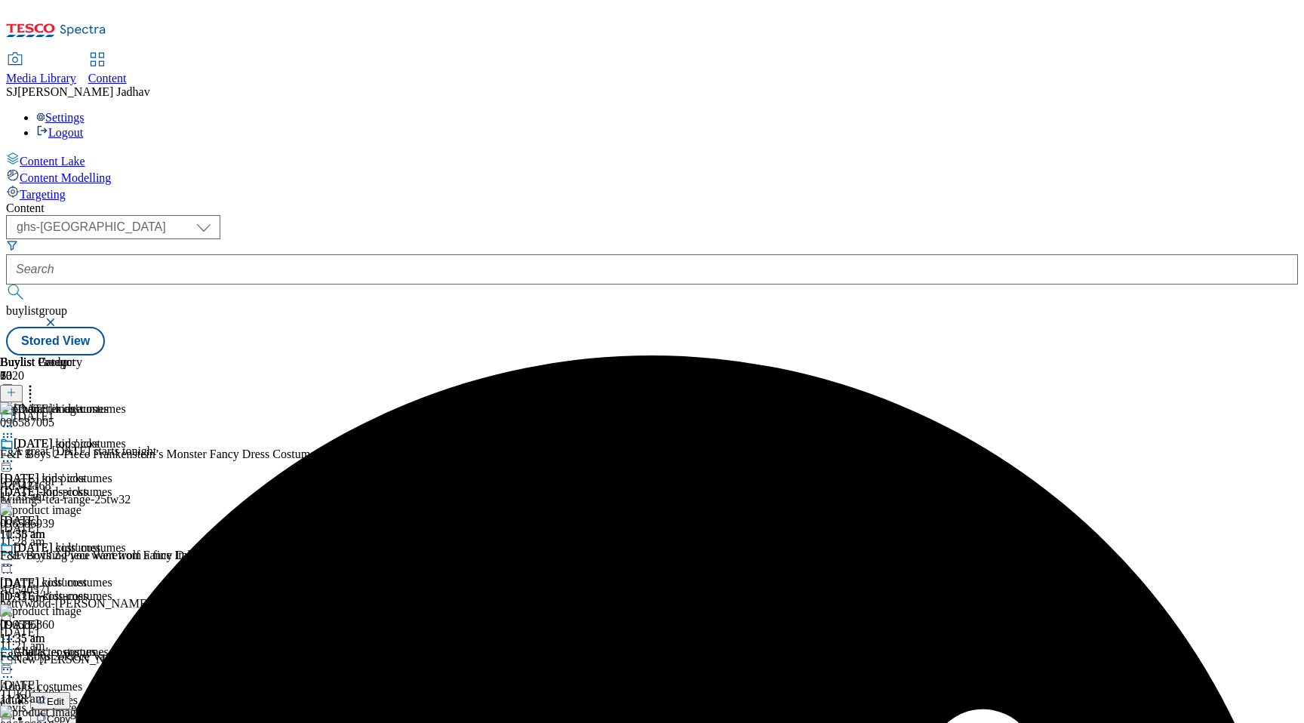
scroll to position [118, 0]
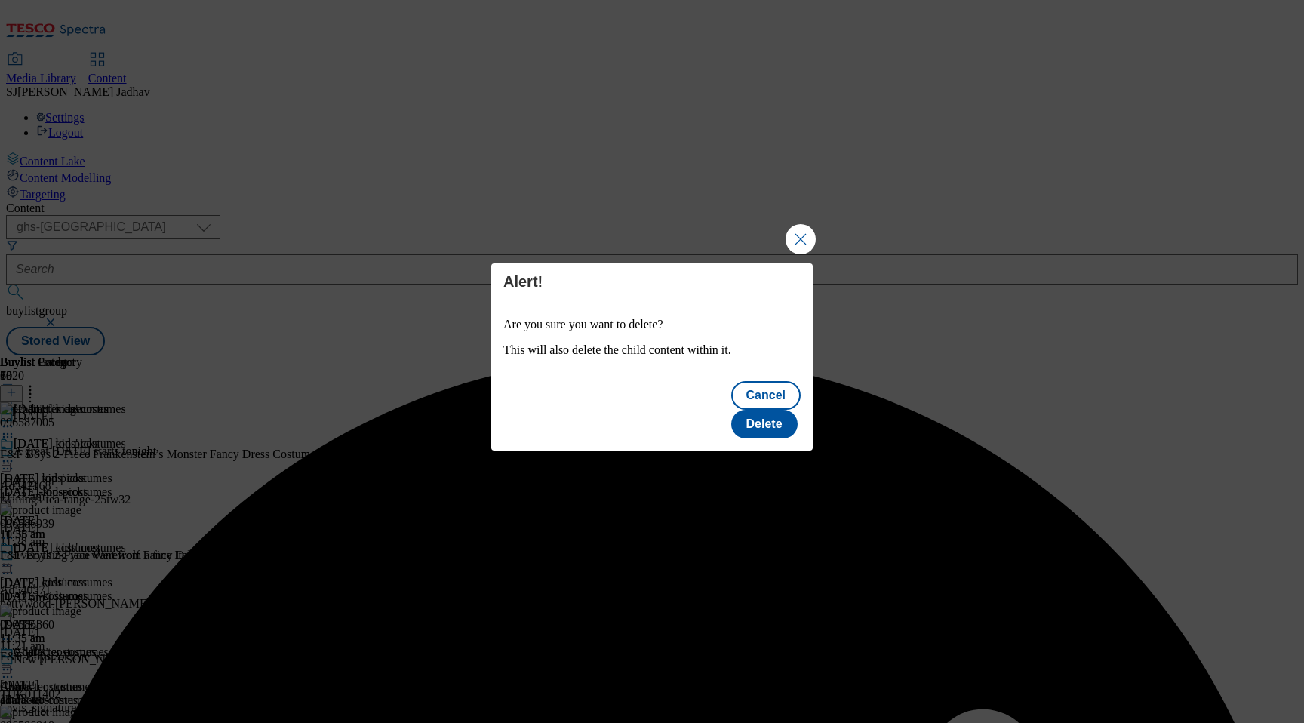
click at [795, 429] on div "Cancel Delete" at bounding box center [651, 411] width 321 height 78
click at [783, 417] on button "Delete" at bounding box center [764, 424] width 66 height 29
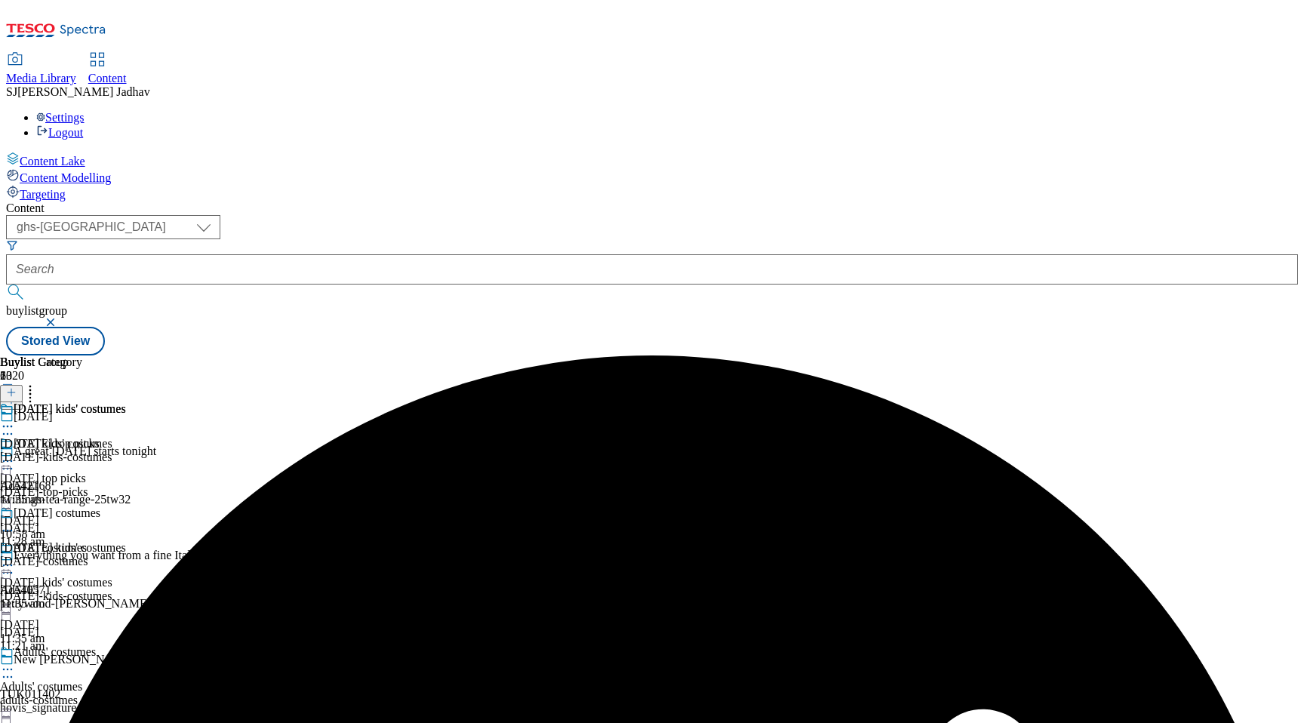
click at [15, 523] on icon at bounding box center [7, 530] width 15 height 15
click at [76, 696] on span "Delete" at bounding box center [61, 701] width 29 height 11
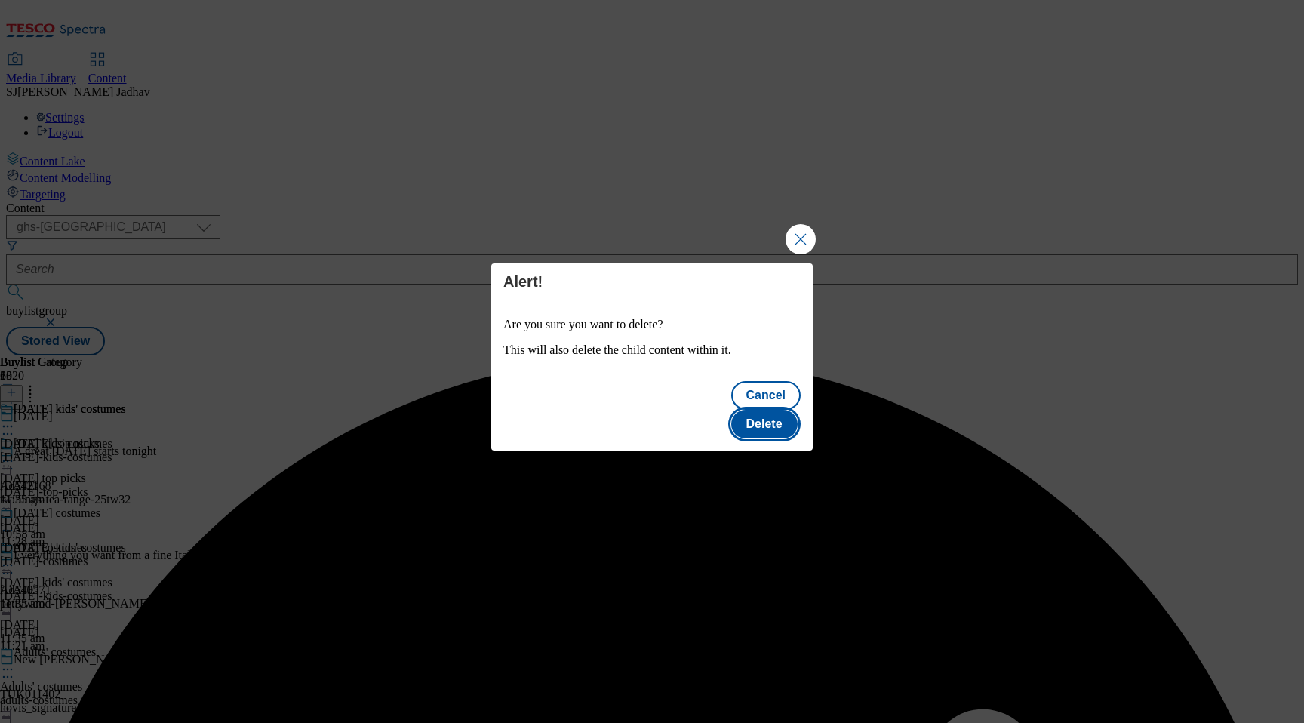
click at [765, 414] on button "Delete" at bounding box center [764, 424] width 66 height 29
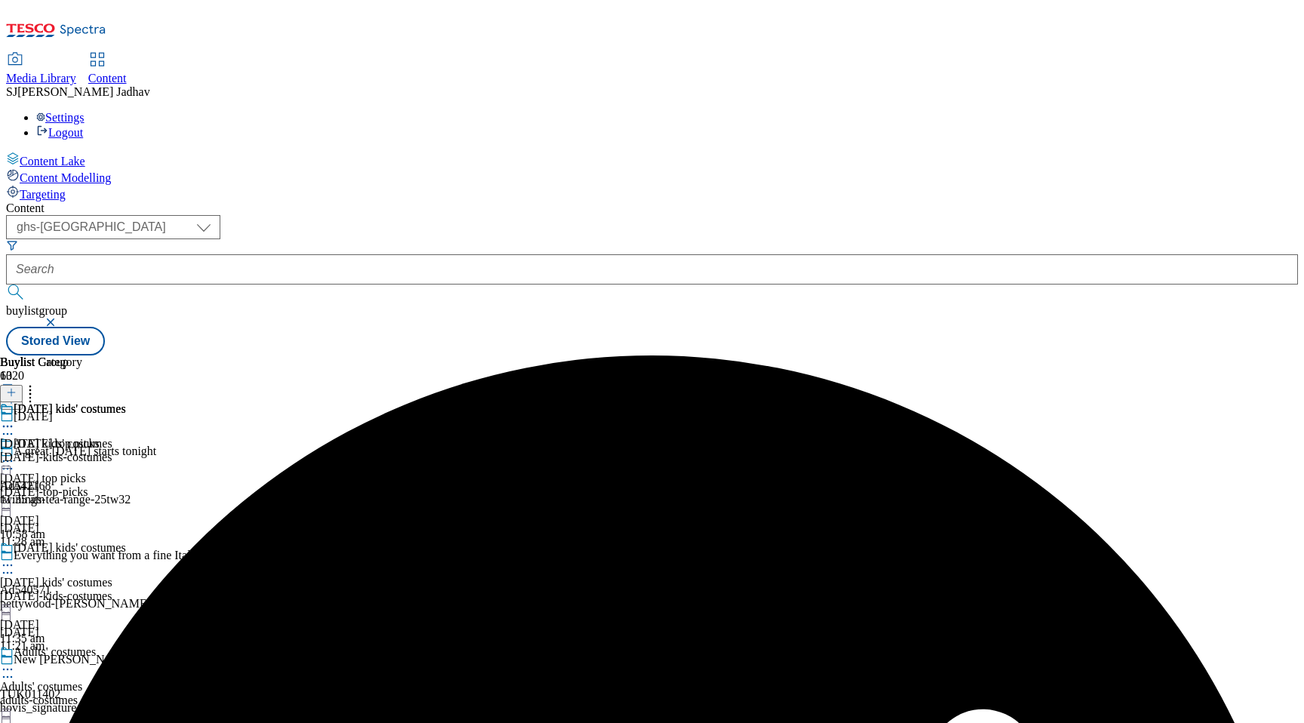
click at [15, 419] on icon at bounding box center [7, 426] width 15 height 15
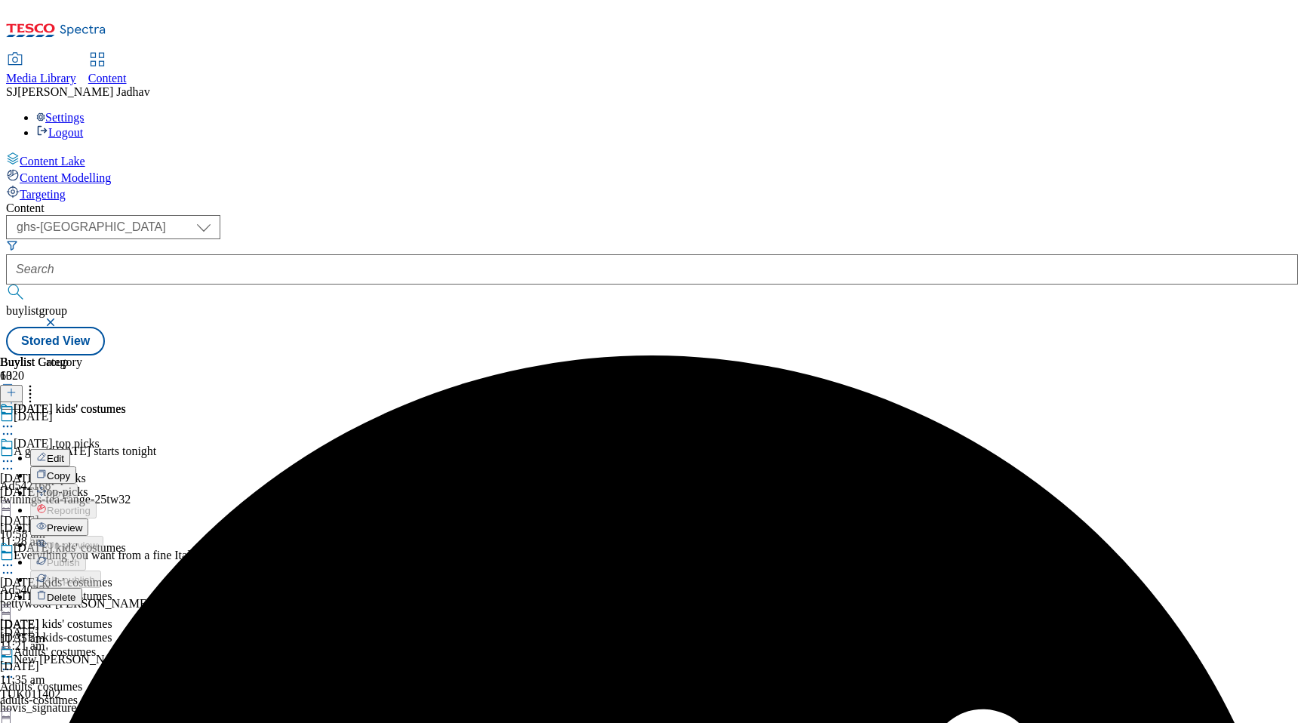
click at [82, 522] on span "Preview" at bounding box center [64, 527] width 35 height 11
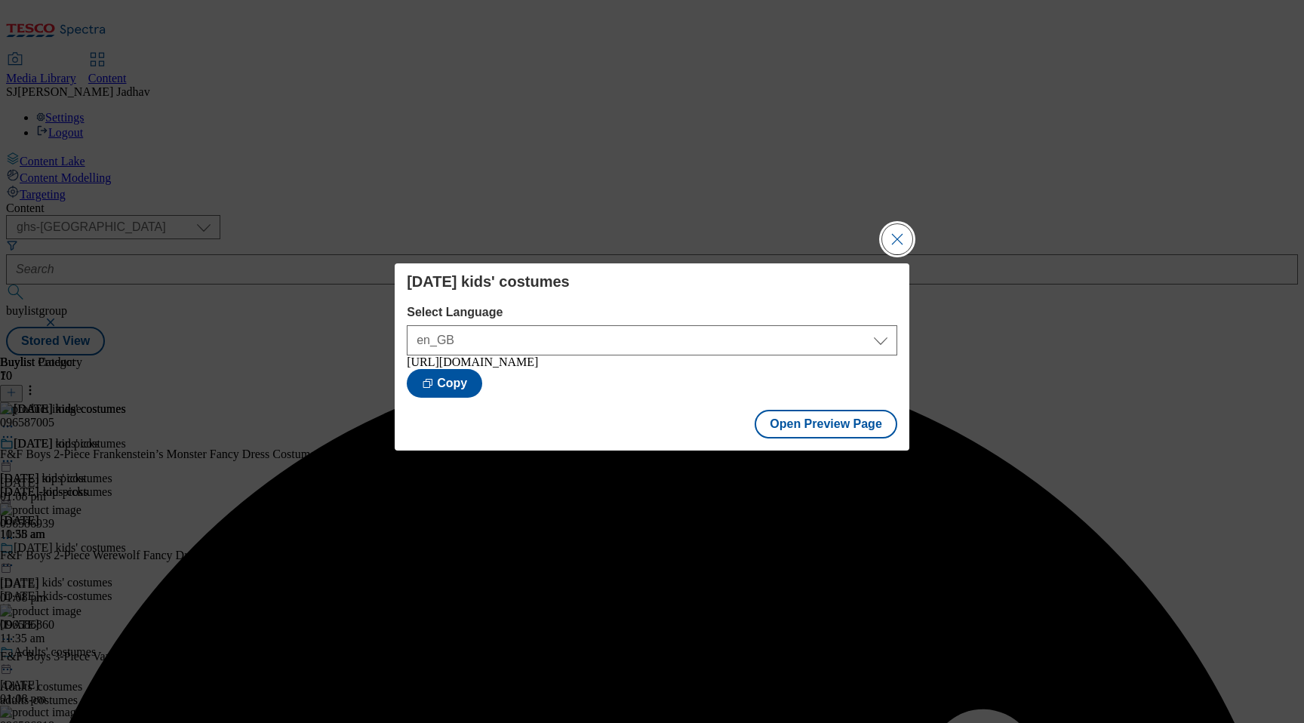
click at [903, 238] on button "Close Modal" at bounding box center [897, 239] width 30 height 30
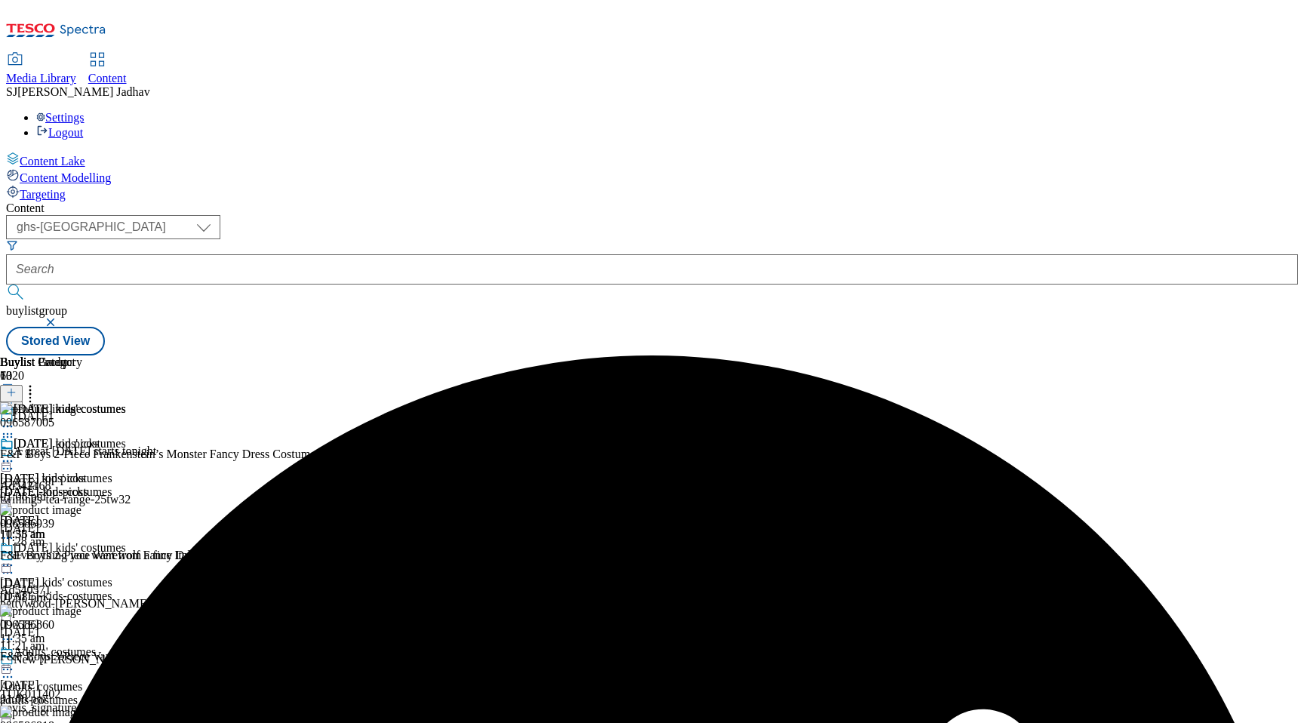
click at [15, 454] on icon at bounding box center [7, 461] width 15 height 15
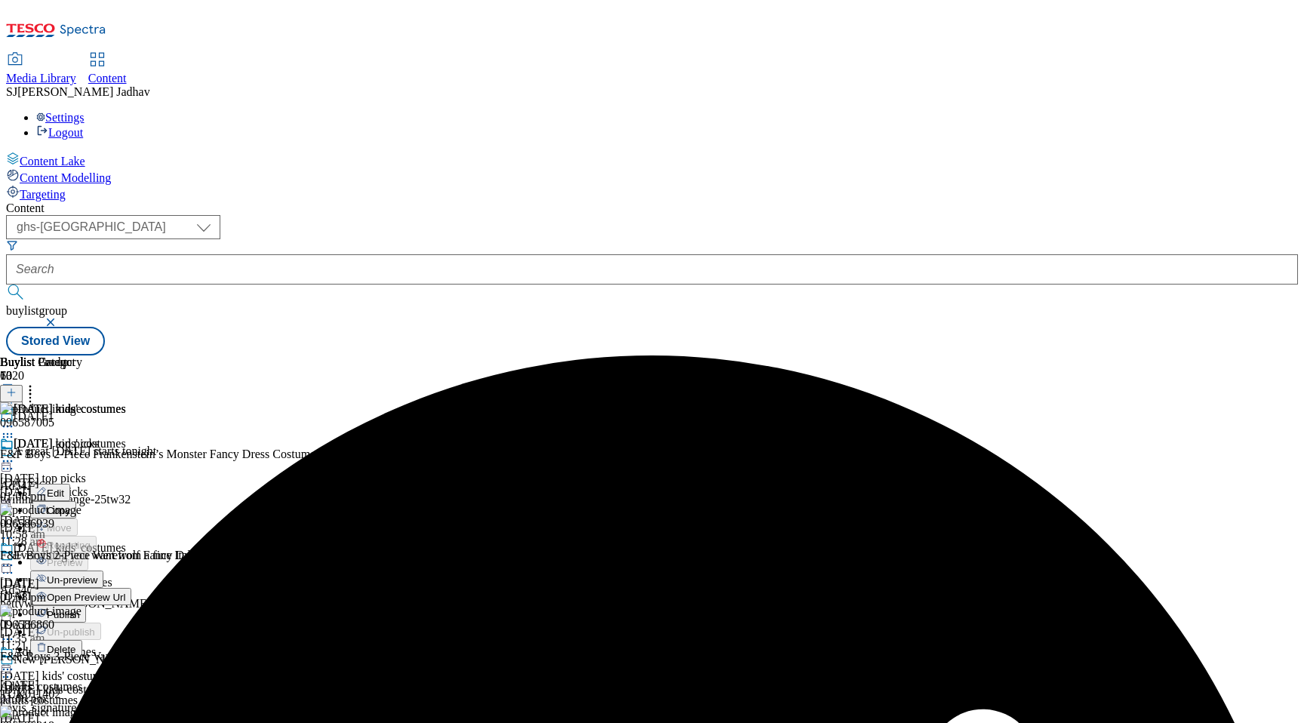
click at [80, 609] on span "Publish" at bounding box center [63, 614] width 33 height 11
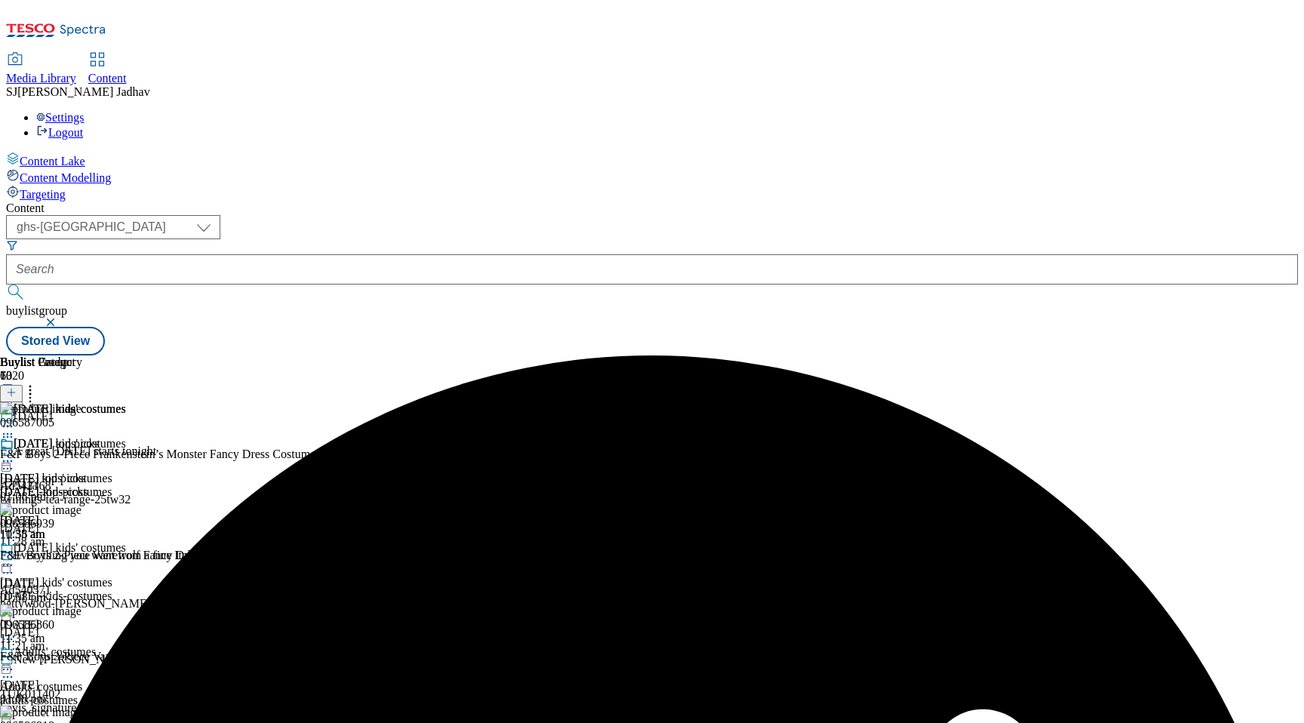
click at [15, 558] on icon at bounding box center [7, 565] width 15 height 15
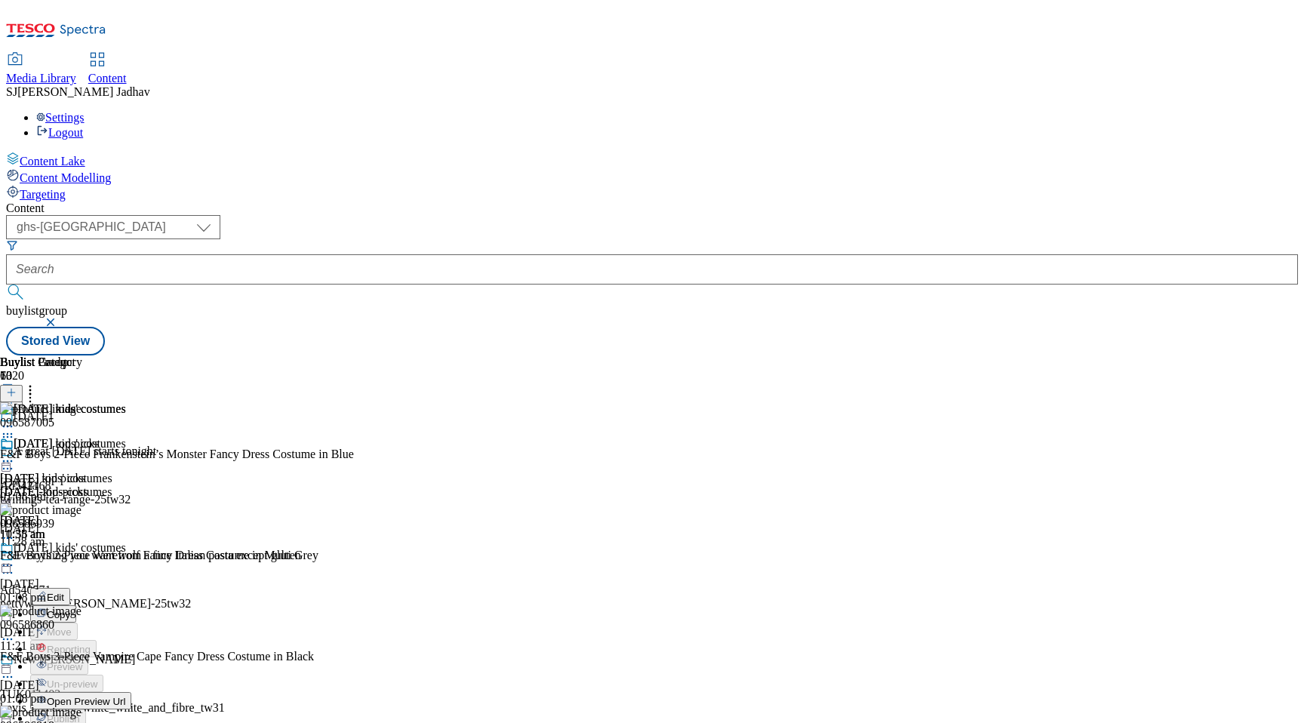
click at [76, 605] on button "Copy" at bounding box center [53, 613] width 46 height 17
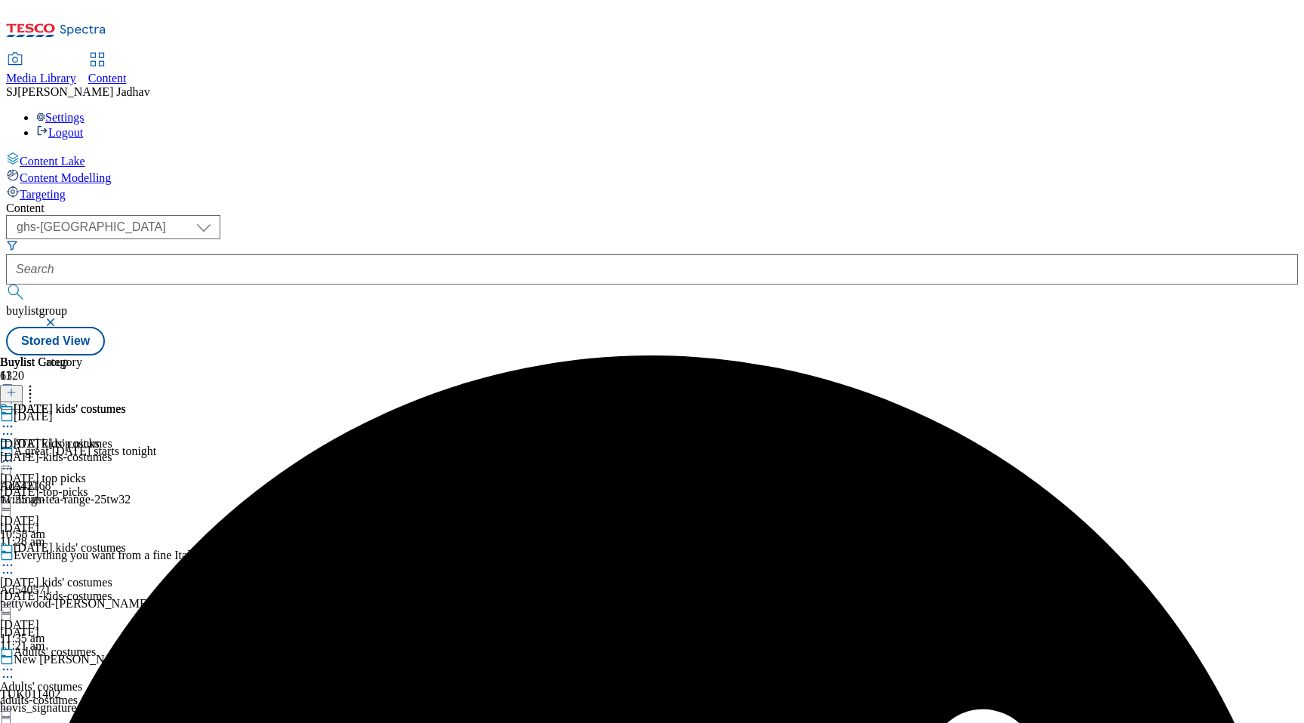
scroll to position [1320, 0]
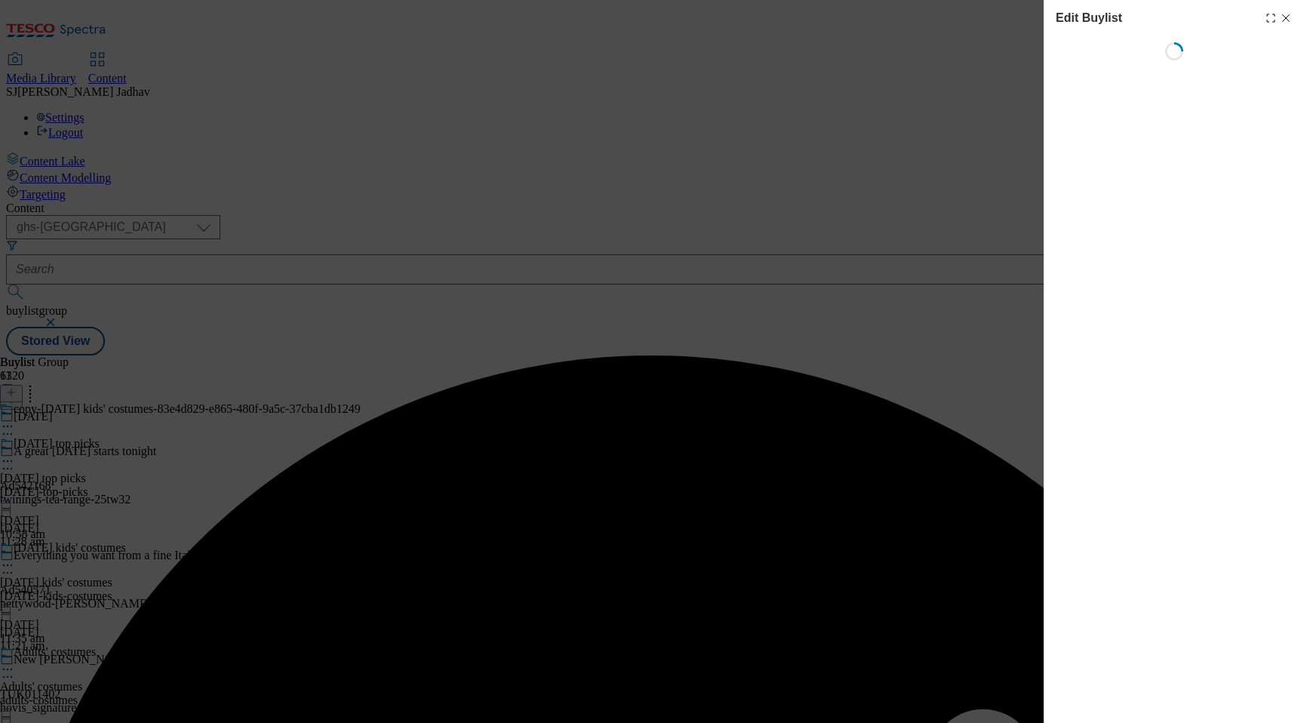
select select "evergreen"
select select "Banner"
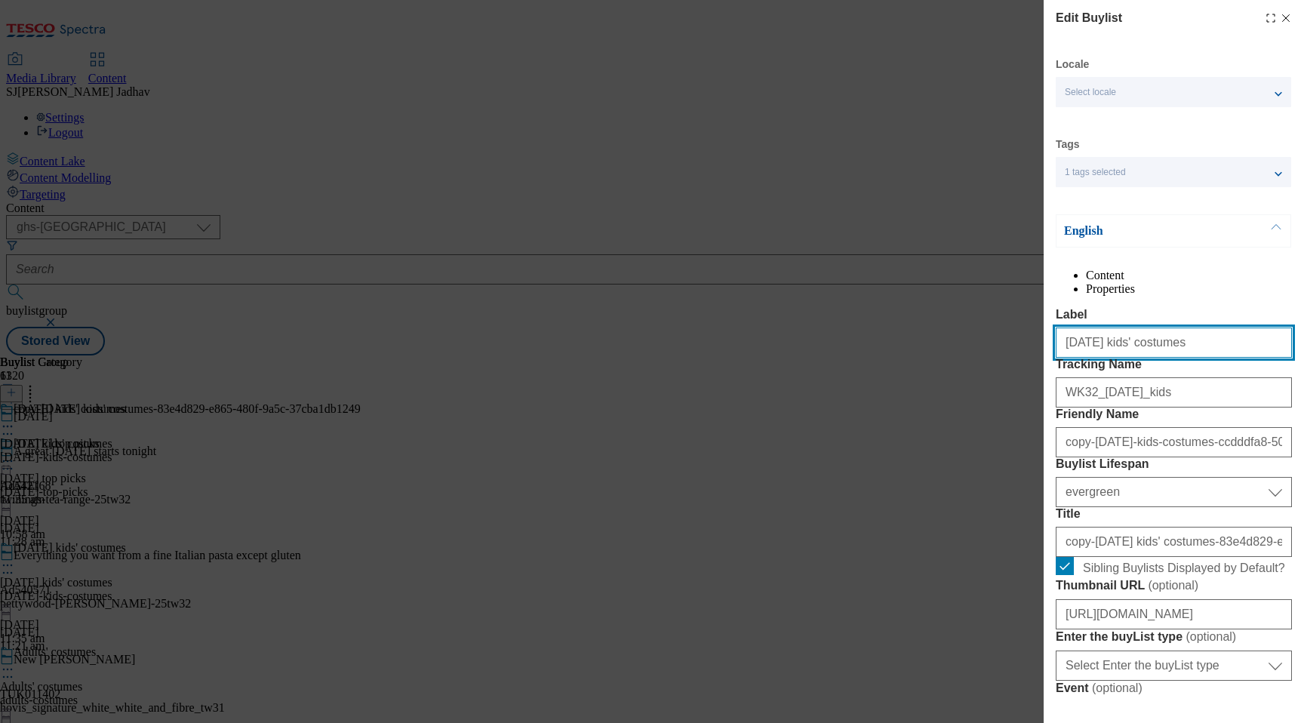
drag, startPoint x: 1208, startPoint y: 378, endPoint x: 899, endPoint y: 372, distance: 309.4
click at [899, 375] on div "Edit Buylist Locale Select locale English Welsh Tags 1 tags selected fnf market…" at bounding box center [652, 361] width 1304 height 723
paste input "Kids' costumes and outfit"
type input "Kids' costumes and outfits"
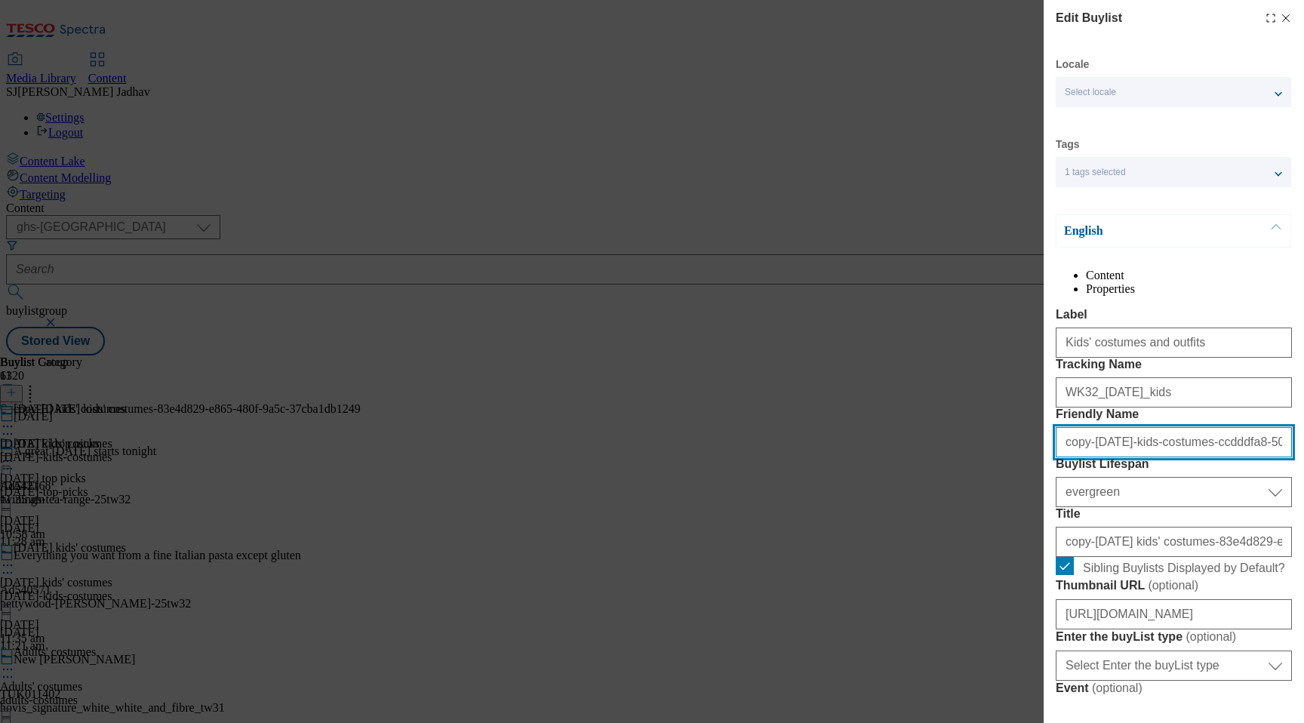
click at [1165, 457] on input "copy-[DATE]-kids-costumes-ccdddfa8-50ce-459f-80cc-150402364920" at bounding box center [1174, 442] width 236 height 30
paste input "Kids' costumes and outfits"
click at [1071, 457] on input "Kids' costumes and outfits" at bounding box center [1174, 442] width 236 height 30
click at [1128, 457] on input "kids-costumes and outfits" at bounding box center [1174, 442] width 236 height 30
type input "kids-costumes-and-outfits"
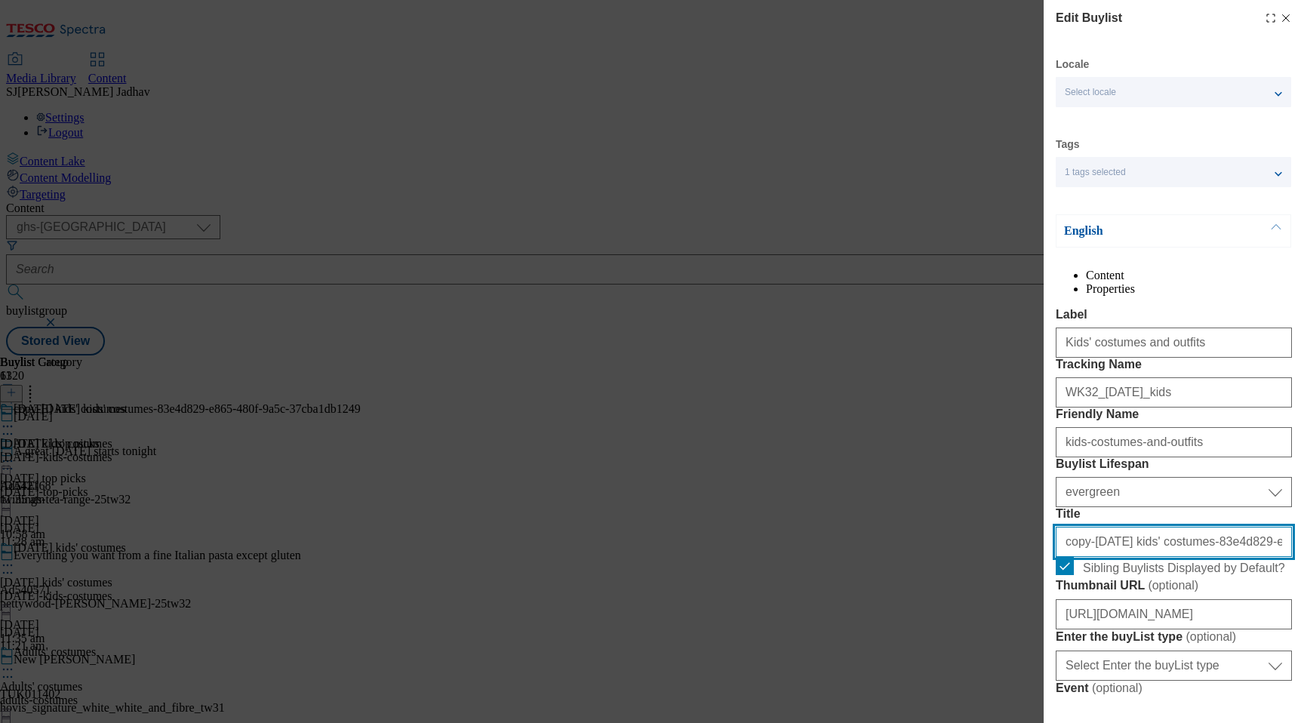
click at [1110, 557] on input "copy-[DATE] kids' costumes-83e4d829-e865-480f-9a5c-37cba1db1249" at bounding box center [1174, 542] width 236 height 30
paste input "Kids' costumes and outfits"
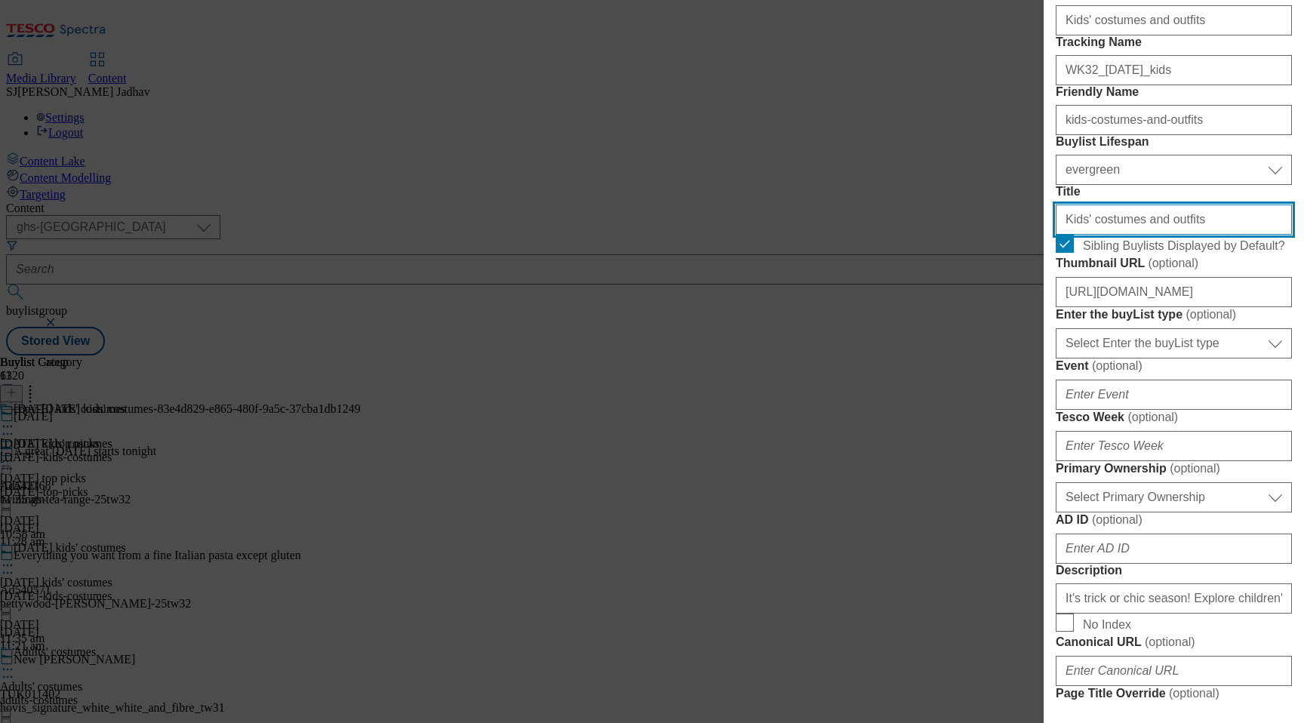
scroll to position [378, 0]
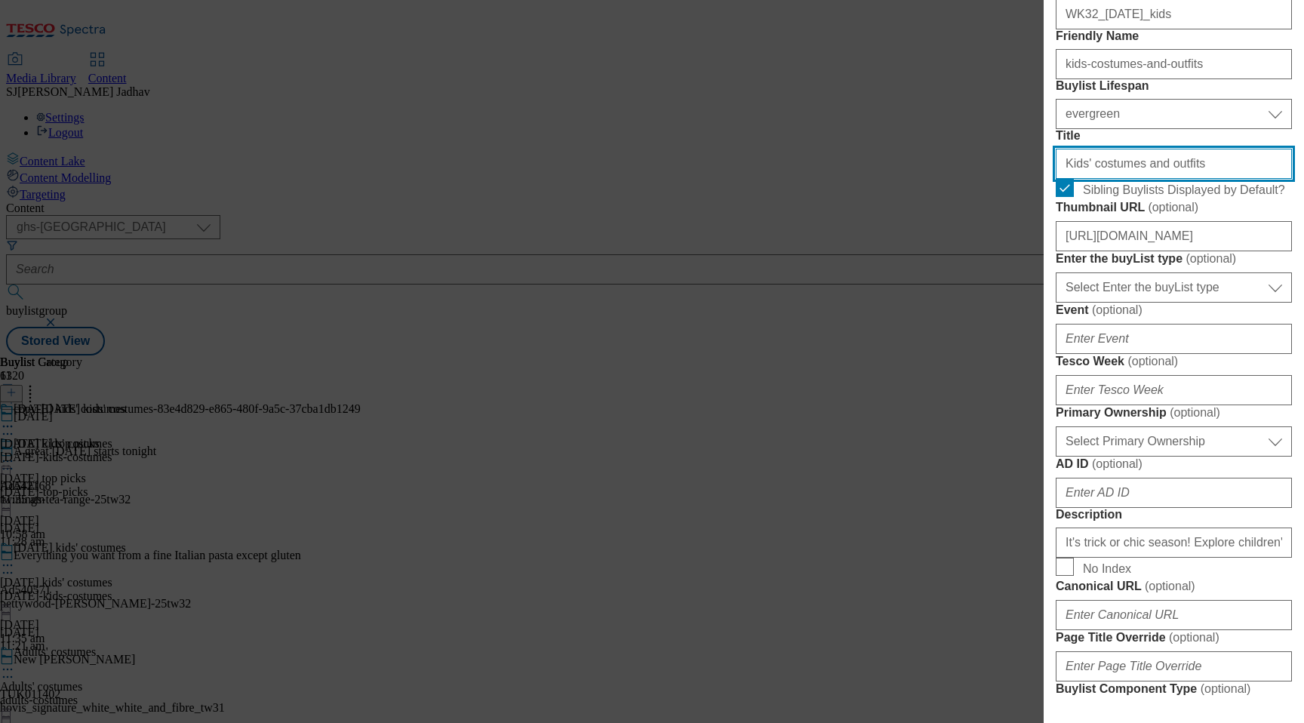
type input "Kids' costumes and outfits"
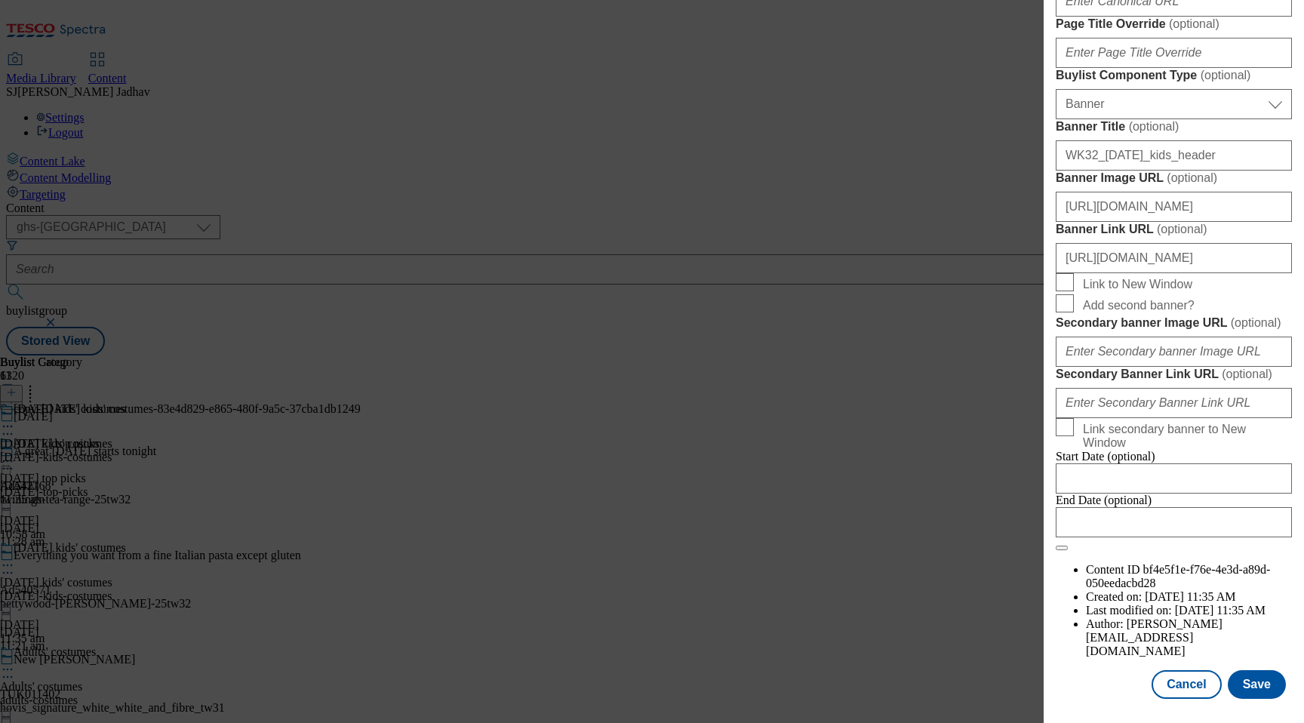
scroll to position [1059, 0]
drag, startPoint x: 1199, startPoint y: 49, endPoint x: 969, endPoint y: 46, distance: 230.2
click at [970, 46] on div "Edit Buylist Locale Select locale English Welsh Tags 1 tags selected fnf market…" at bounding box center [652, 361] width 1304 height 723
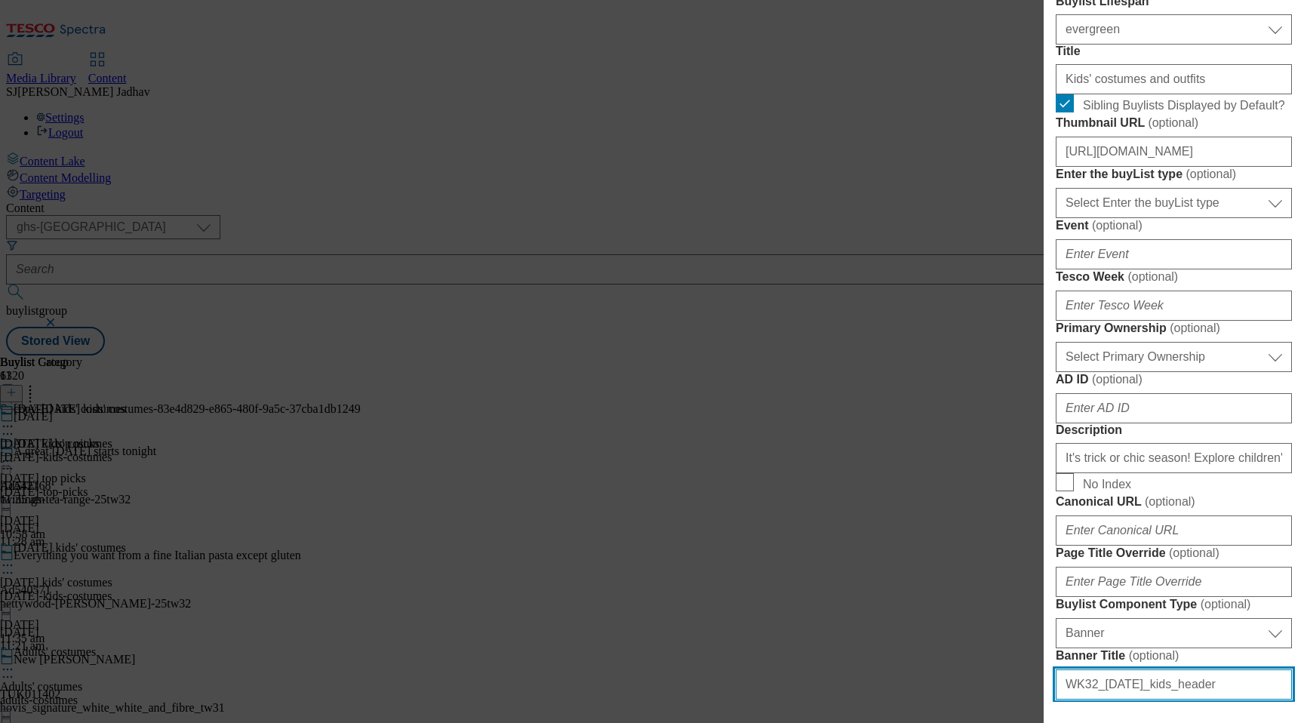
scroll to position [383, 0]
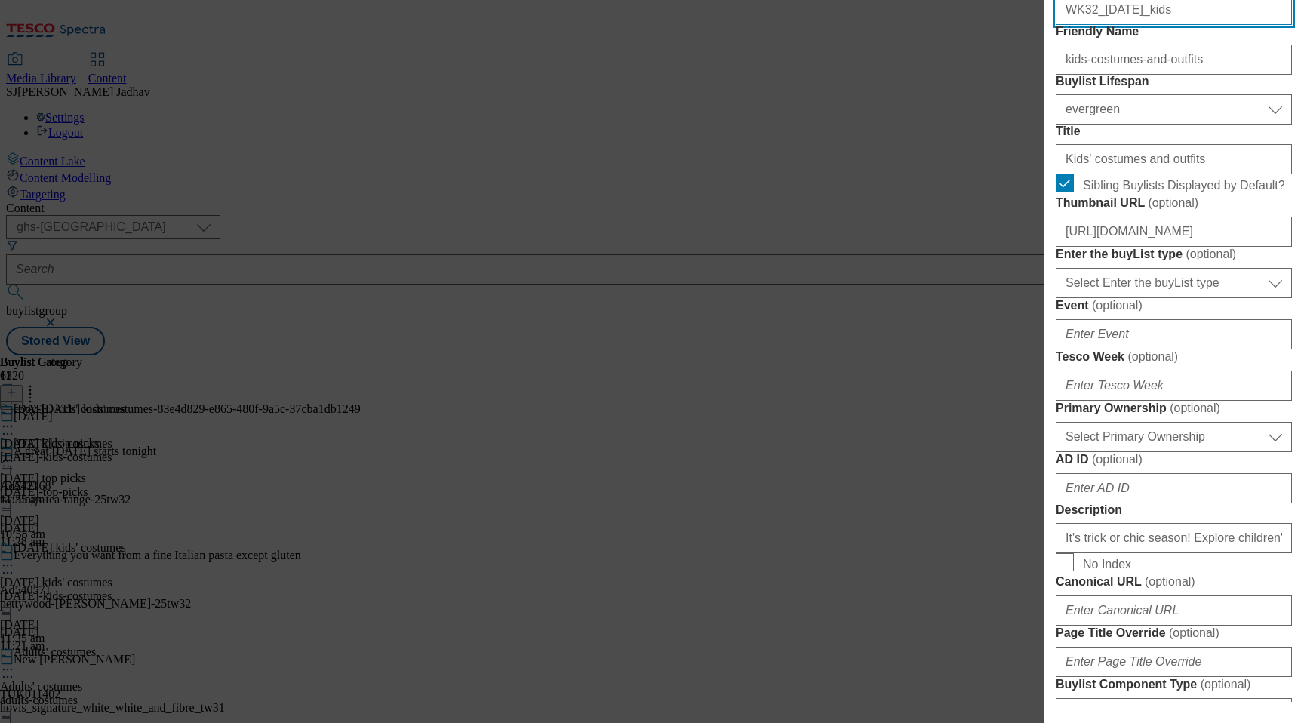
drag, startPoint x: 1190, startPoint y: 78, endPoint x: 982, endPoint y: 71, distance: 208.4
click at [983, 71] on div "Edit Buylist Locale Select locale English Welsh Tags 1 tags selected fnf market…" at bounding box center [652, 361] width 1304 height 723
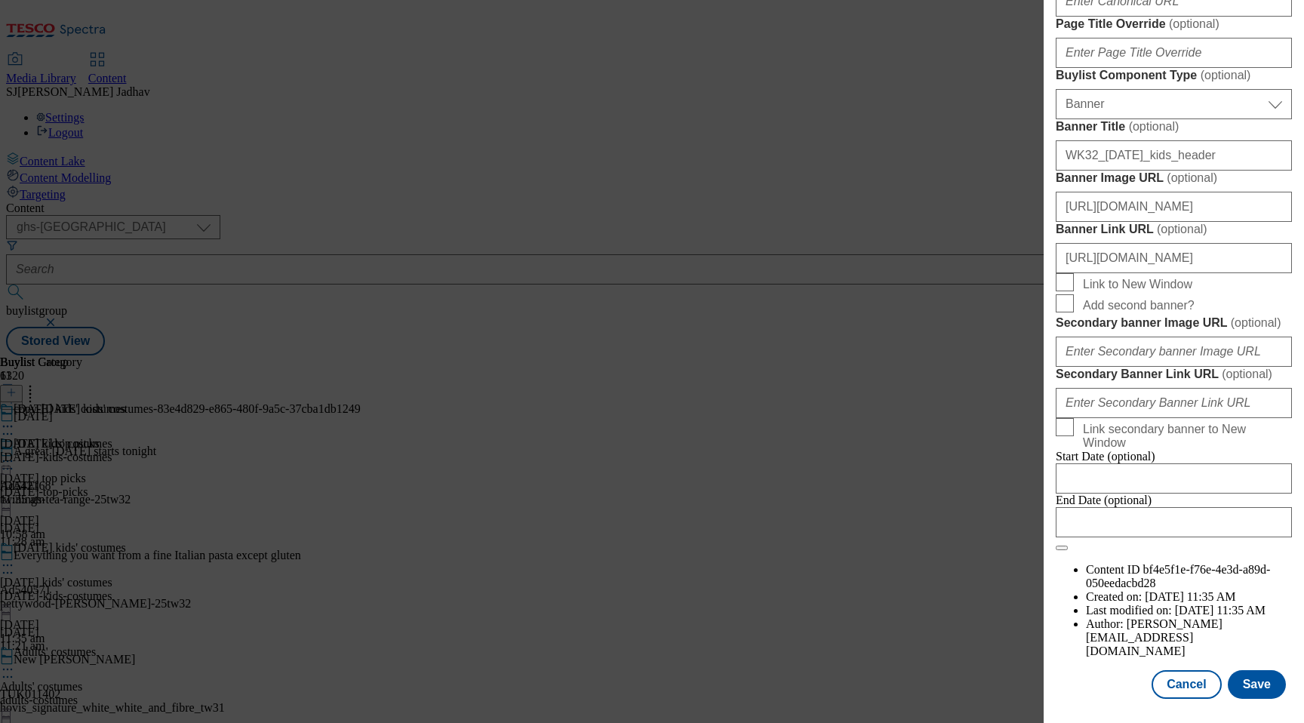
scroll to position [1542, 0]
click at [1278, 686] on button "Save" at bounding box center [1257, 684] width 58 height 29
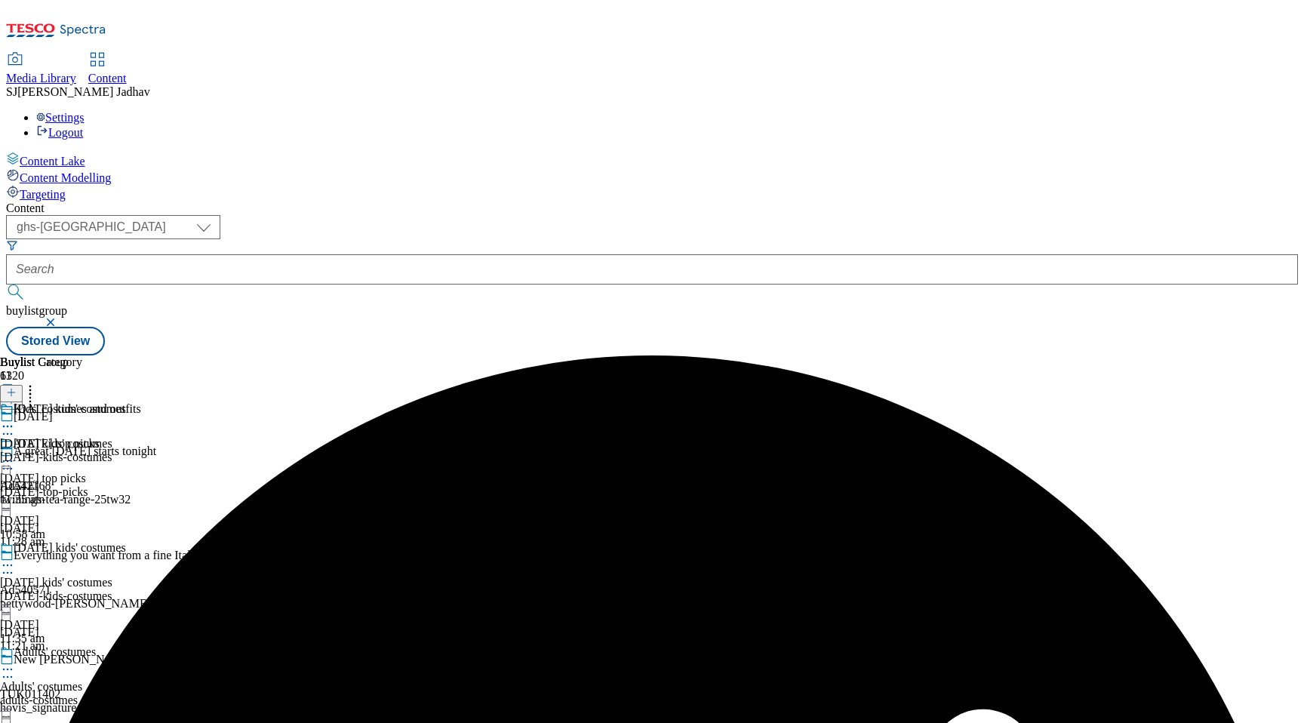
click at [15, 419] on icon at bounding box center [7, 426] width 15 height 15
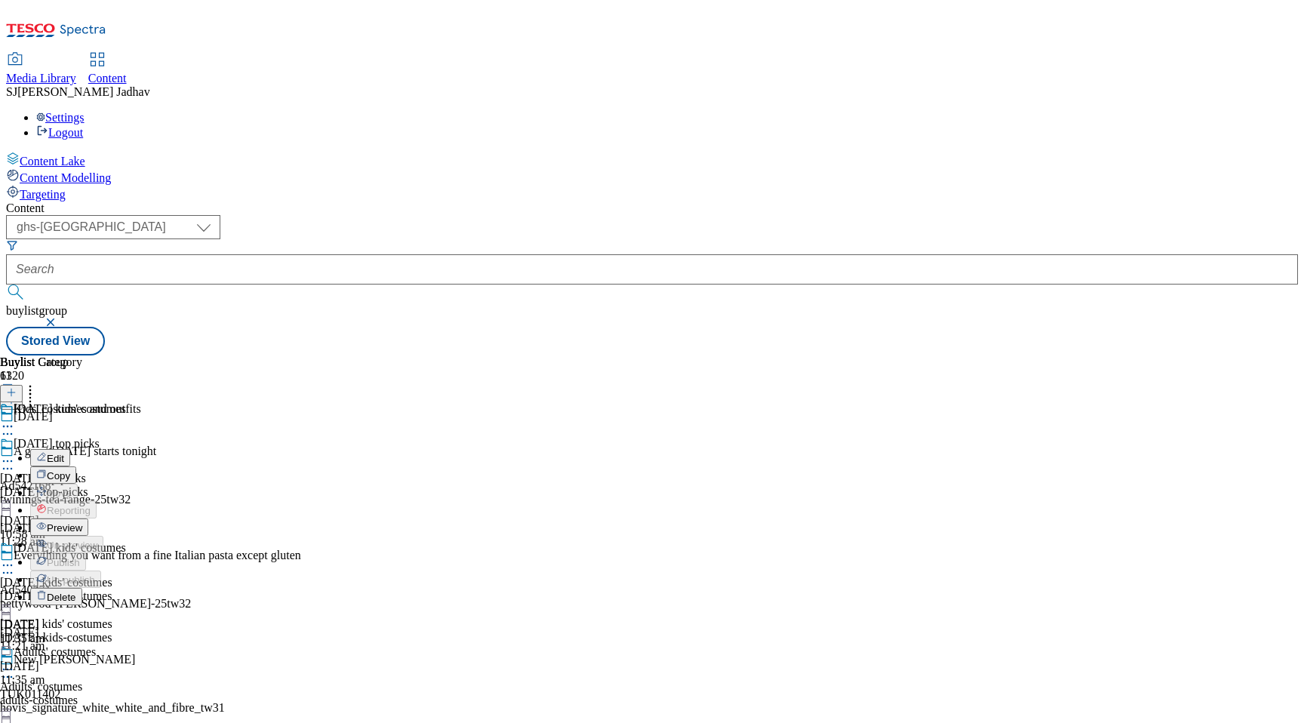
click at [64, 453] on span "Edit" at bounding box center [55, 458] width 17 height 11
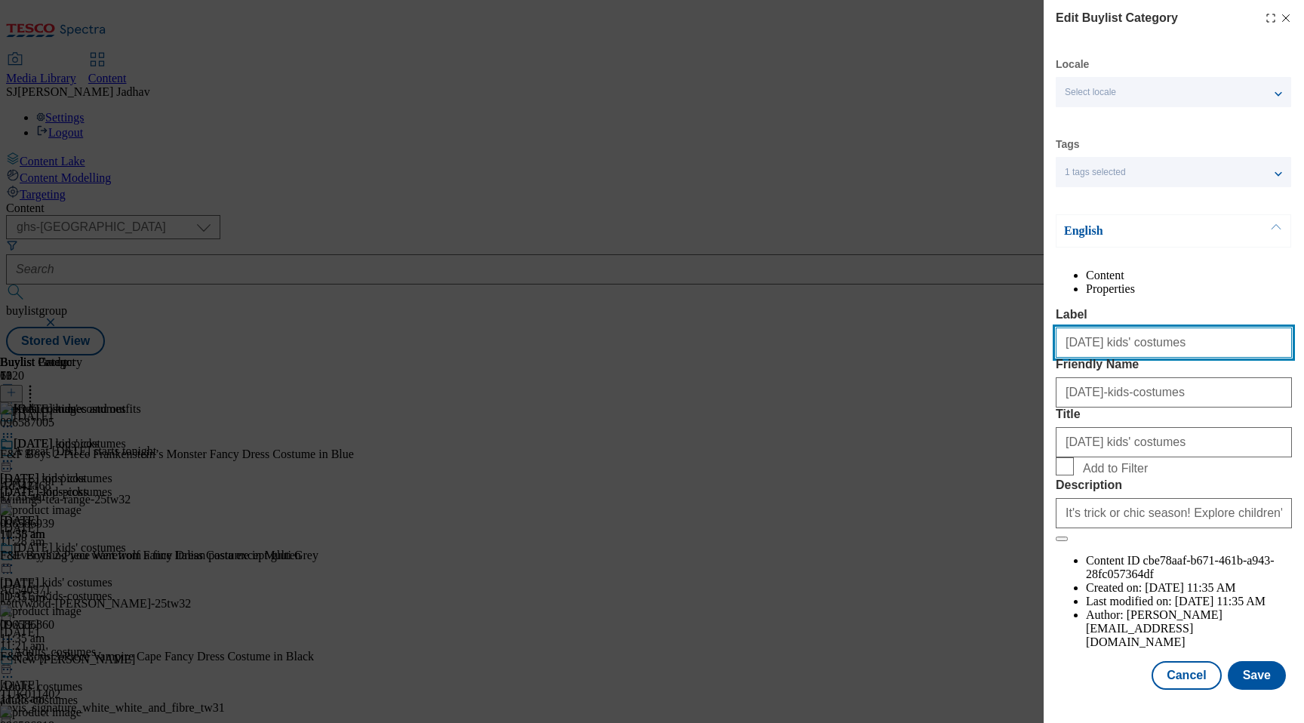
drag, startPoint x: 1185, startPoint y: 373, endPoint x: 1013, endPoint y: 373, distance: 172.8
click at [1013, 373] on div "Edit Buylist Category Locale Select locale English Welsh Tags 1 tags selected f…" at bounding box center [652, 361] width 1304 height 723
paste input "Modal"
type input "[DATE] costumes"
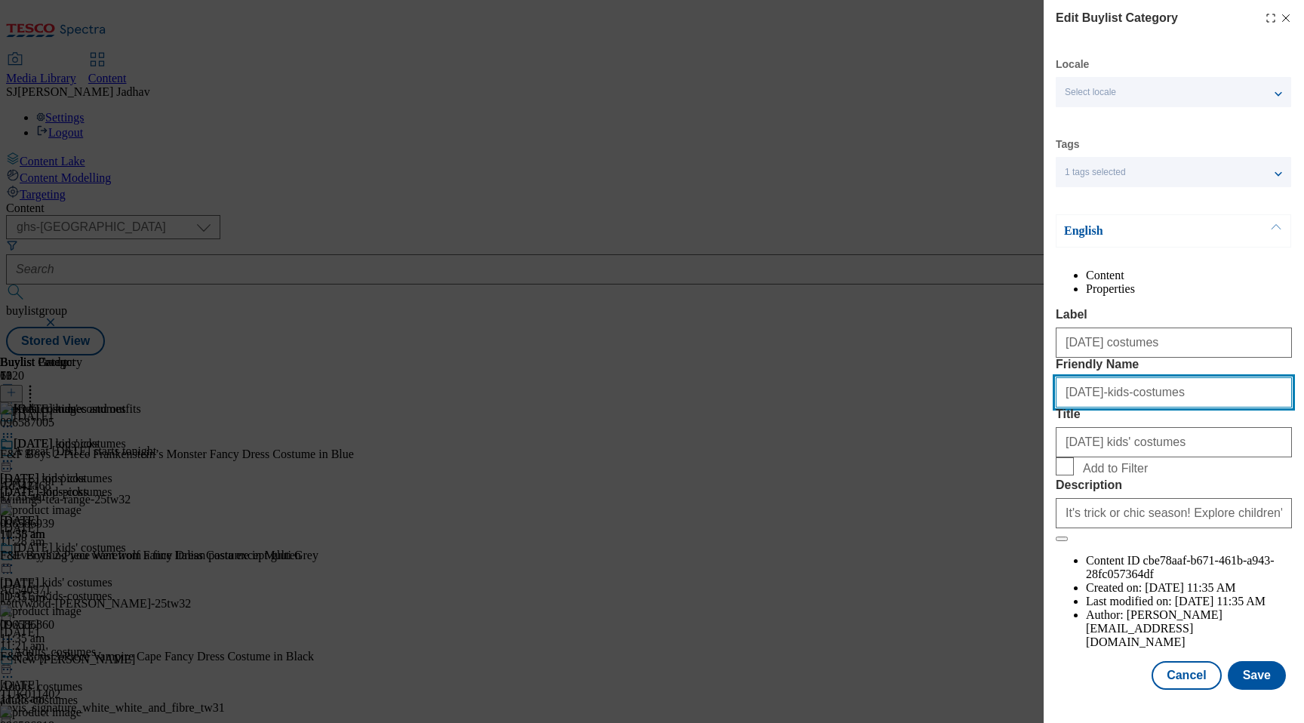
drag, startPoint x: 1239, startPoint y: 458, endPoint x: 1040, endPoint y: 458, distance: 199.2
click at [1040, 458] on div "Edit Buylist Category Locale Select locale English Welsh Tags 1 tags selected f…" at bounding box center [652, 361] width 1304 height 723
paste input "[DATE] costumes"
paste input "Modal"
click at [1066, 407] on input "[DATE] costumes" at bounding box center [1174, 392] width 236 height 30
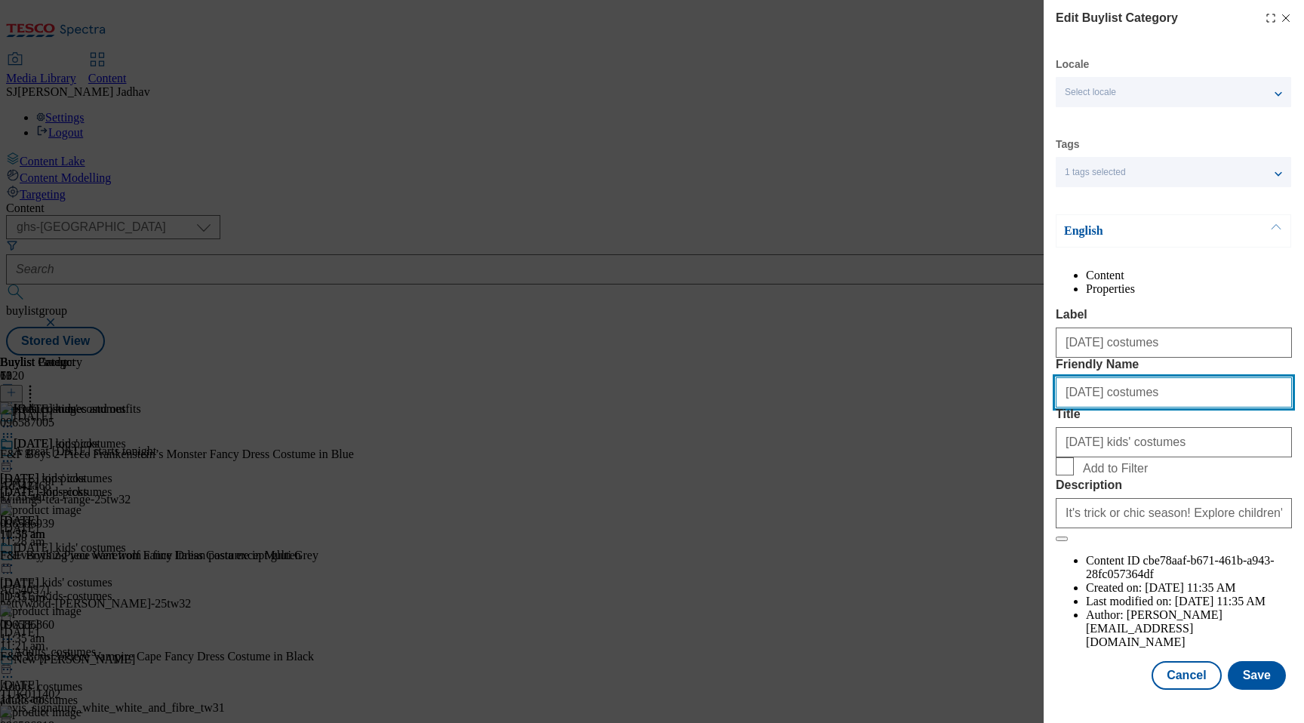
click at [1111, 407] on input "[DATE] costumes" at bounding box center [1174, 392] width 236 height 30
type input "[DATE]-costumes"
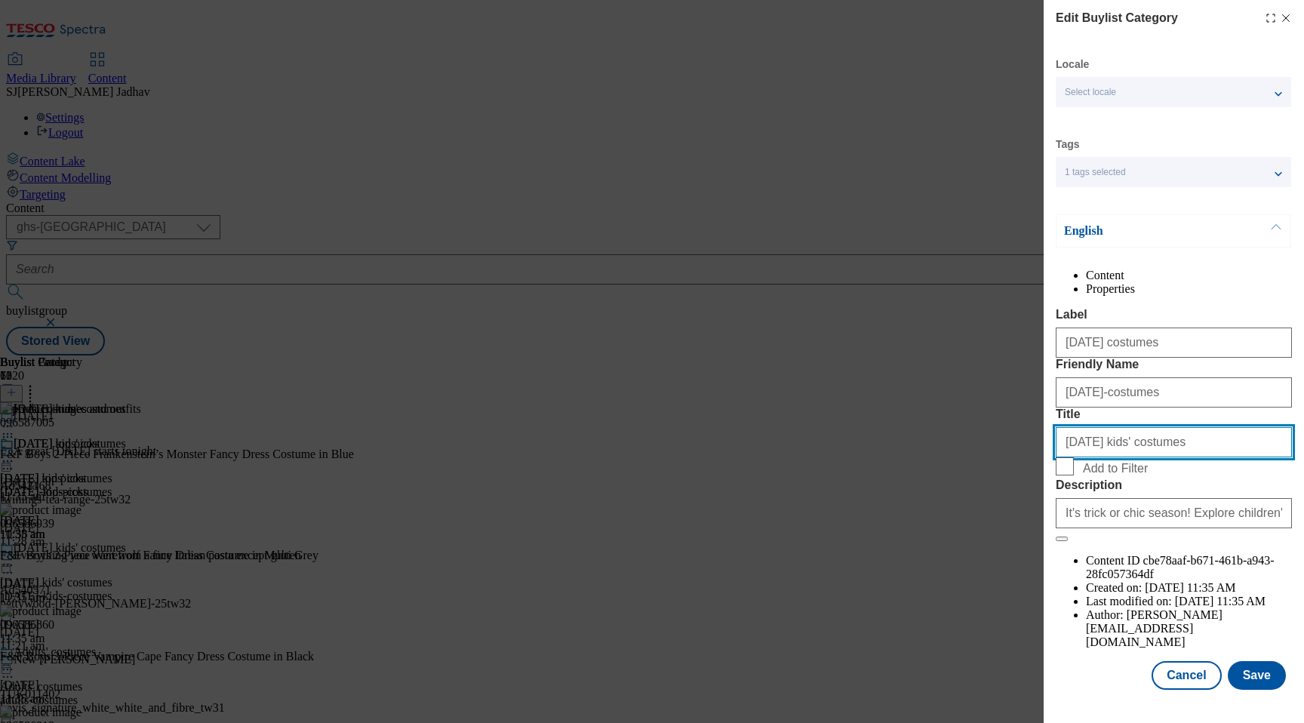
drag, startPoint x: 1177, startPoint y: 528, endPoint x: 1012, endPoint y: 526, distance: 165.3
click at [1013, 526] on div "Edit Buylist Category Locale Select locale English Welsh Tags 1 tags selected f…" at bounding box center [652, 361] width 1304 height 723
paste input "Modal"
type input "[DATE] costumes"
click at [1062, 475] on input "Add to Filter" at bounding box center [1065, 466] width 18 height 18
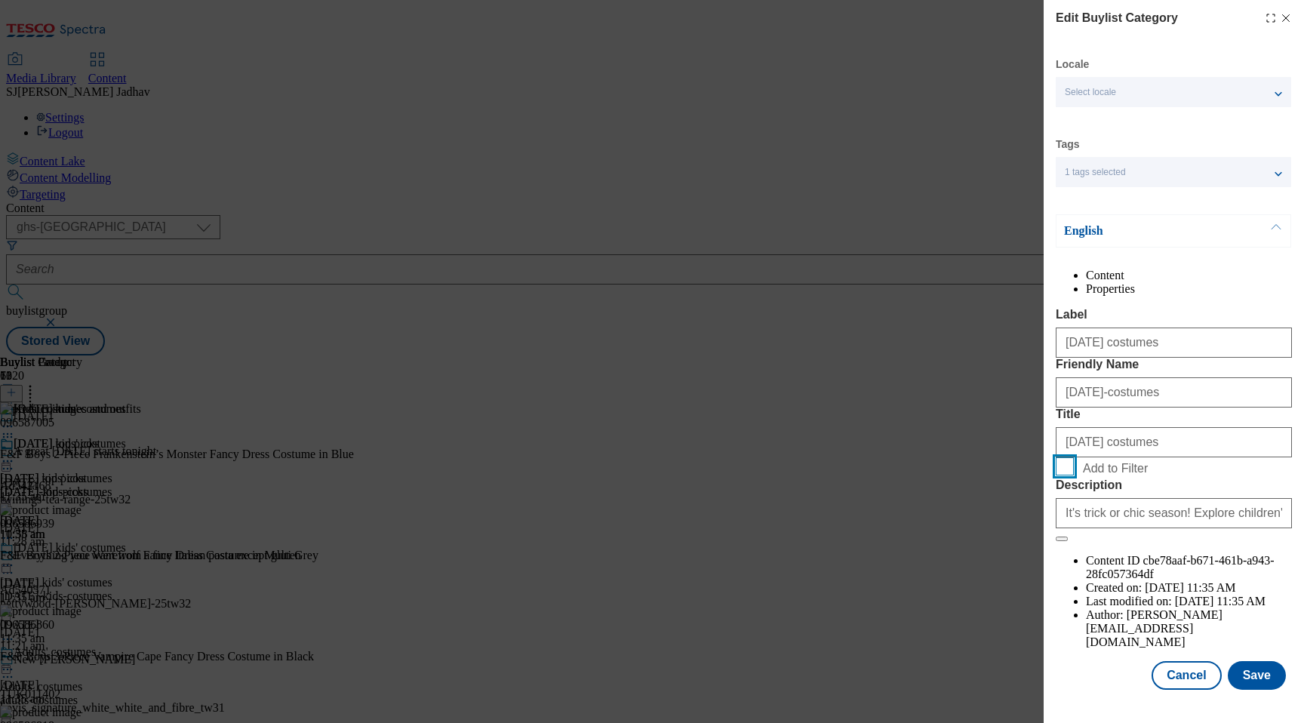
checkbox input "true"
click at [1209, 528] on input "It's trick or chic season! Explore children's [DATE] costumes at [GEOGRAPHIC_DA…" at bounding box center [1174, 513] width 236 height 30
click at [1259, 683] on button "Save" at bounding box center [1257, 675] width 58 height 29
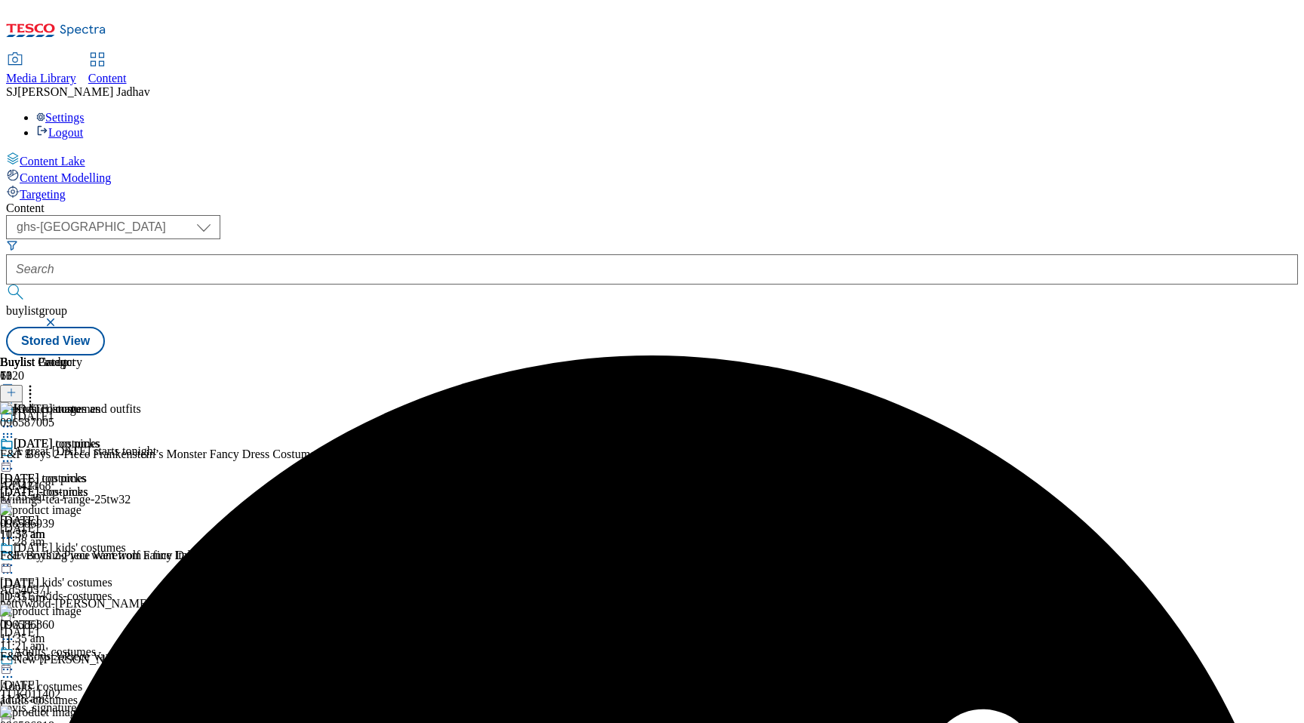
click at [15, 454] on icon at bounding box center [7, 461] width 15 height 15
click at [76, 501] on button "Copy" at bounding box center [53, 509] width 46 height 17
click at [337, 541] on div "copy-[DATE] costumes-8ed6909d-4e5b-47dd-80cb-df5785e23852 [DATE] costumes [DATE…" at bounding box center [168, 593] width 337 height 104
click at [15, 558] on icon at bounding box center [7, 565] width 15 height 15
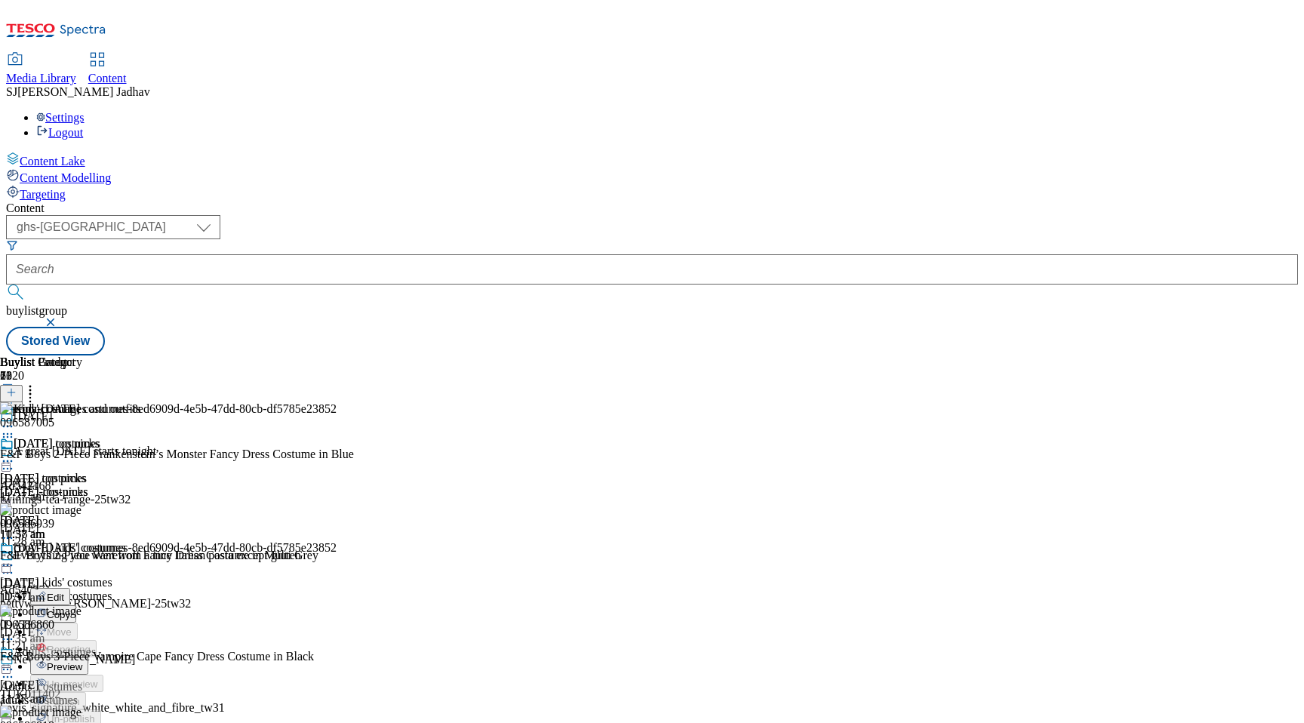
click at [64, 592] on span "Edit" at bounding box center [55, 597] width 17 height 11
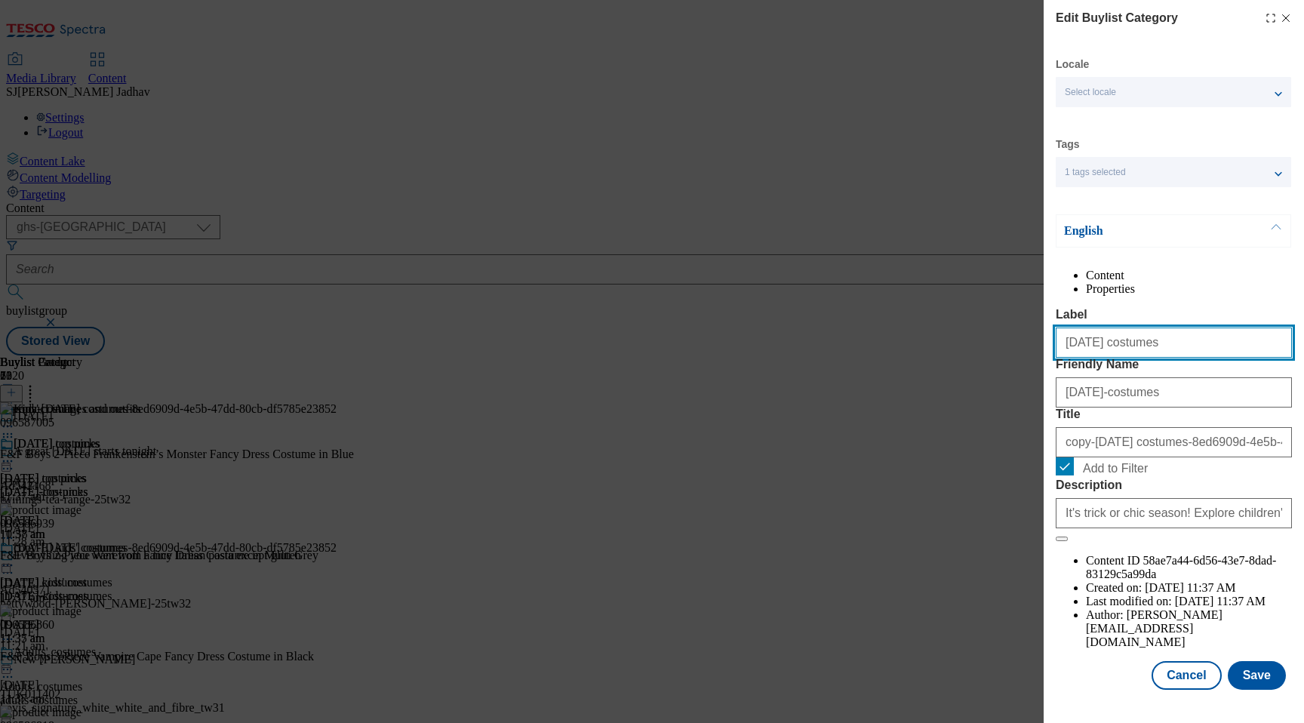
drag, startPoint x: 1164, startPoint y: 371, endPoint x: 991, endPoint y: 367, distance: 173.6
click at [991, 367] on div "Edit Buylist Category Locale Select locale English Welsh Tags 1 tags selected f…" at bounding box center [652, 361] width 1304 height 723
paste input "Character"
type input "Character costumes"
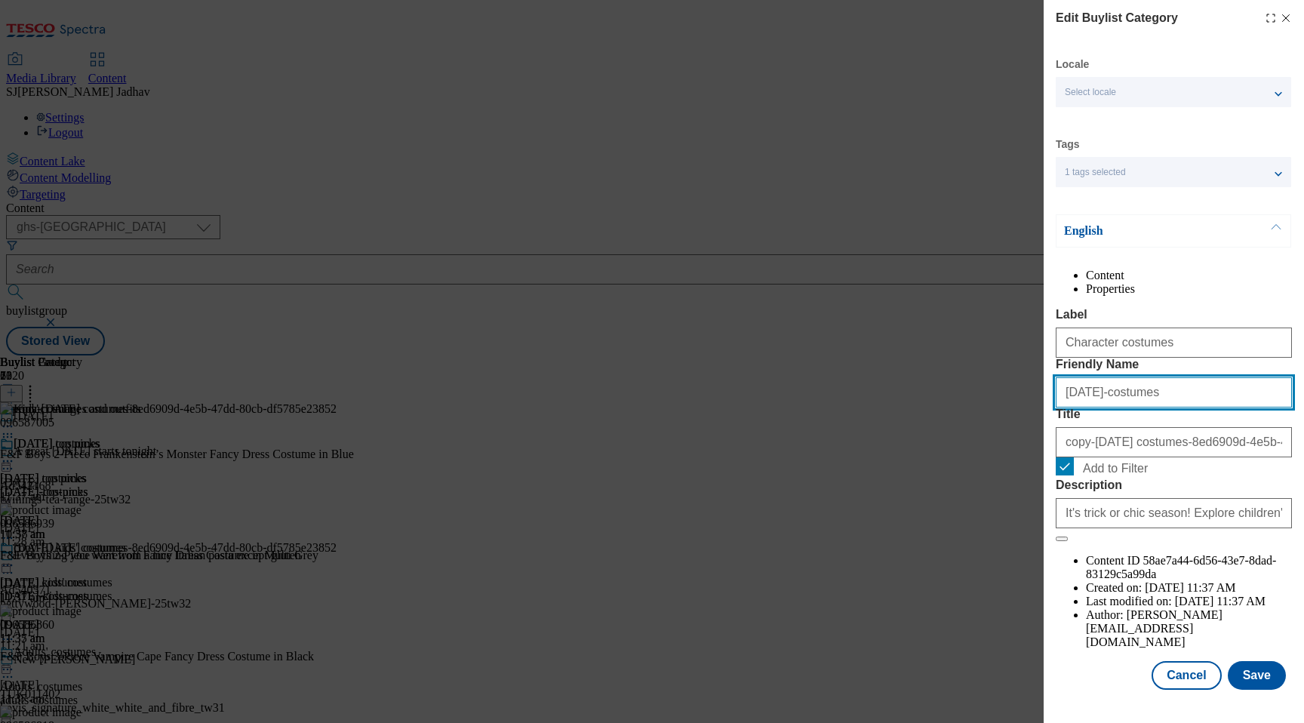
paste input "Character"
drag, startPoint x: 1174, startPoint y: 456, endPoint x: 1033, endPoint y: 456, distance: 141.1
click at [1035, 456] on div "Edit Buylist Category Locale Select locale English Welsh Tags 1 tags selected f…" at bounding box center [652, 361] width 1304 height 723
click at [1069, 407] on input "Character costumes" at bounding box center [1174, 392] width 236 height 30
click at [1106, 407] on input "character costumes" at bounding box center [1174, 392] width 236 height 30
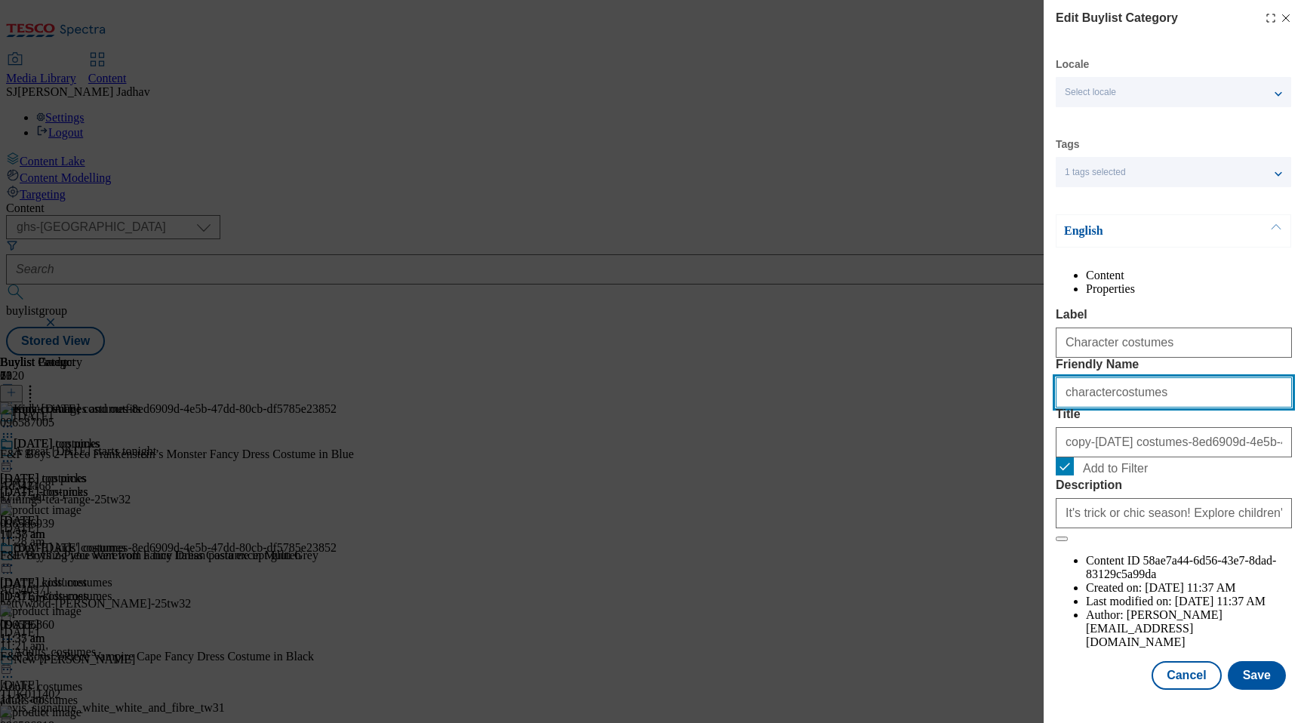
click at [1100, 407] on input "charactercostumes" at bounding box center [1174, 392] width 236 height 30
type input "character-costumes"
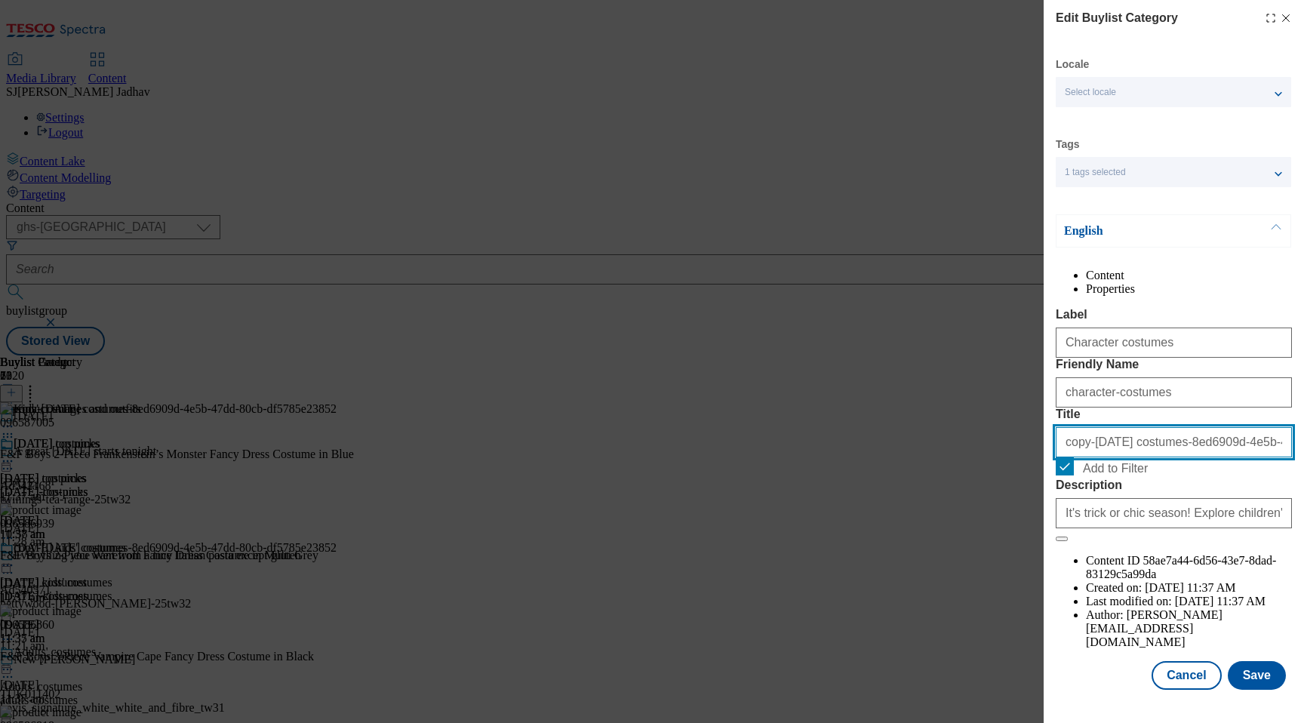
click at [1165, 457] on input "copy-[DATE] costumes-8ed6909d-4e5b-47dd-80cb-df5785e23852" at bounding box center [1174, 442] width 236 height 30
paste input "Character costumes"
type input "Character costumes"
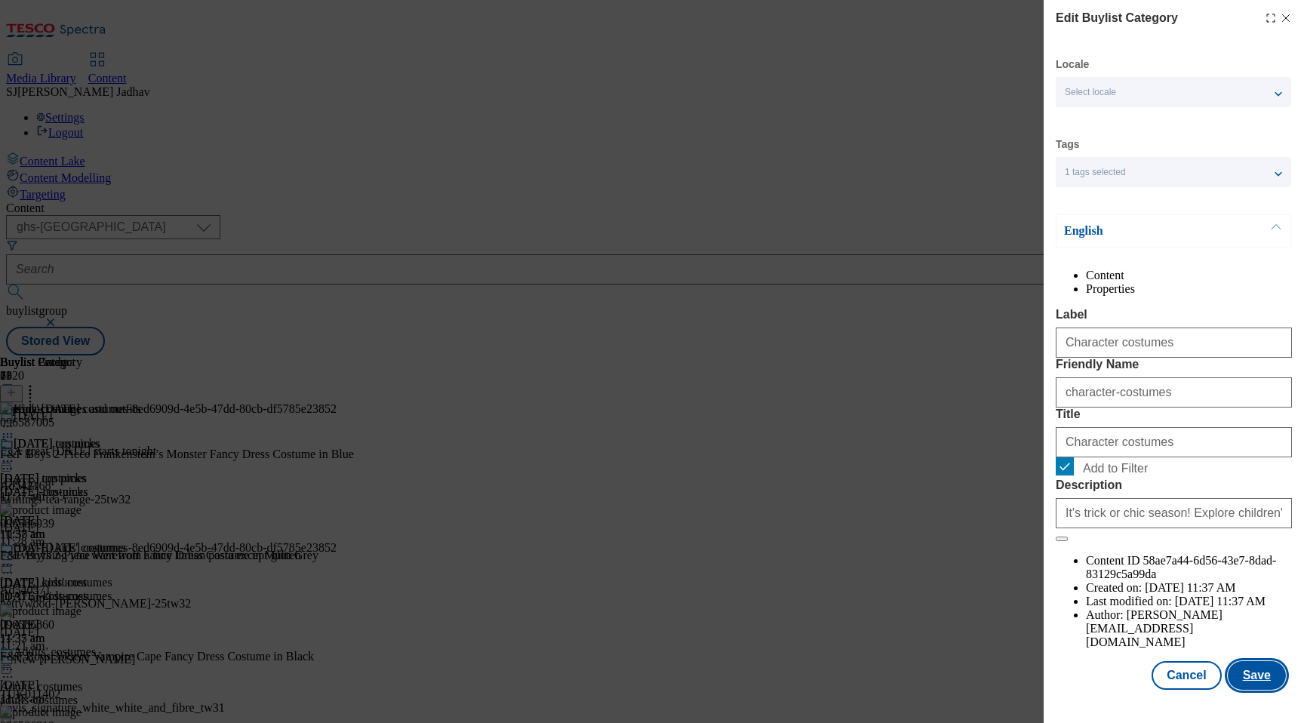
click at [1272, 679] on button "Save" at bounding box center [1257, 675] width 58 height 29
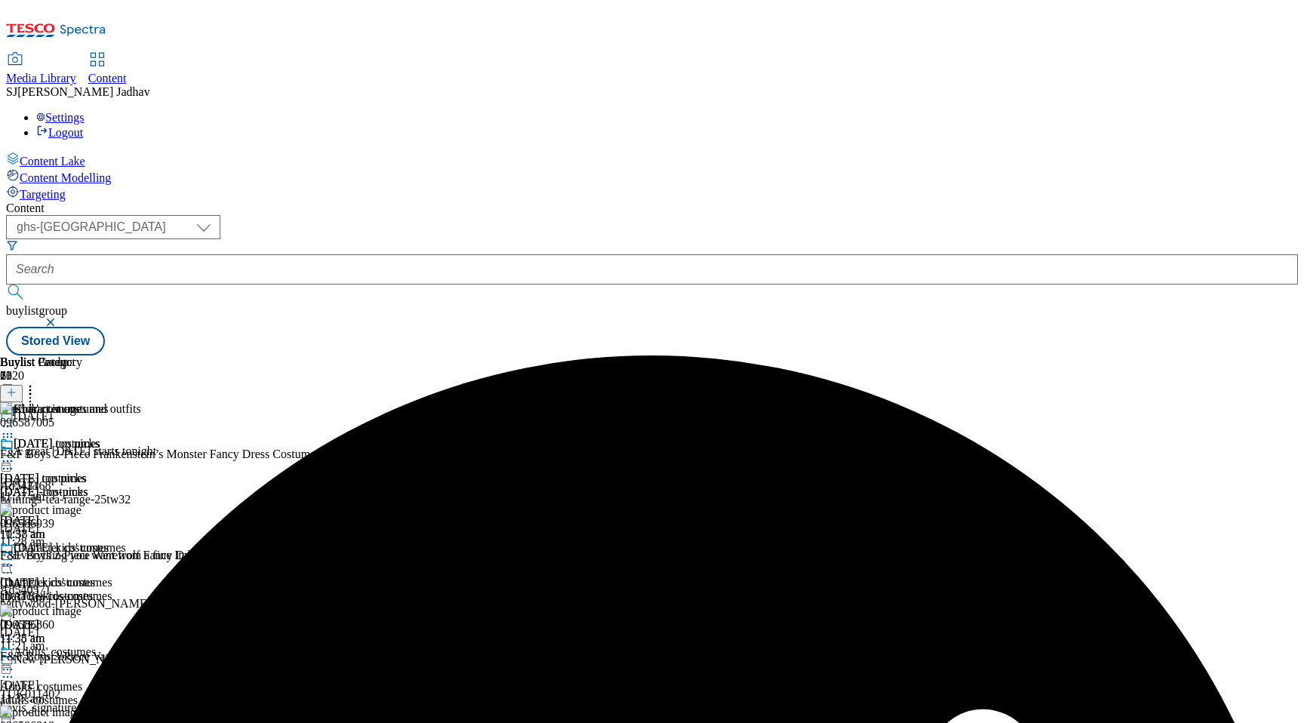
click at [15, 558] on icon at bounding box center [7, 565] width 15 height 15
click at [70, 609] on span "Copy" at bounding box center [58, 614] width 23 height 11
click at [342, 662] on div at bounding box center [171, 671] width 342 height 18
click at [64, 696] on span "Edit" at bounding box center [55, 701] width 17 height 11
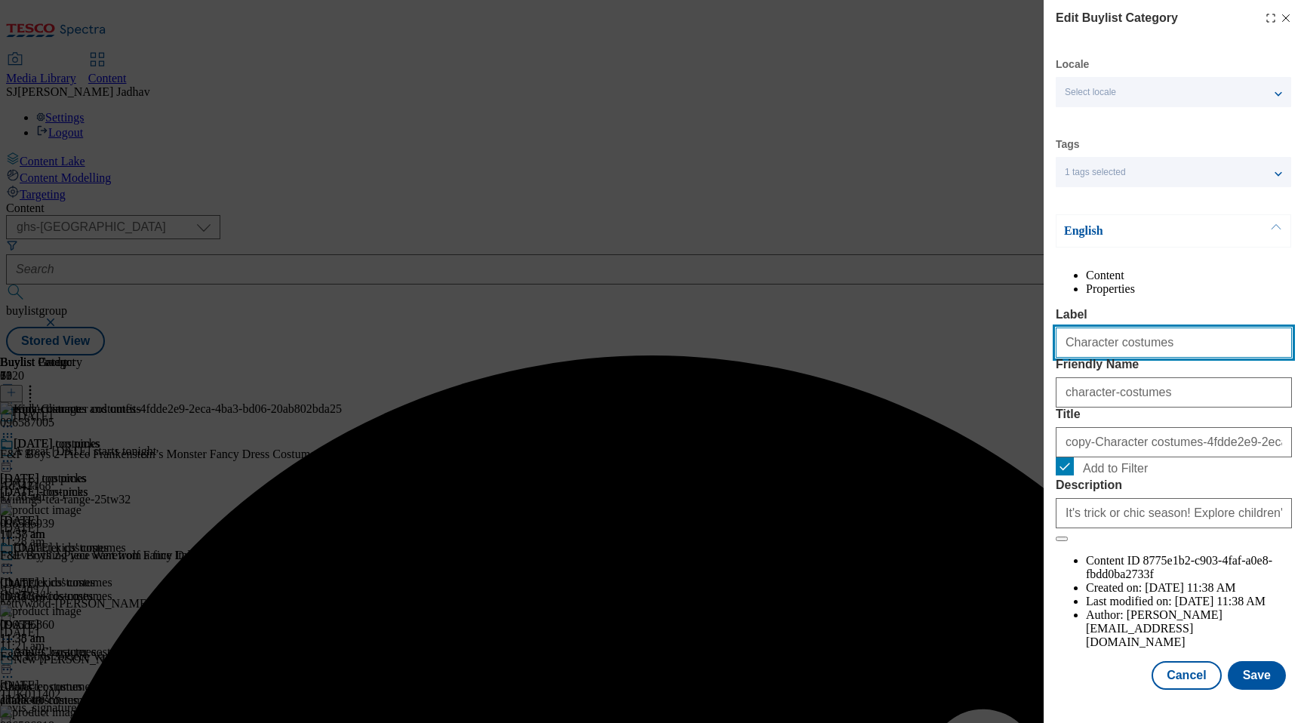
drag, startPoint x: 1171, startPoint y: 373, endPoint x: 970, endPoint y: 364, distance: 201.7
click at [970, 365] on div "Edit Buylist Category Locale Select locale English Welsh Tags 1 tags selected f…" at bounding box center [652, 361] width 1304 height 723
paste input "[DATE] cloth"
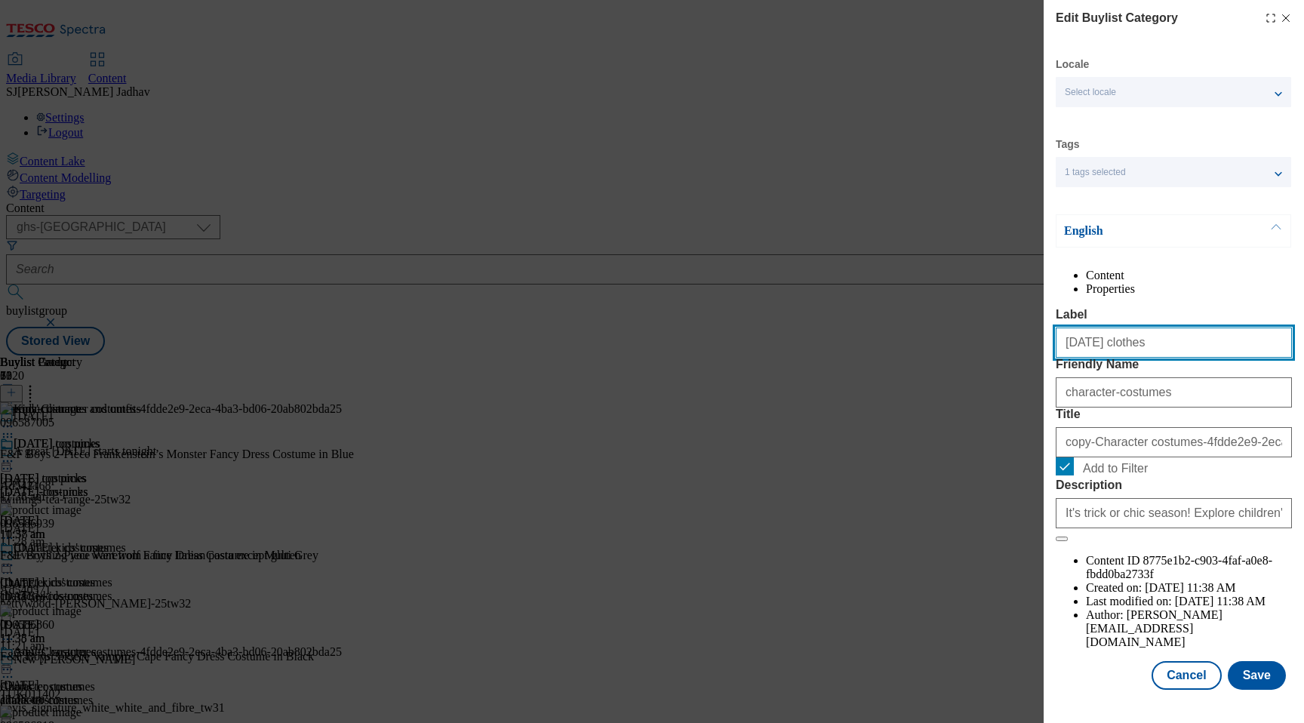
type input "[DATE] clothes"
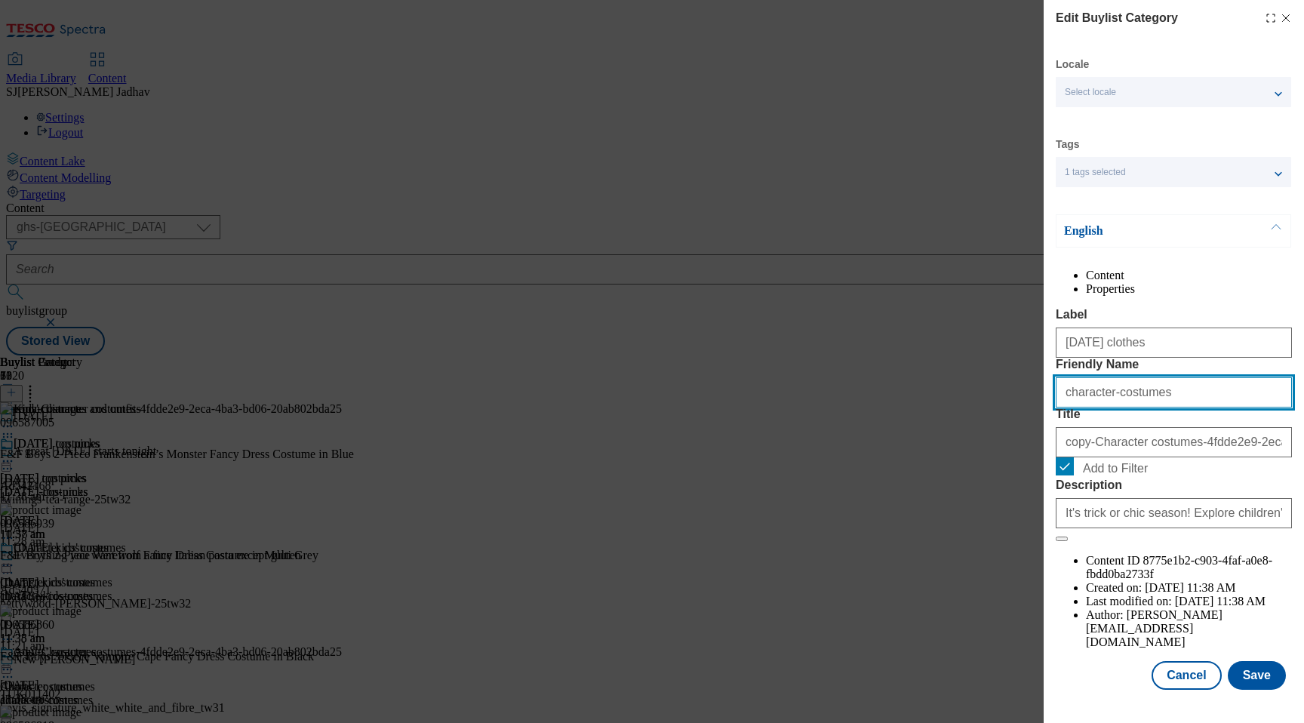
drag, startPoint x: 1091, startPoint y: 455, endPoint x: 989, endPoint y: 454, distance: 101.9
click at [989, 455] on div "Edit Buylist Category Locale Select locale English Welsh Tags 1 tags selected f…" at bounding box center [652, 361] width 1304 height 723
paste input "[DATE] cloth"
click at [1069, 407] on input "[DATE] clothes" at bounding box center [1174, 392] width 236 height 30
click at [1112, 407] on input "[DATE] clothes" at bounding box center [1174, 392] width 236 height 30
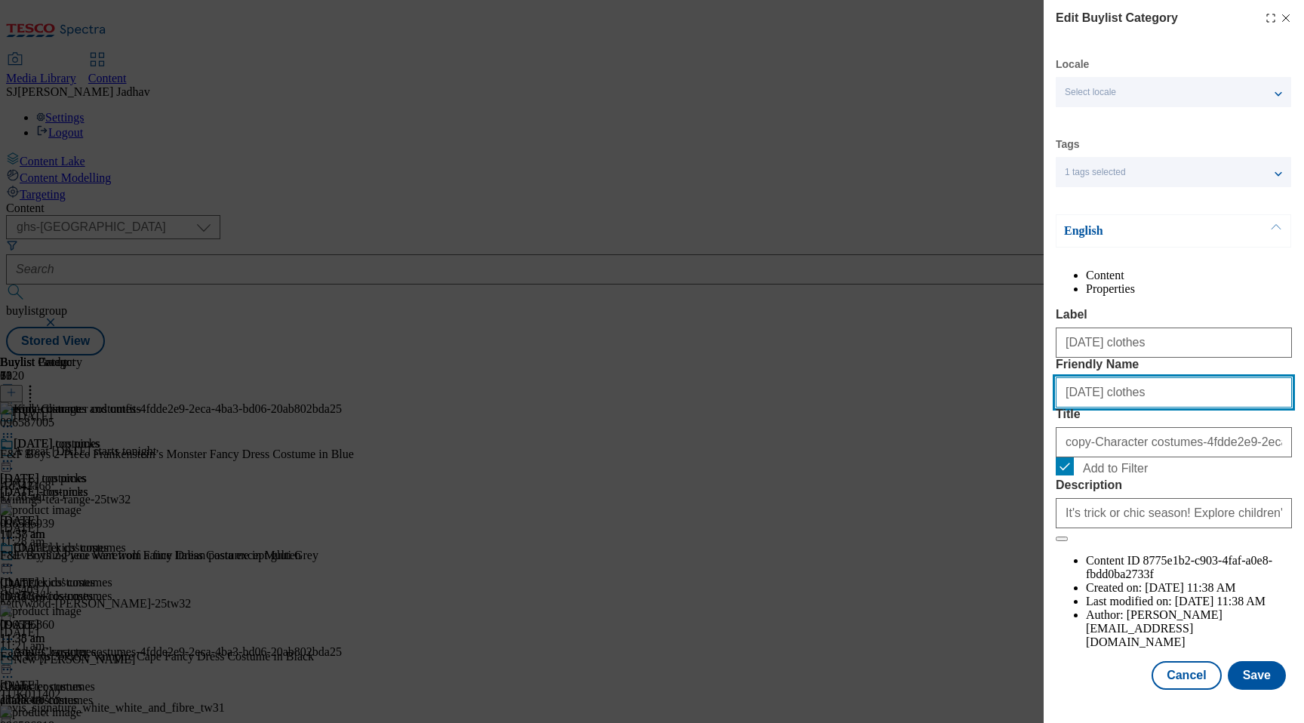
click at [1112, 407] on input "[DATE] clothes" at bounding box center [1174, 392] width 236 height 30
type input "[DATE]-clothes"
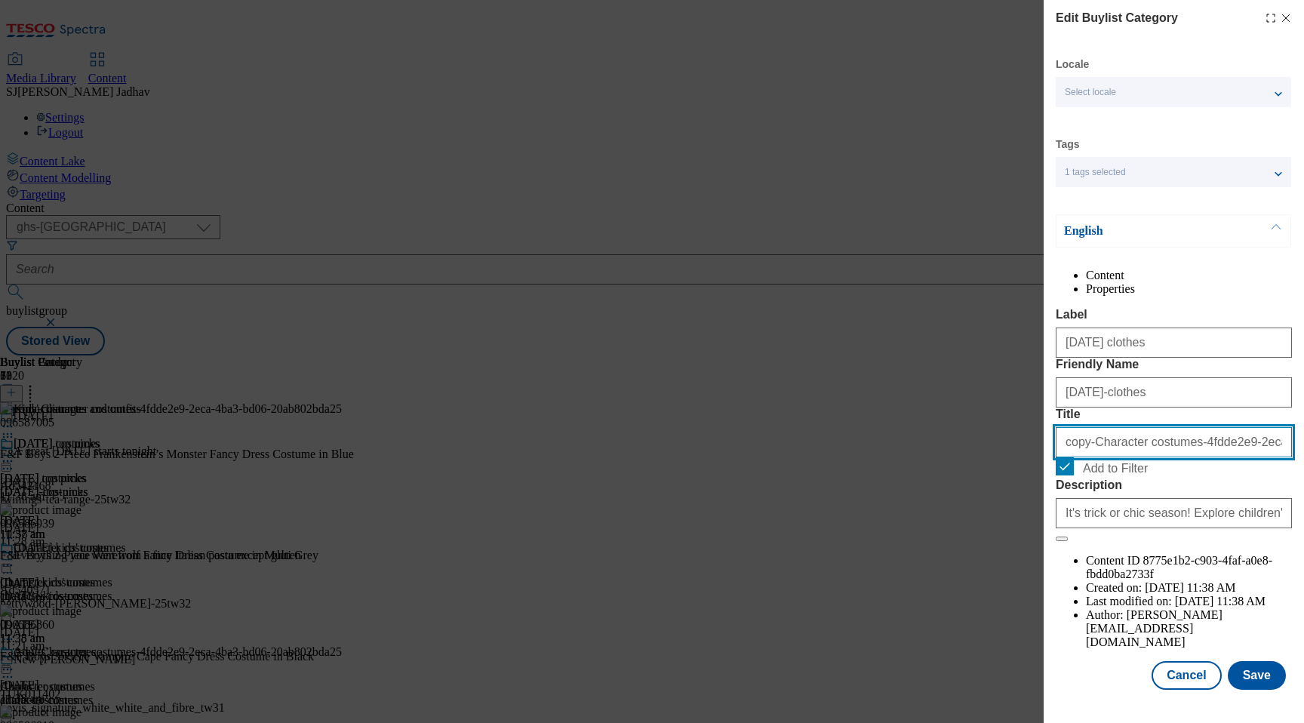
click at [1121, 457] on input "copy-Character costumes-4fdde2e9-2eca-4ba3-bd06-20ab802bda25" at bounding box center [1174, 442] width 236 height 30
paste input "[DATE] clothes"
type input "[DATE] clothes"
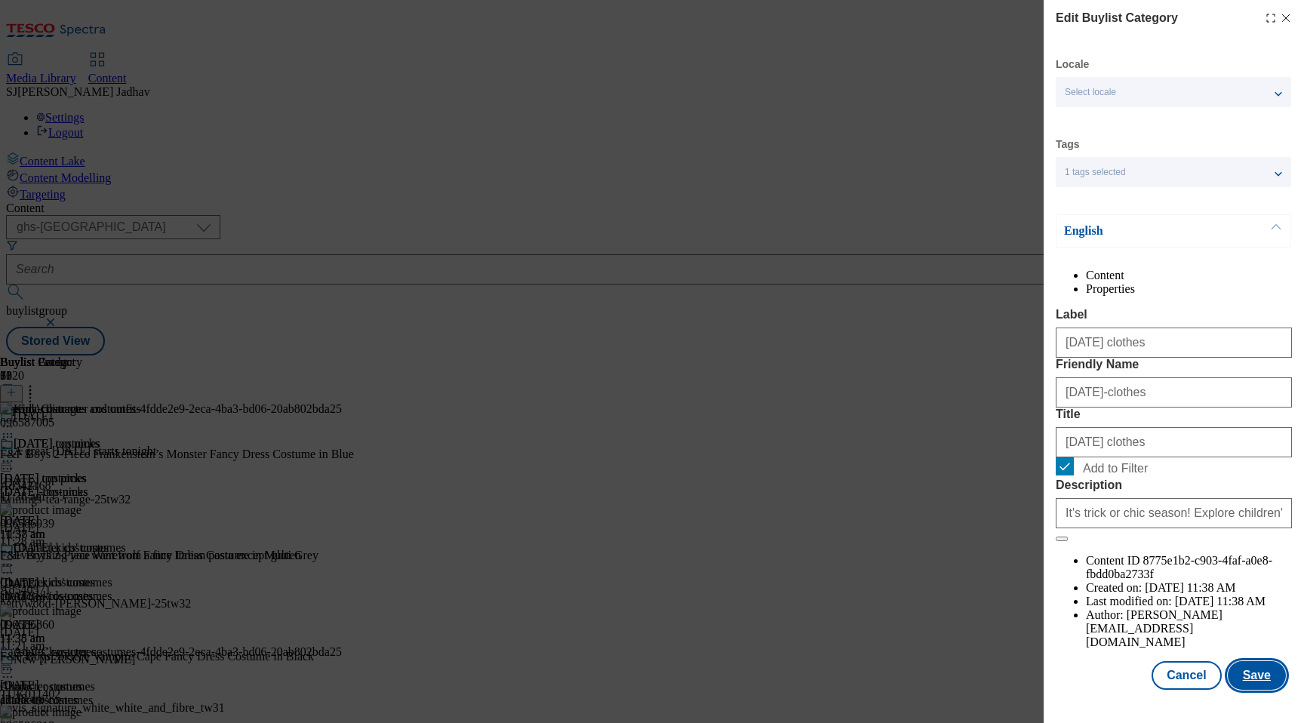
click at [1268, 690] on button "Save" at bounding box center [1257, 675] width 58 height 29
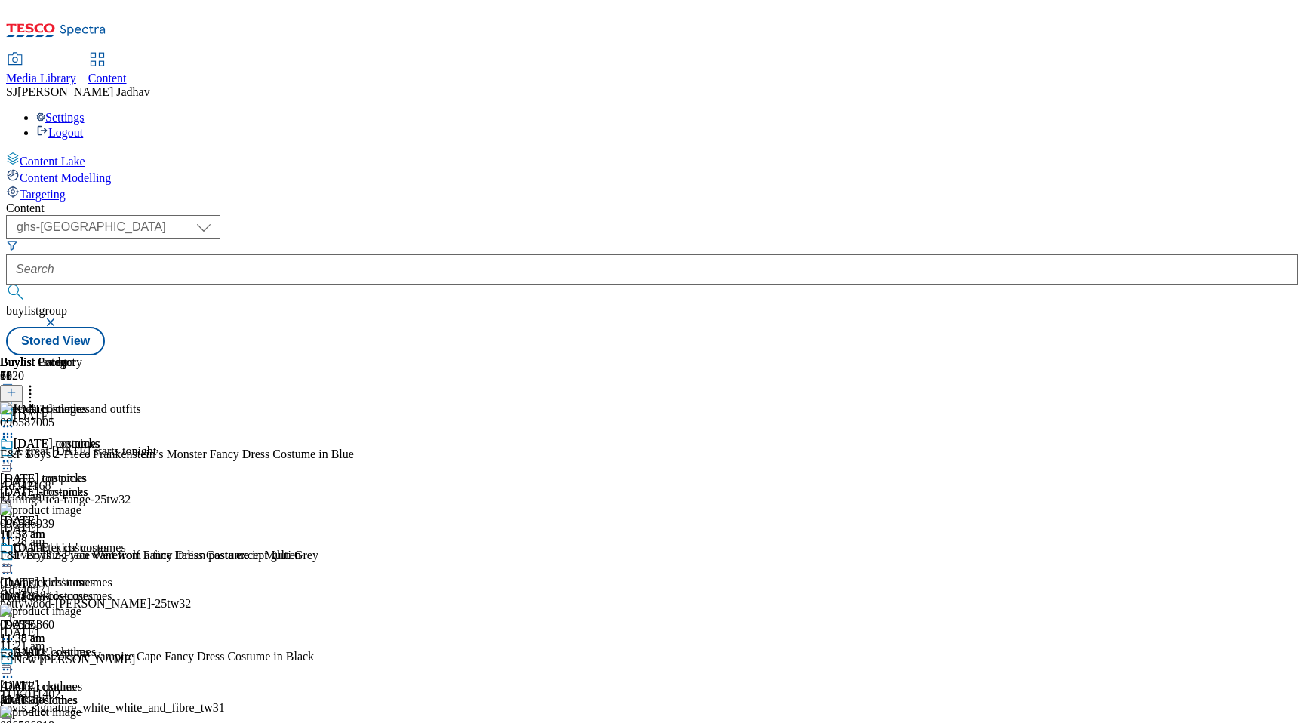
click at [109, 485] on div "[DATE]-costumes" at bounding box center [54, 492] width 109 height 14
